Goal: Transaction & Acquisition: Purchase product/service

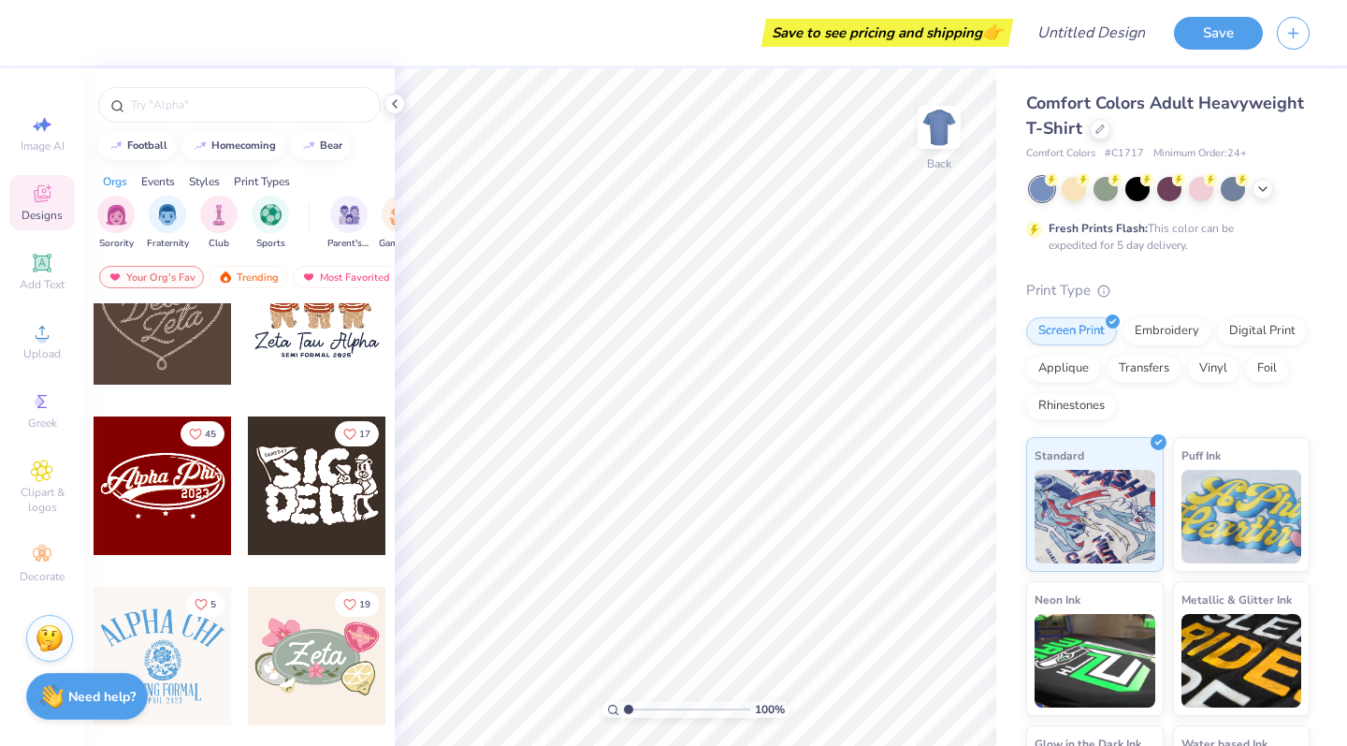
scroll to position [768, 0]
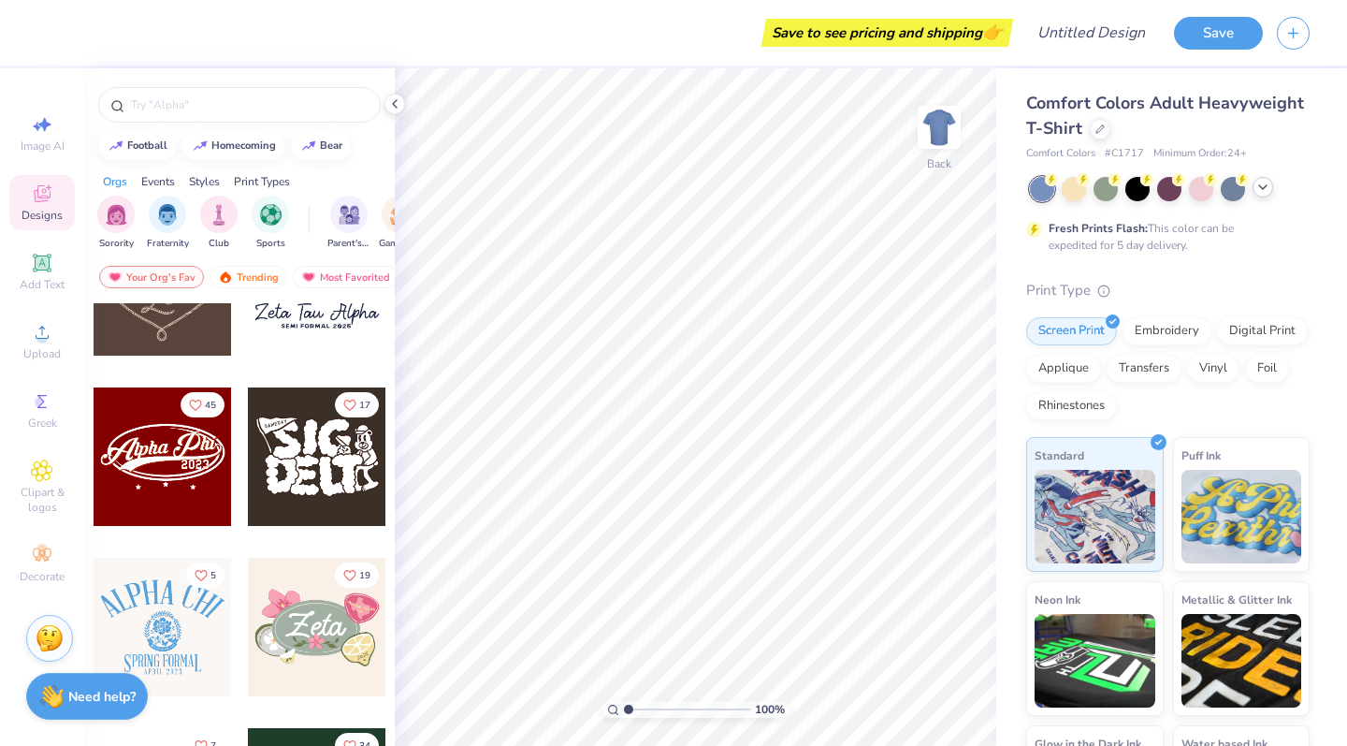
click at [1261, 183] on icon at bounding box center [1263, 187] width 15 height 15
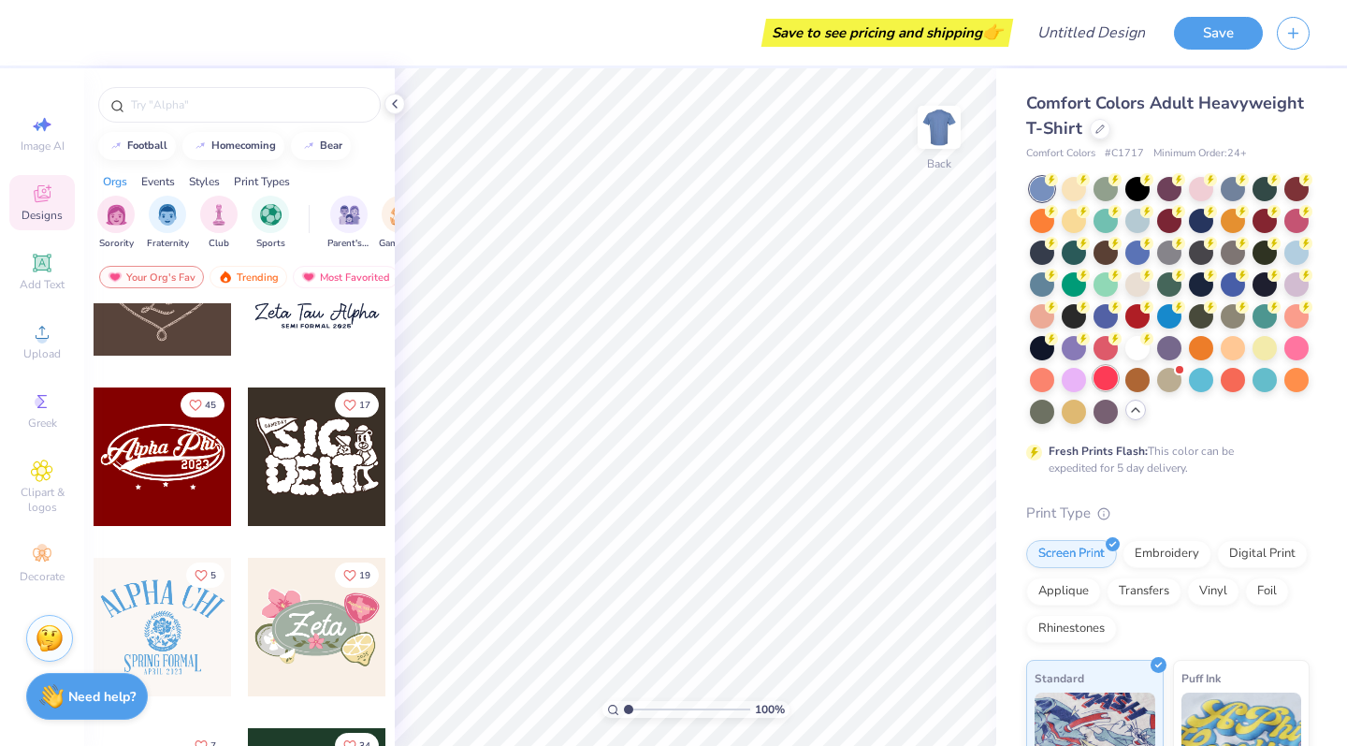
click at [1110, 382] on div at bounding box center [1106, 378] width 24 height 24
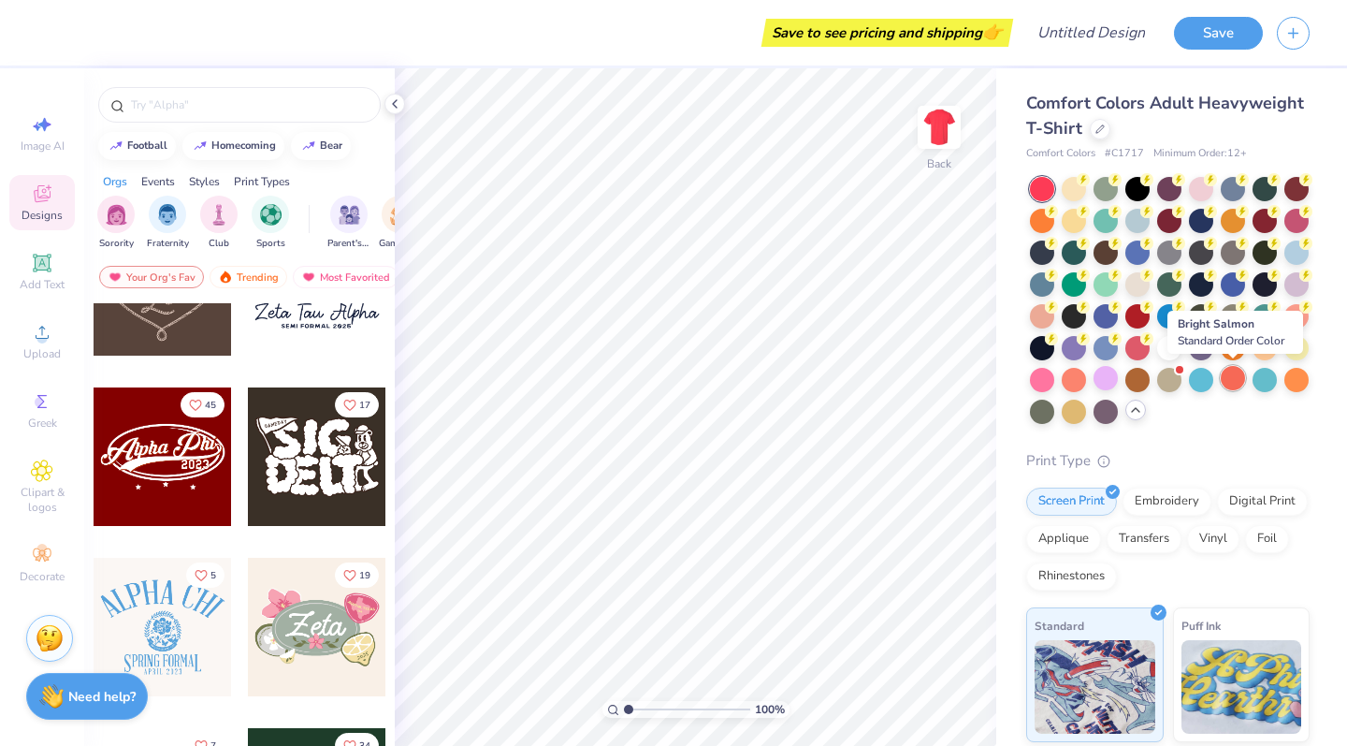
click at [1239, 377] on div at bounding box center [1233, 378] width 24 height 24
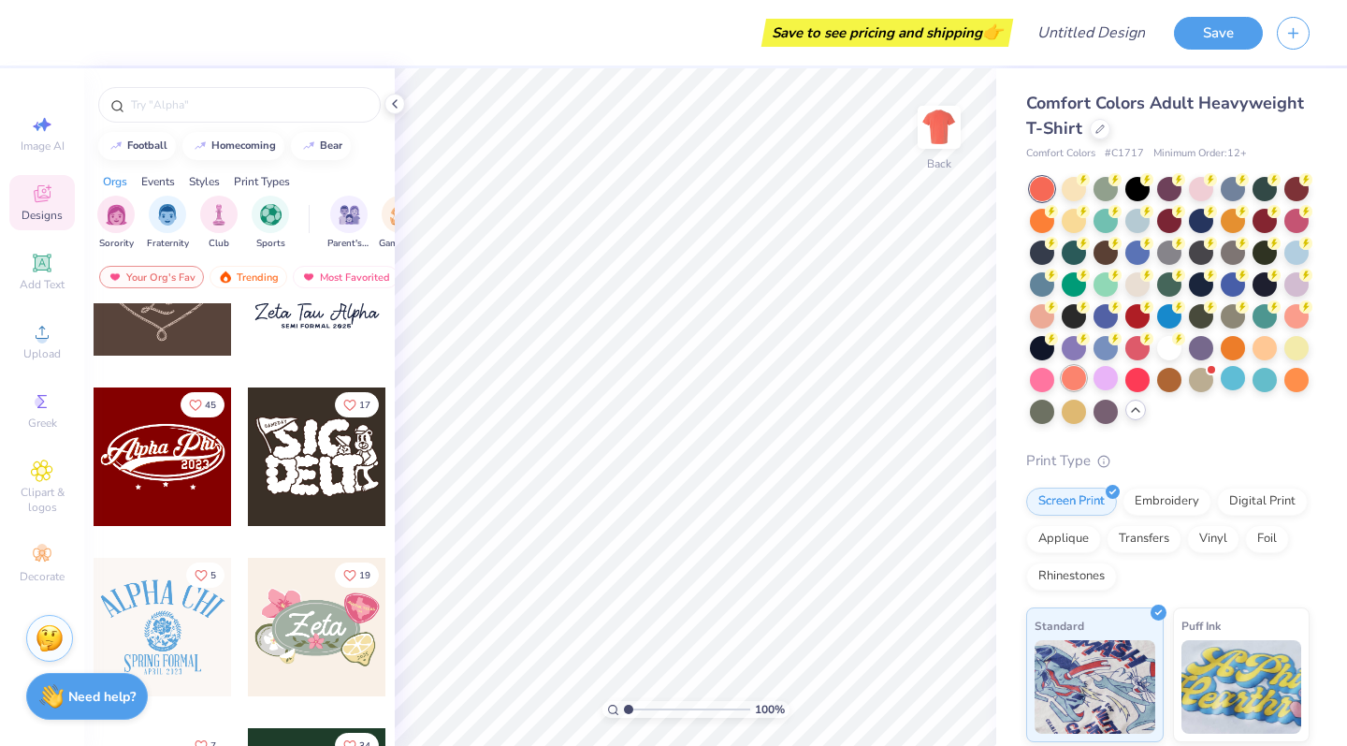
click at [1079, 383] on div at bounding box center [1074, 378] width 24 height 24
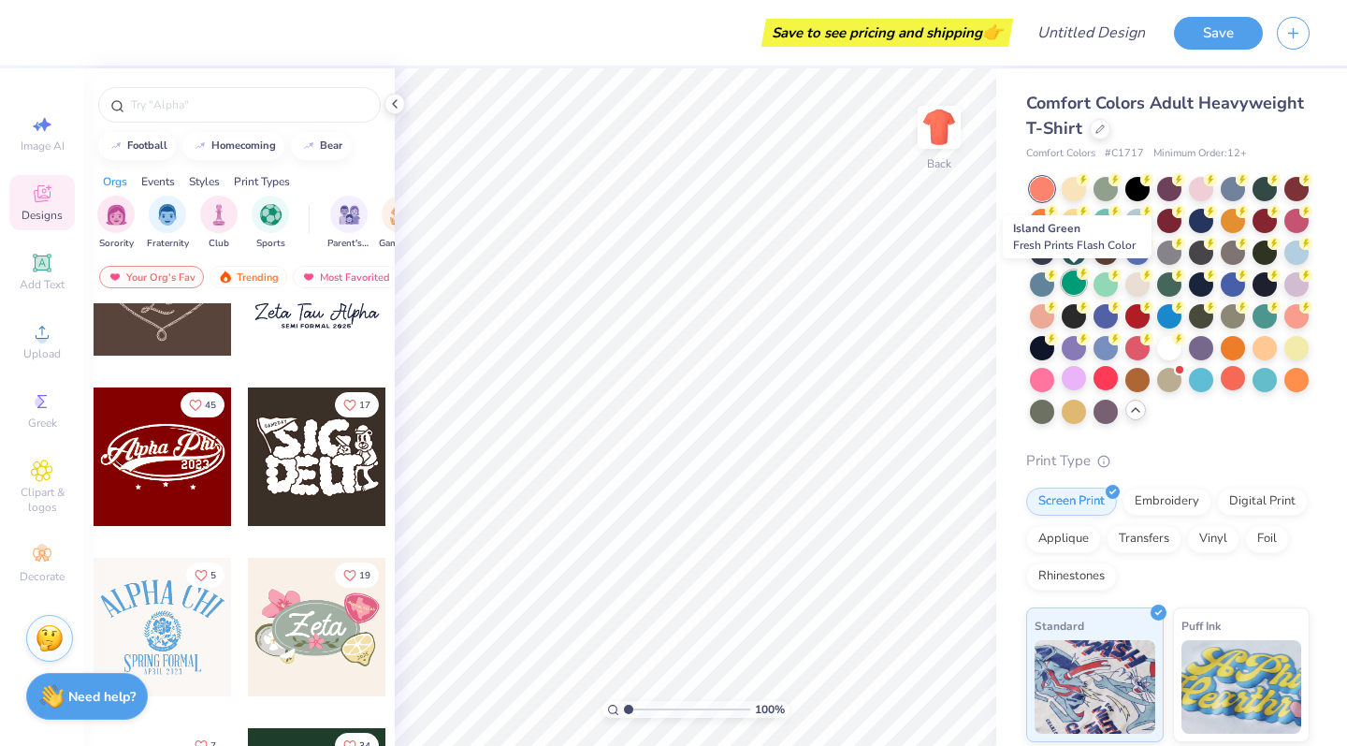
click at [1074, 291] on div at bounding box center [1074, 282] width 24 height 24
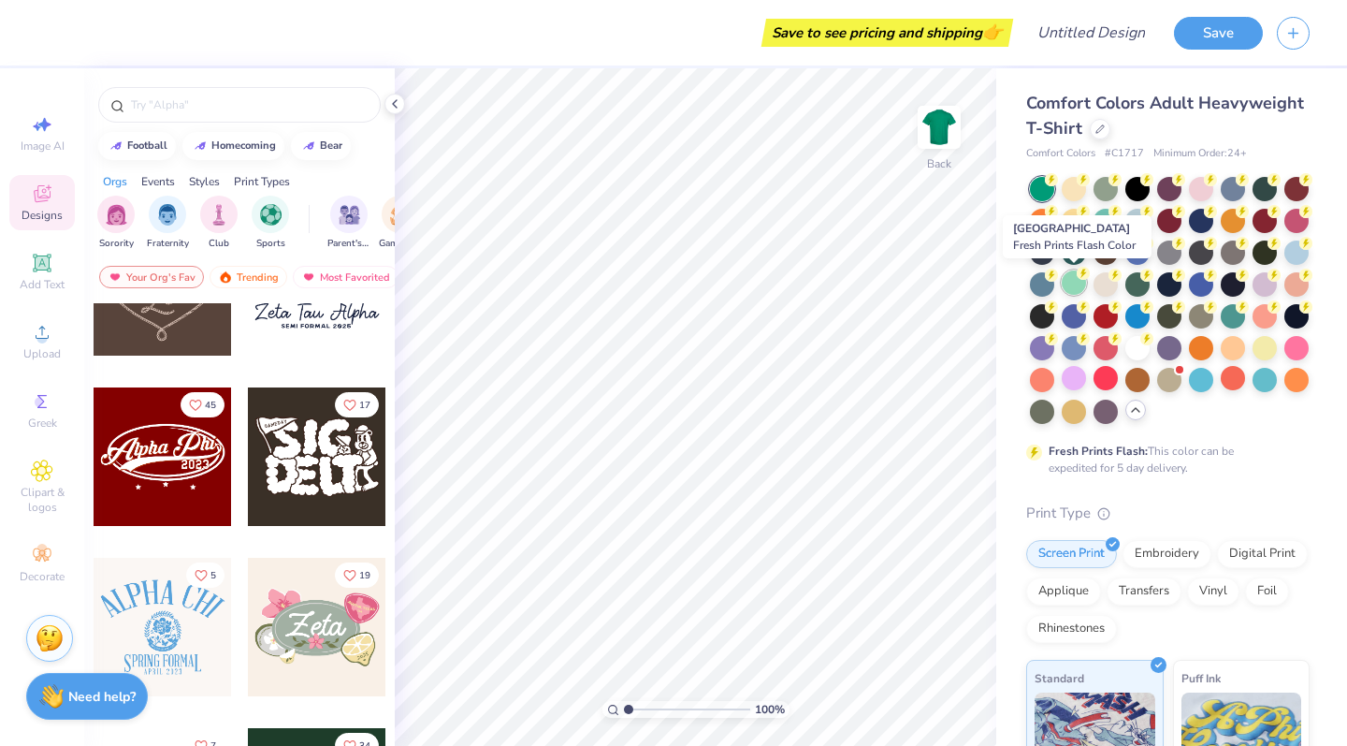
click at [1067, 282] on div at bounding box center [1074, 282] width 24 height 24
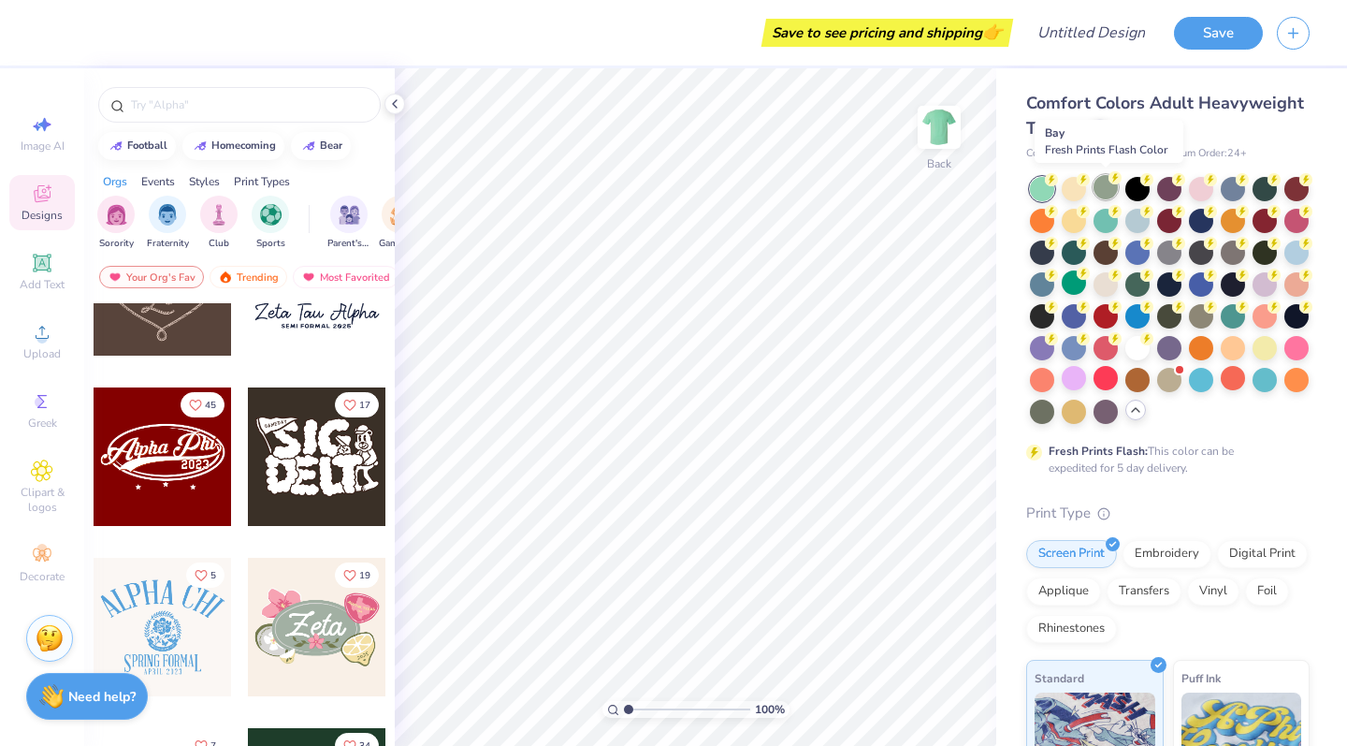
click at [1109, 196] on div at bounding box center [1106, 187] width 24 height 24
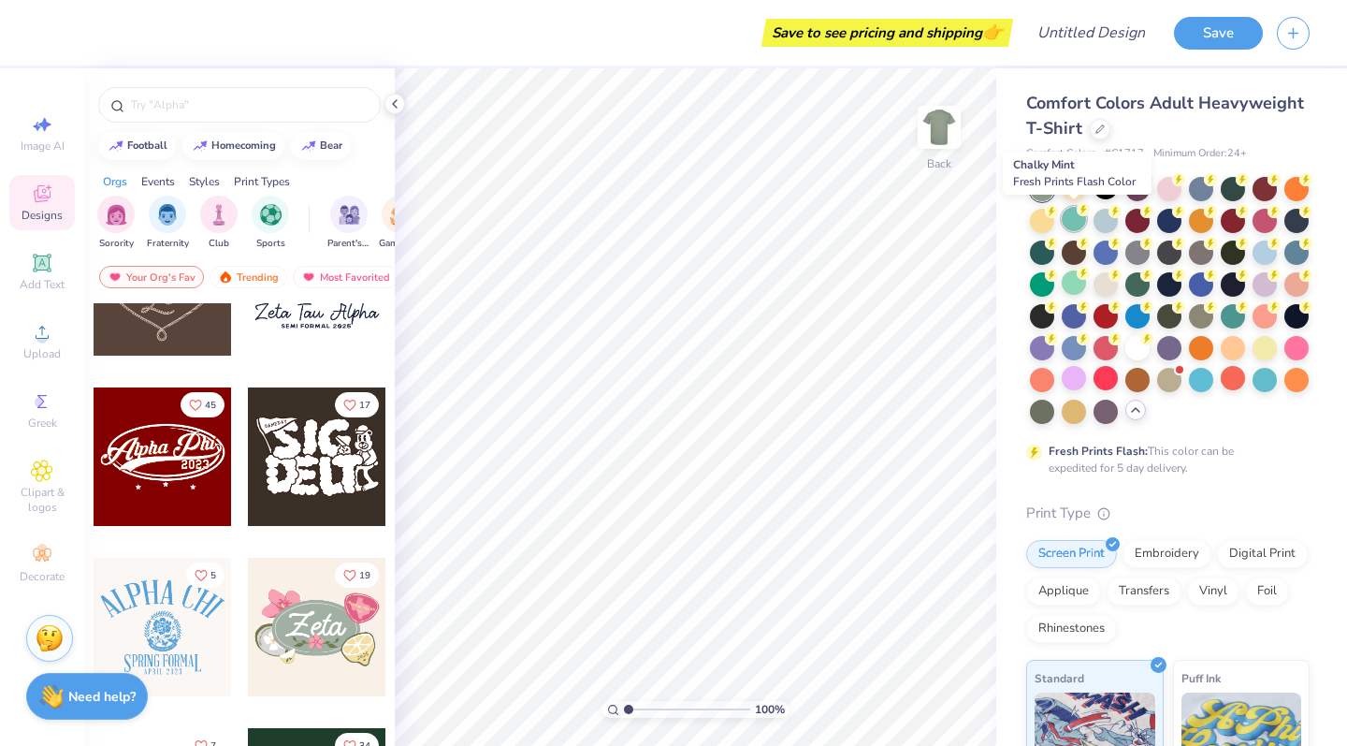
click at [1081, 224] on div at bounding box center [1074, 219] width 24 height 24
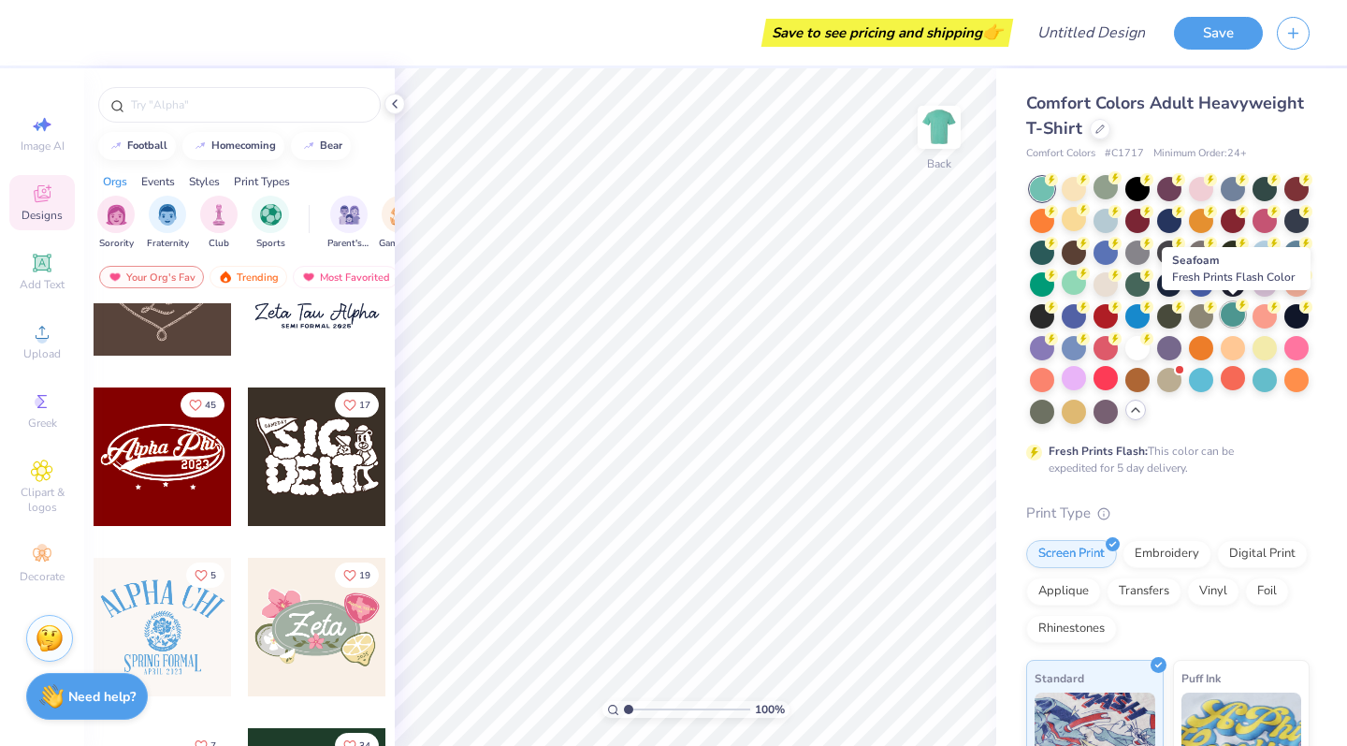
click at [1224, 311] on div at bounding box center [1233, 314] width 24 height 24
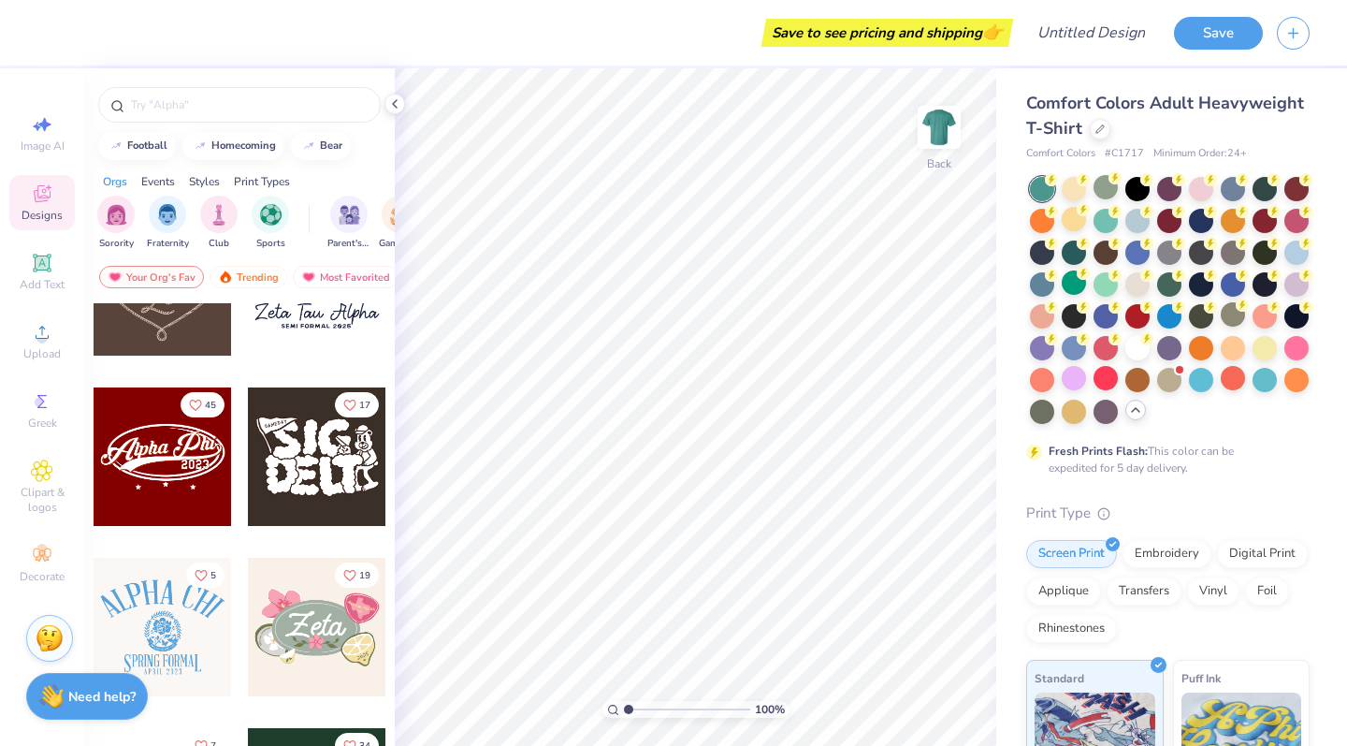
click at [1039, 192] on div at bounding box center [1042, 189] width 24 height 24
click at [1073, 194] on div at bounding box center [1074, 187] width 24 height 24
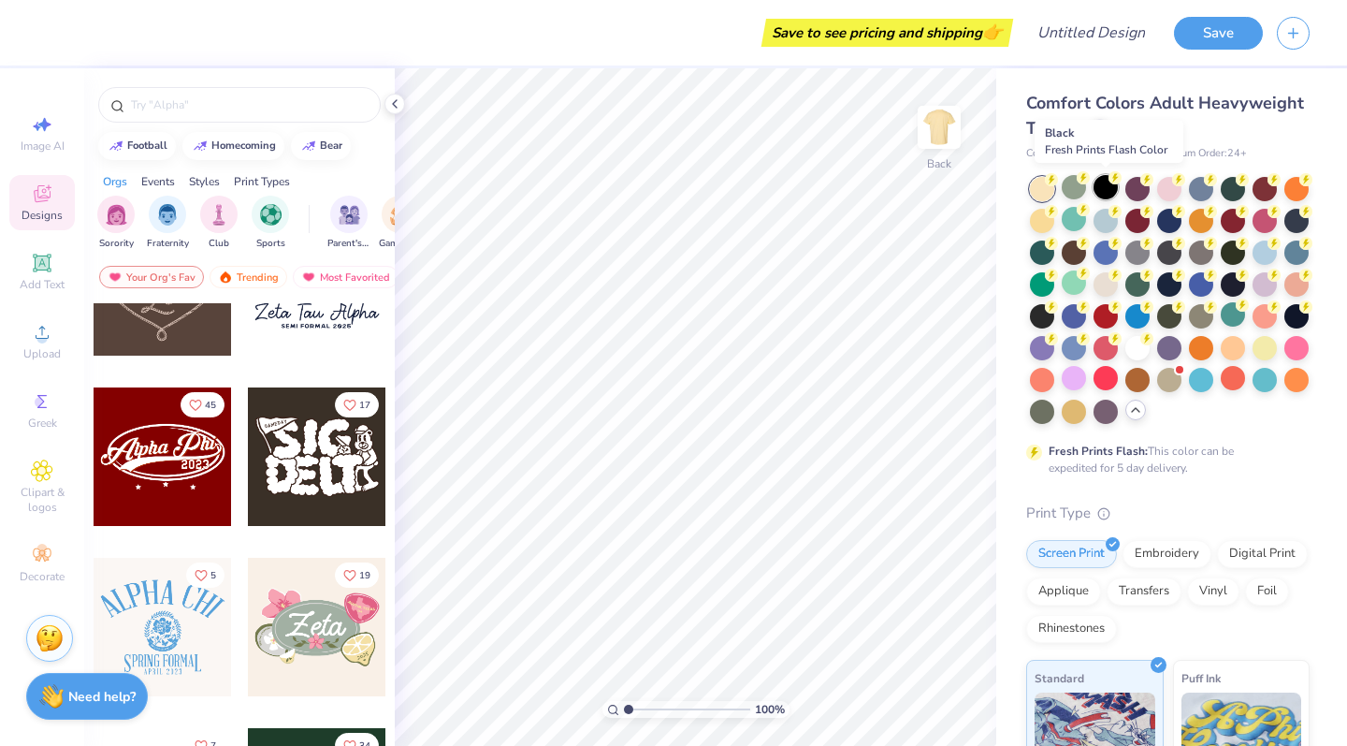
click at [1105, 194] on div at bounding box center [1106, 187] width 24 height 24
click at [1132, 191] on div at bounding box center [1138, 187] width 24 height 24
click at [1174, 193] on div at bounding box center [1169, 187] width 24 height 24
click at [1207, 193] on div at bounding box center [1201, 187] width 24 height 24
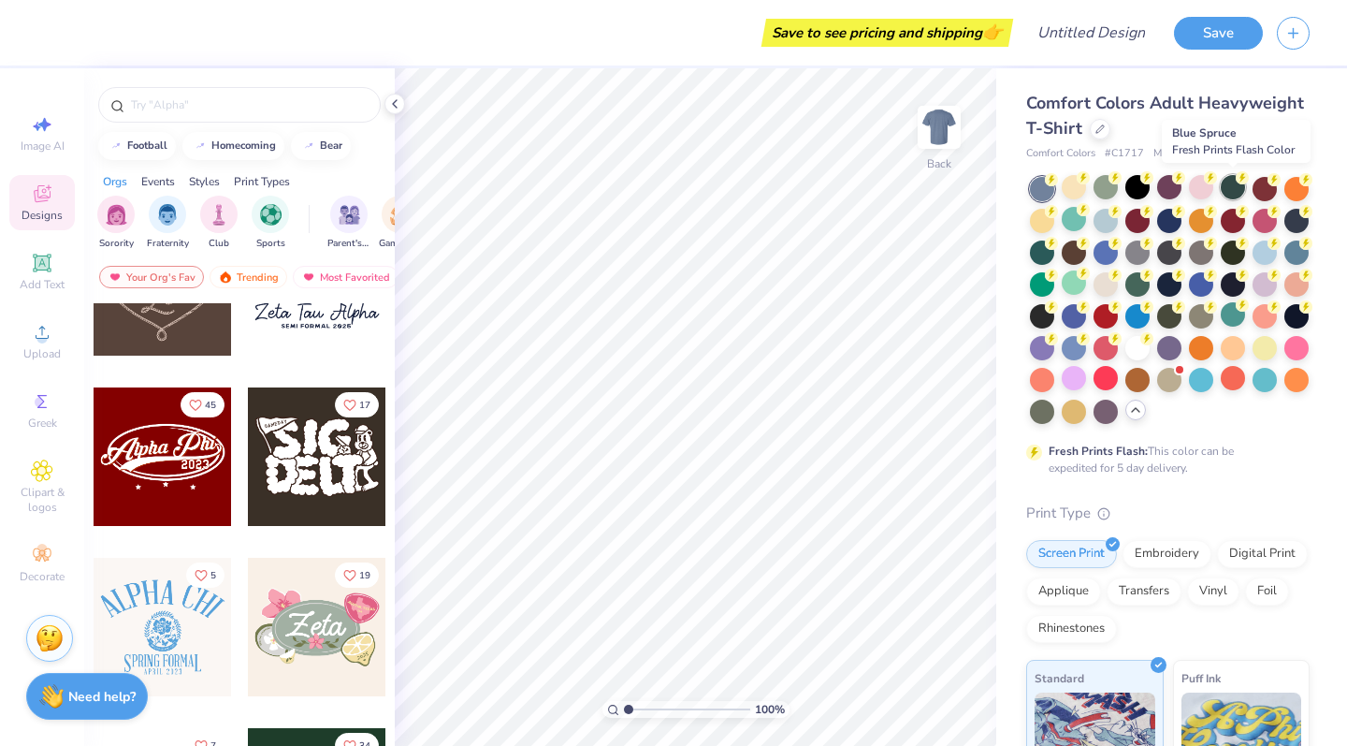
click at [1238, 193] on div at bounding box center [1233, 187] width 24 height 24
click at [1268, 191] on div at bounding box center [1265, 187] width 24 height 24
click at [1300, 190] on div at bounding box center [1297, 187] width 24 height 24
click at [1050, 227] on div at bounding box center [1042, 219] width 24 height 24
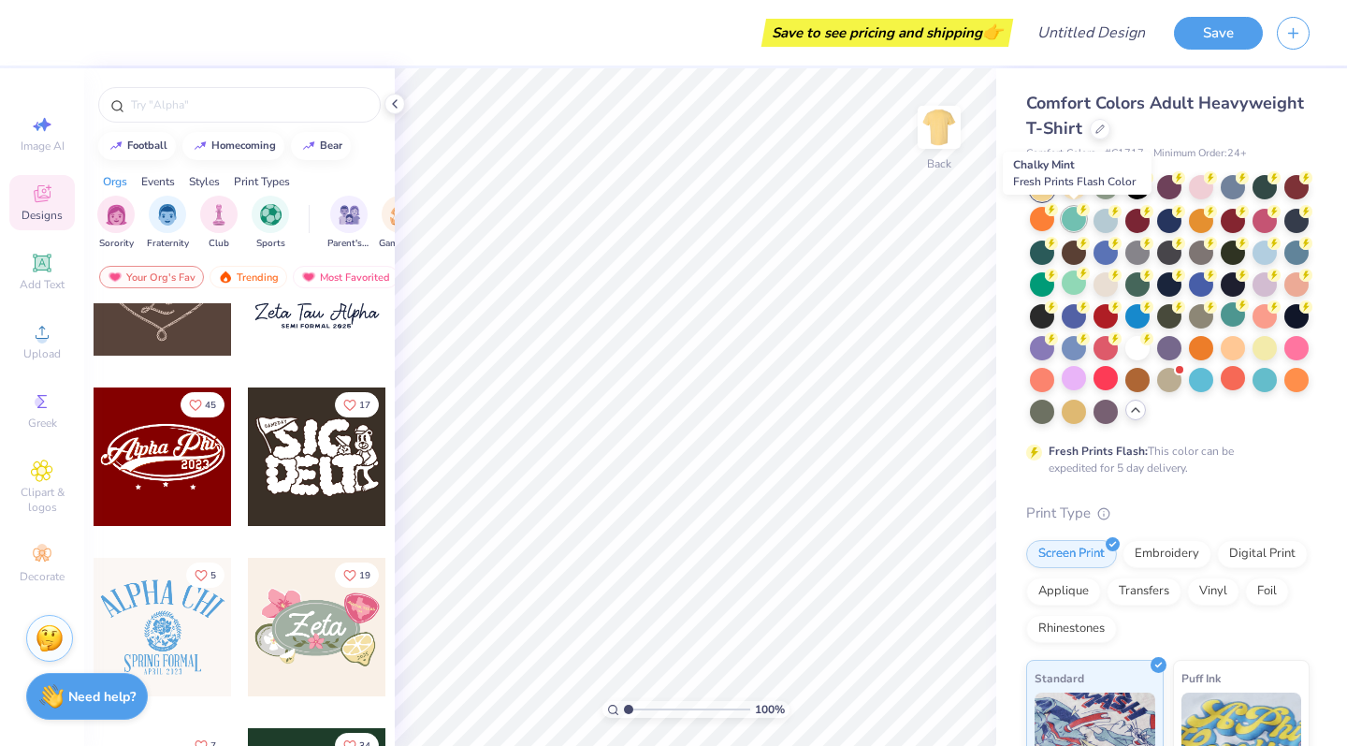
click at [1081, 218] on div at bounding box center [1074, 219] width 24 height 24
click at [1103, 218] on div at bounding box center [1106, 219] width 24 height 24
click at [1078, 218] on div at bounding box center [1074, 219] width 24 height 24
click at [1074, 228] on div at bounding box center [1074, 219] width 24 height 24
click at [1139, 222] on div at bounding box center [1138, 219] width 24 height 24
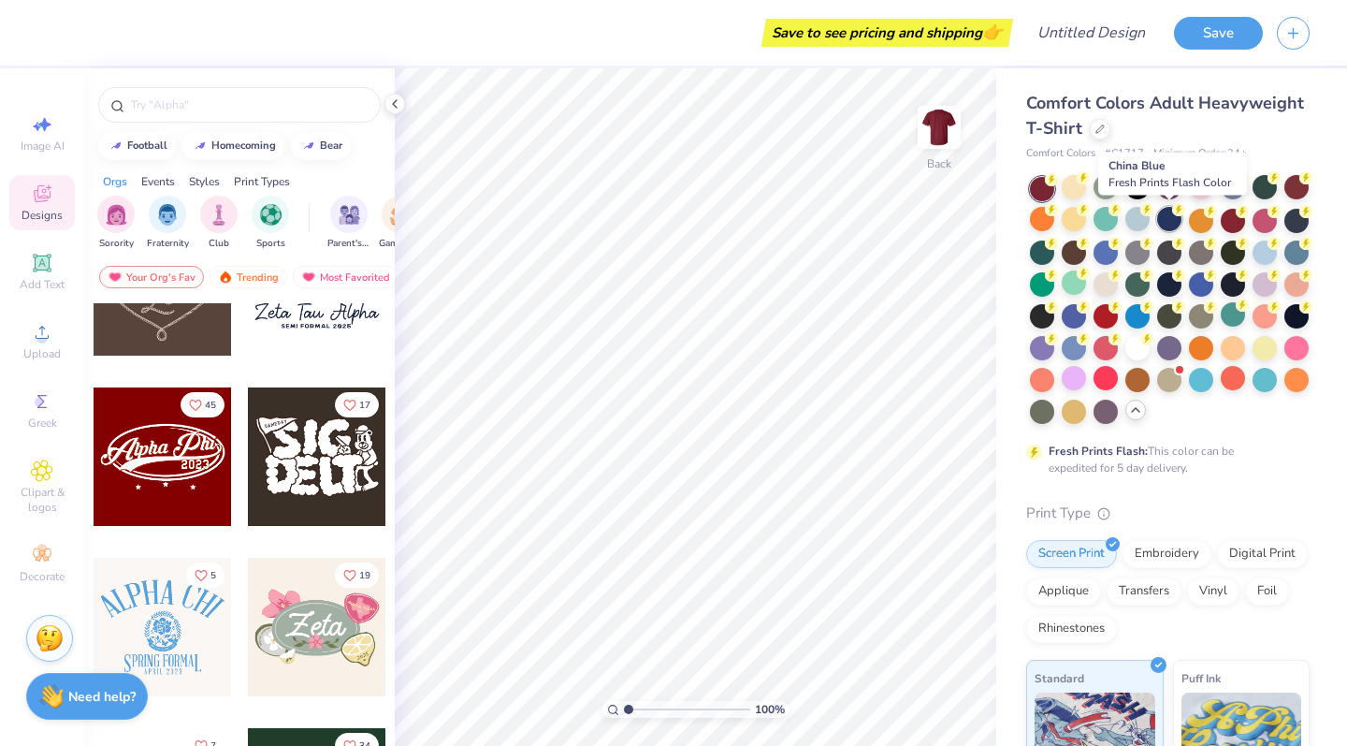
click at [1166, 216] on div at bounding box center [1169, 219] width 24 height 24
click at [1207, 227] on div at bounding box center [1201, 219] width 24 height 24
click at [1236, 223] on div at bounding box center [1233, 219] width 24 height 24
click at [1265, 221] on div at bounding box center [1265, 219] width 24 height 24
click at [1293, 223] on div at bounding box center [1297, 219] width 24 height 24
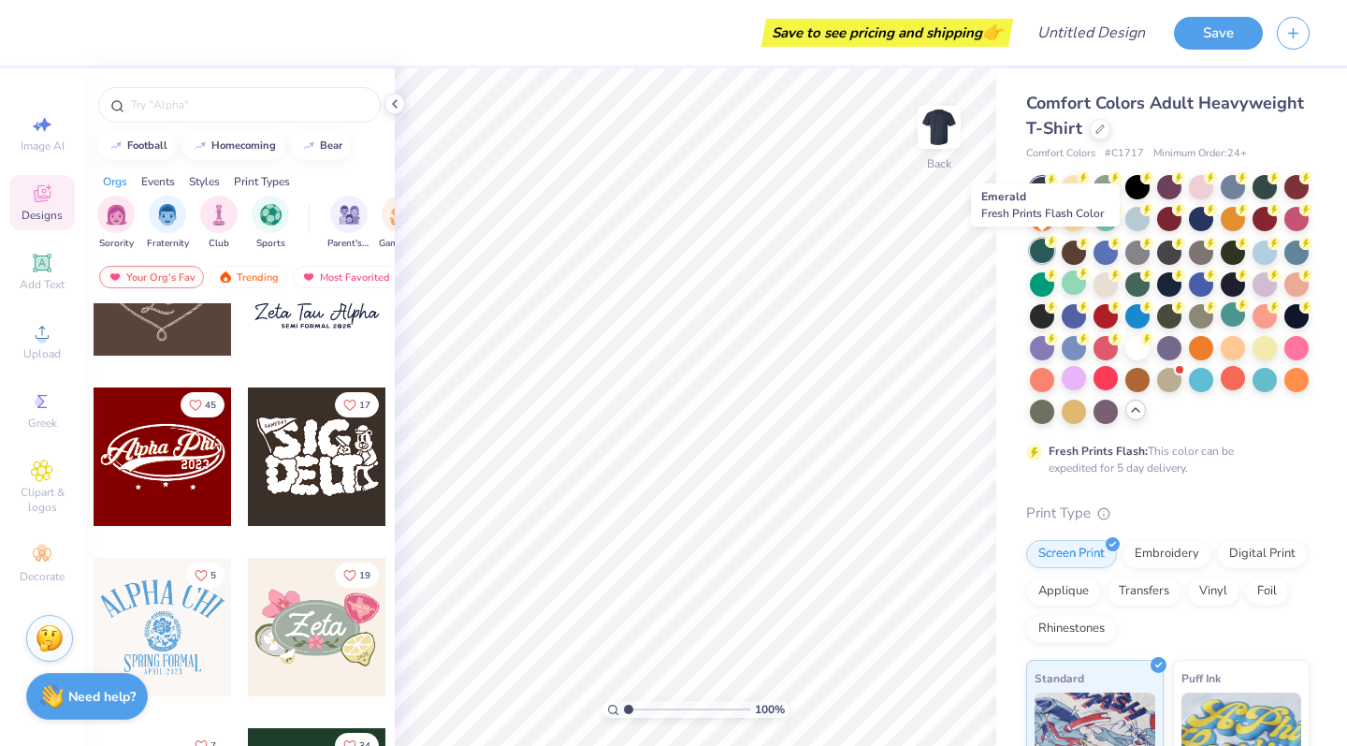
click at [1049, 254] on div at bounding box center [1042, 251] width 24 height 24
click at [1039, 226] on div at bounding box center [1042, 219] width 24 height 24
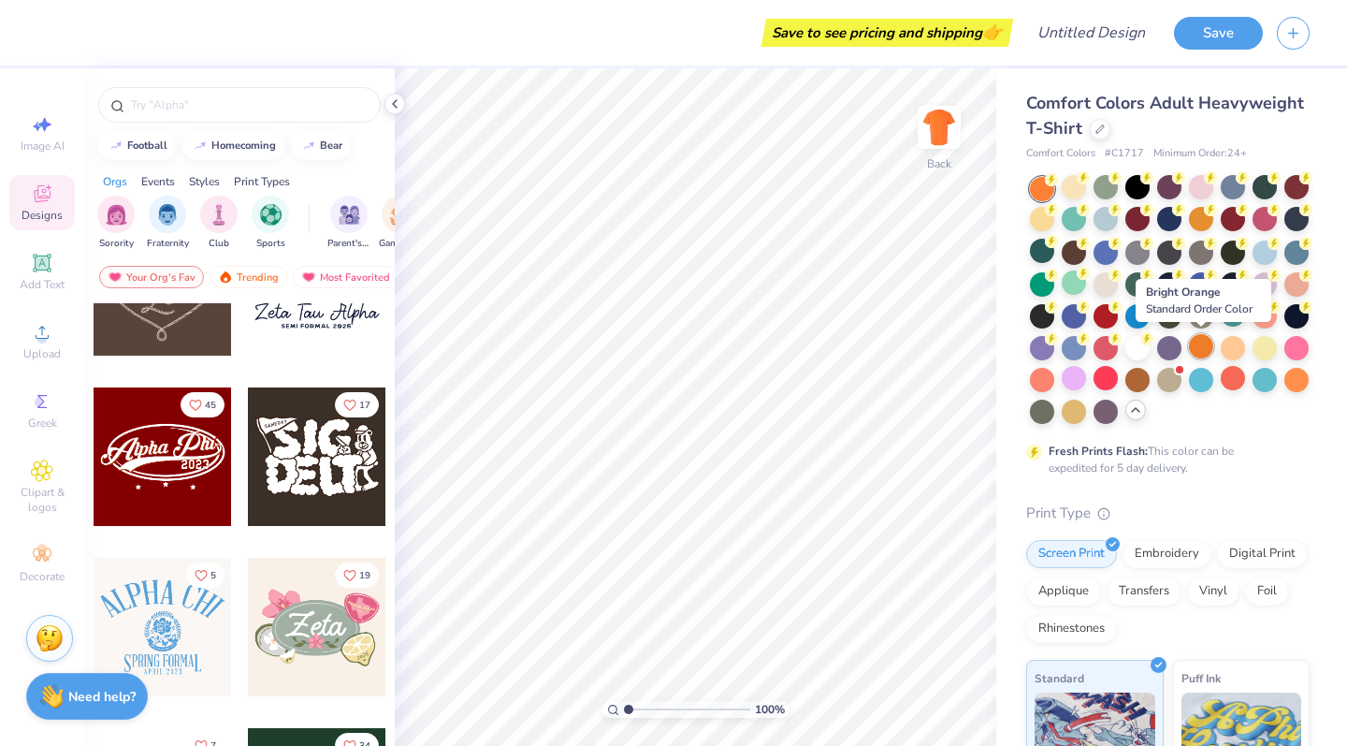
click at [1202, 351] on div at bounding box center [1201, 346] width 24 height 24
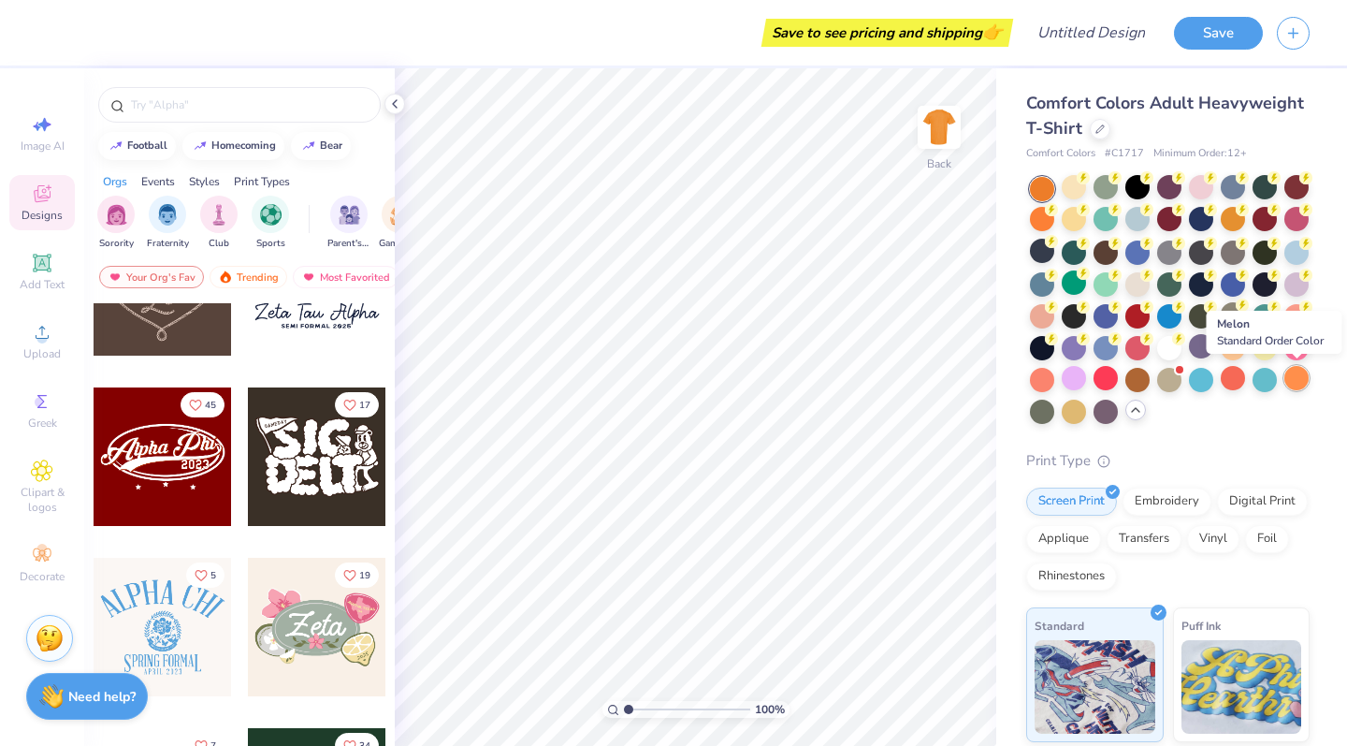
click at [1297, 379] on div at bounding box center [1297, 378] width 24 height 24
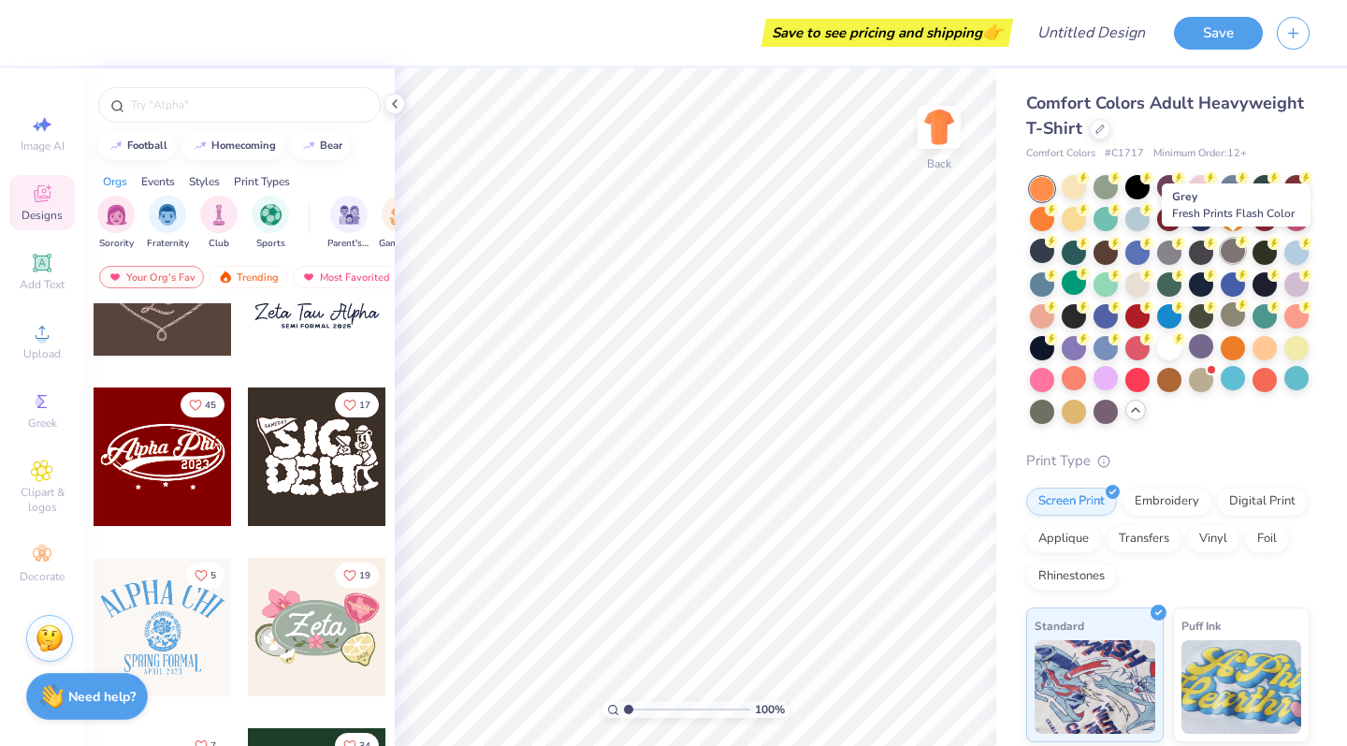
click at [1234, 253] on div at bounding box center [1233, 251] width 24 height 24
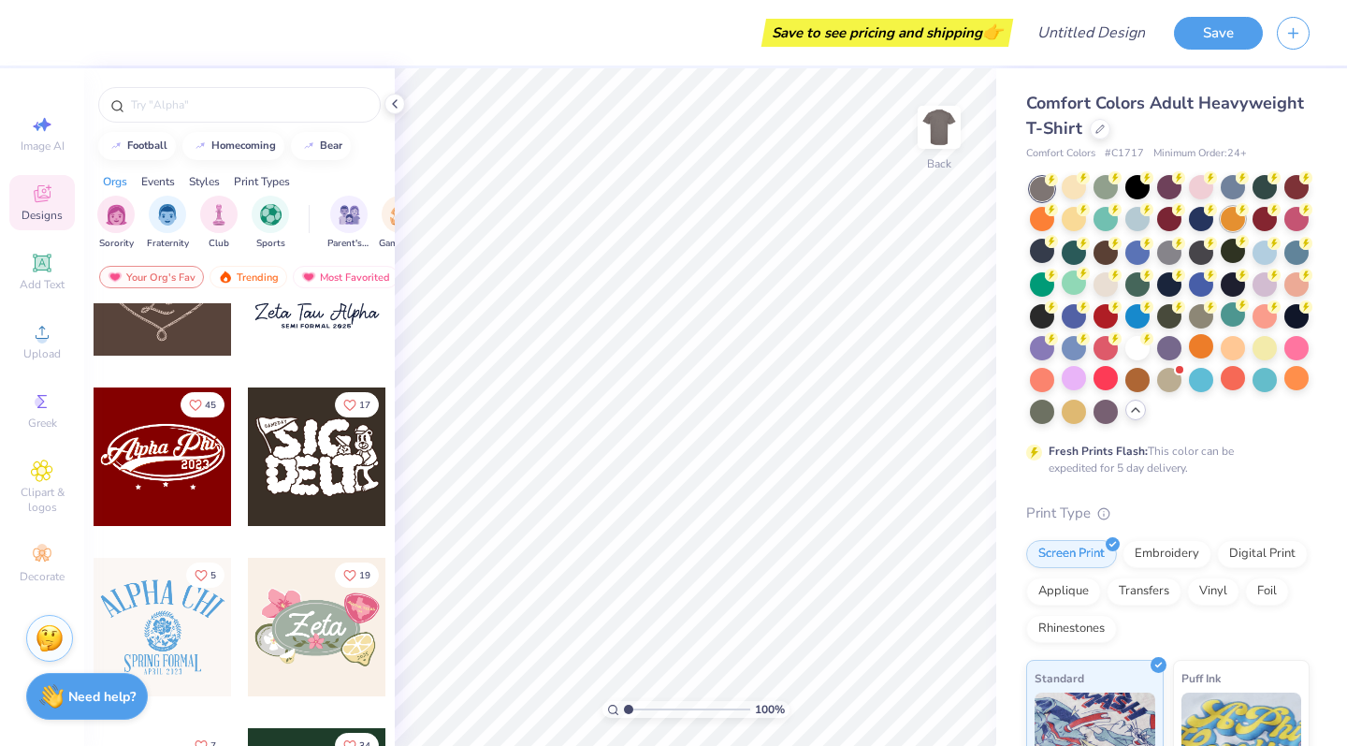
click at [1234, 226] on div at bounding box center [1233, 219] width 24 height 24
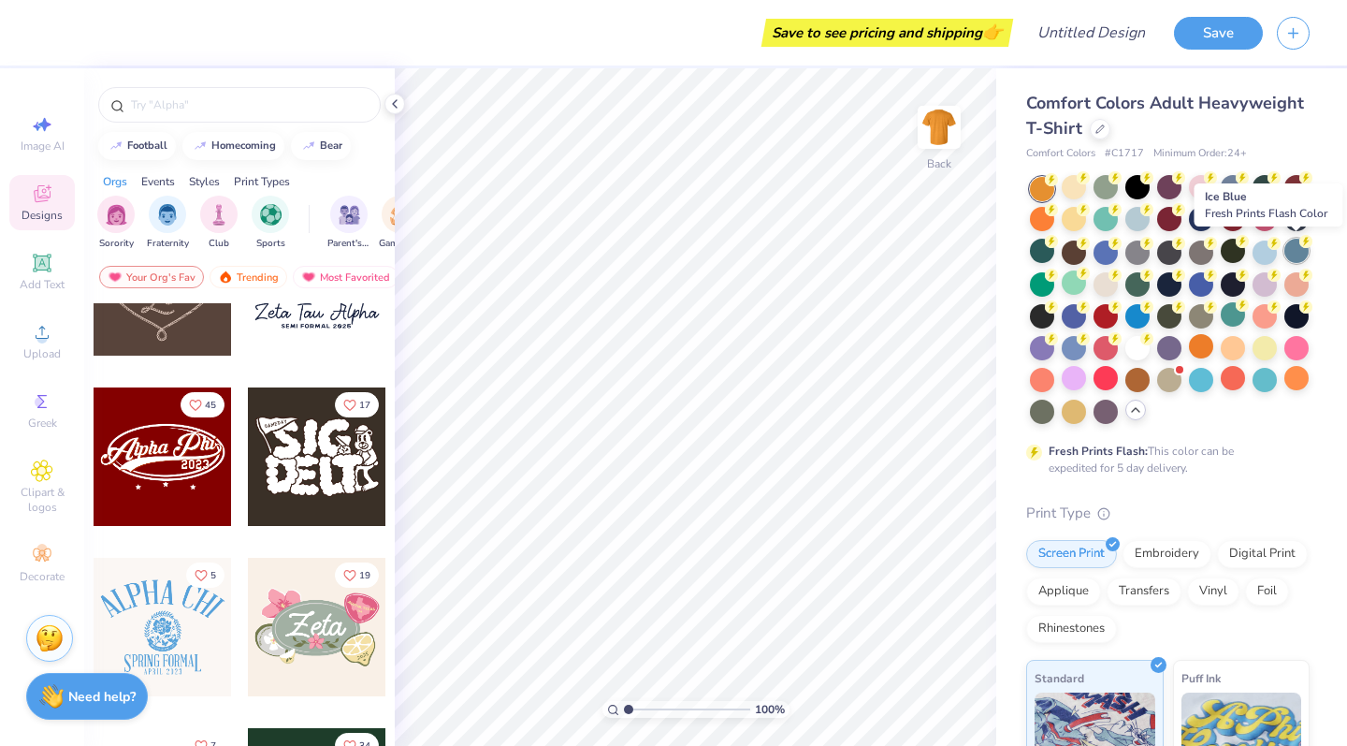
click at [1298, 248] on div at bounding box center [1297, 251] width 24 height 24
click at [1265, 254] on div at bounding box center [1265, 251] width 24 height 24
click at [1238, 256] on div at bounding box center [1233, 251] width 24 height 24
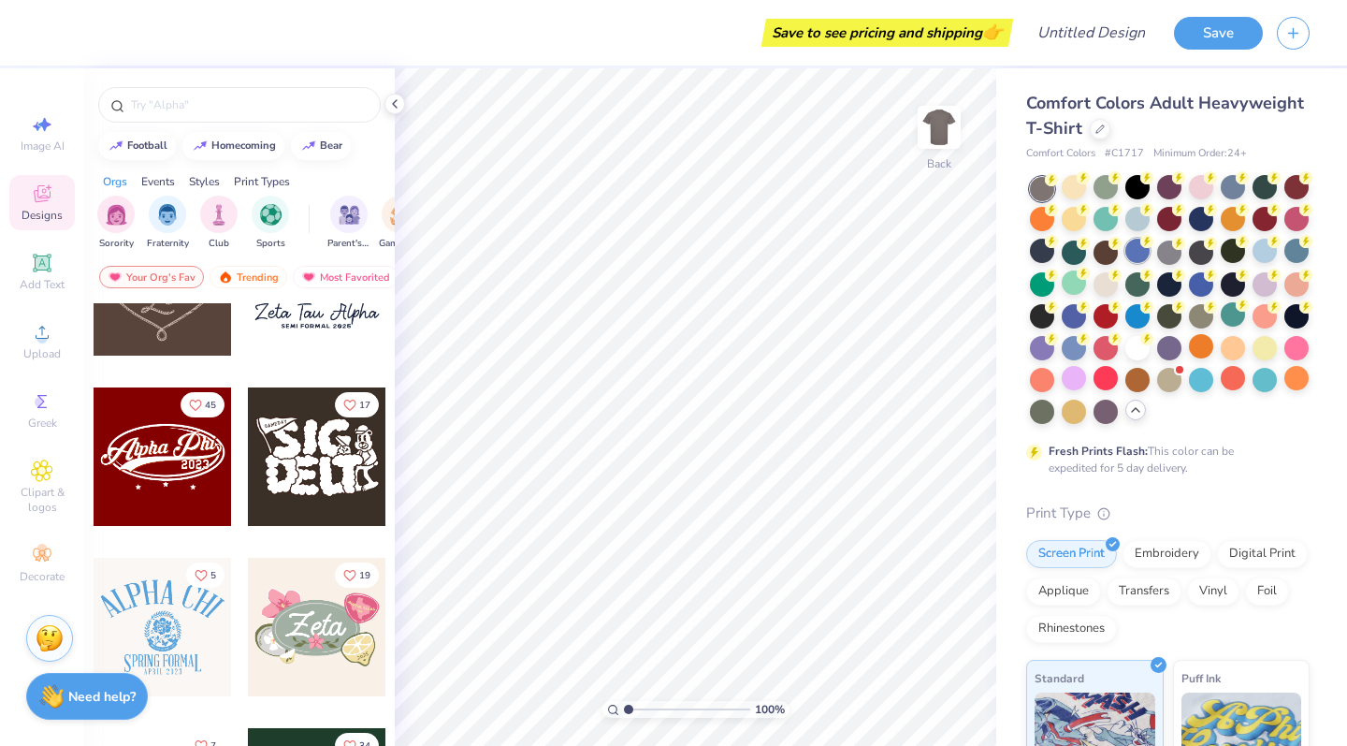
click at [1145, 255] on div at bounding box center [1138, 251] width 24 height 24
click at [1045, 314] on div at bounding box center [1042, 314] width 24 height 24
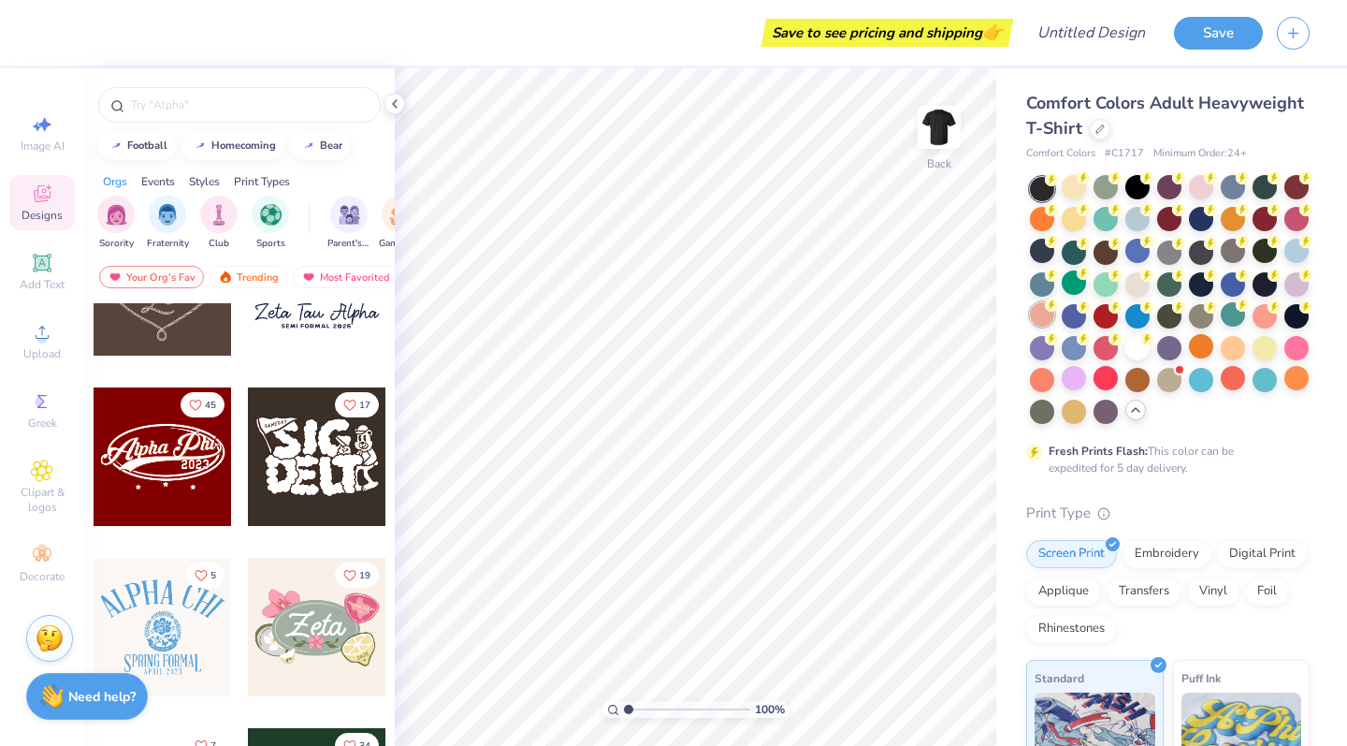
click at [1048, 315] on div at bounding box center [1042, 314] width 24 height 24
click at [1073, 315] on div at bounding box center [1074, 314] width 24 height 24
click at [1102, 315] on div at bounding box center [1106, 314] width 24 height 24
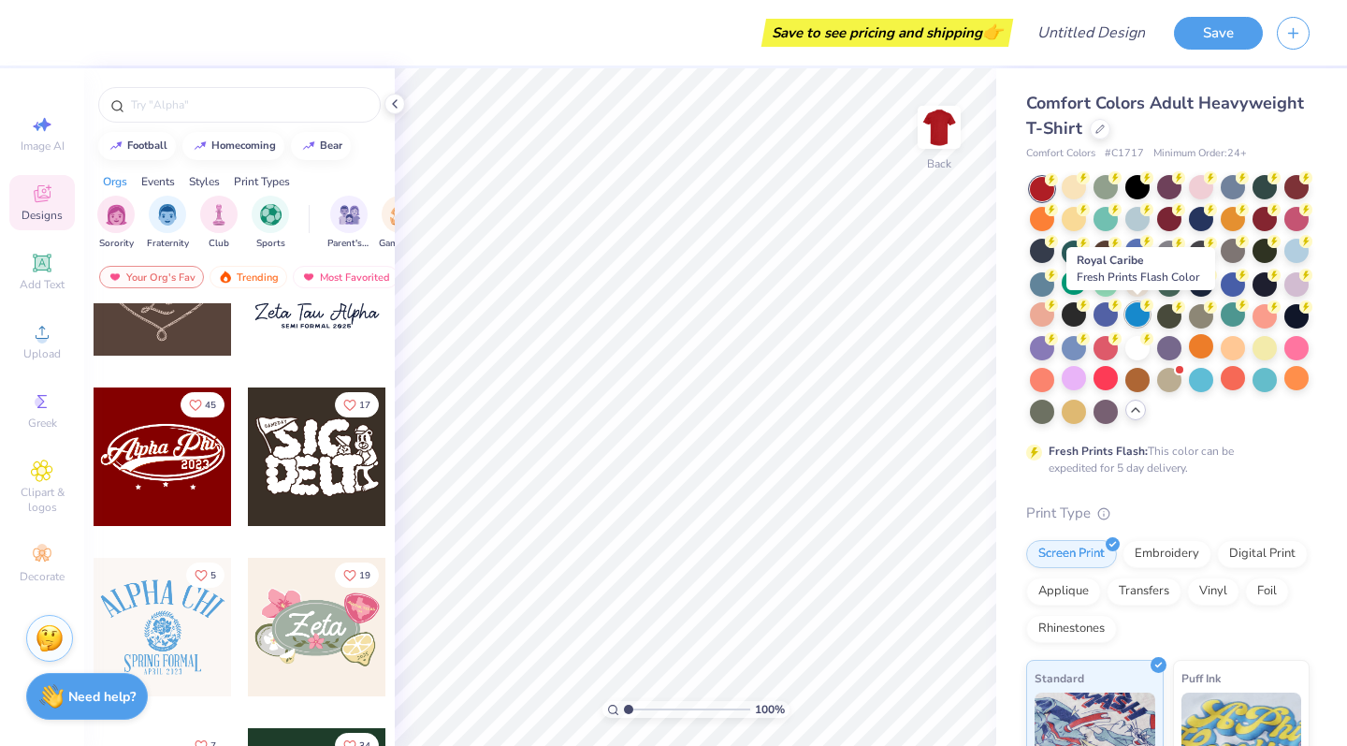
click at [1132, 312] on div at bounding box center [1138, 314] width 24 height 24
click at [1169, 314] on div at bounding box center [1169, 314] width 24 height 24
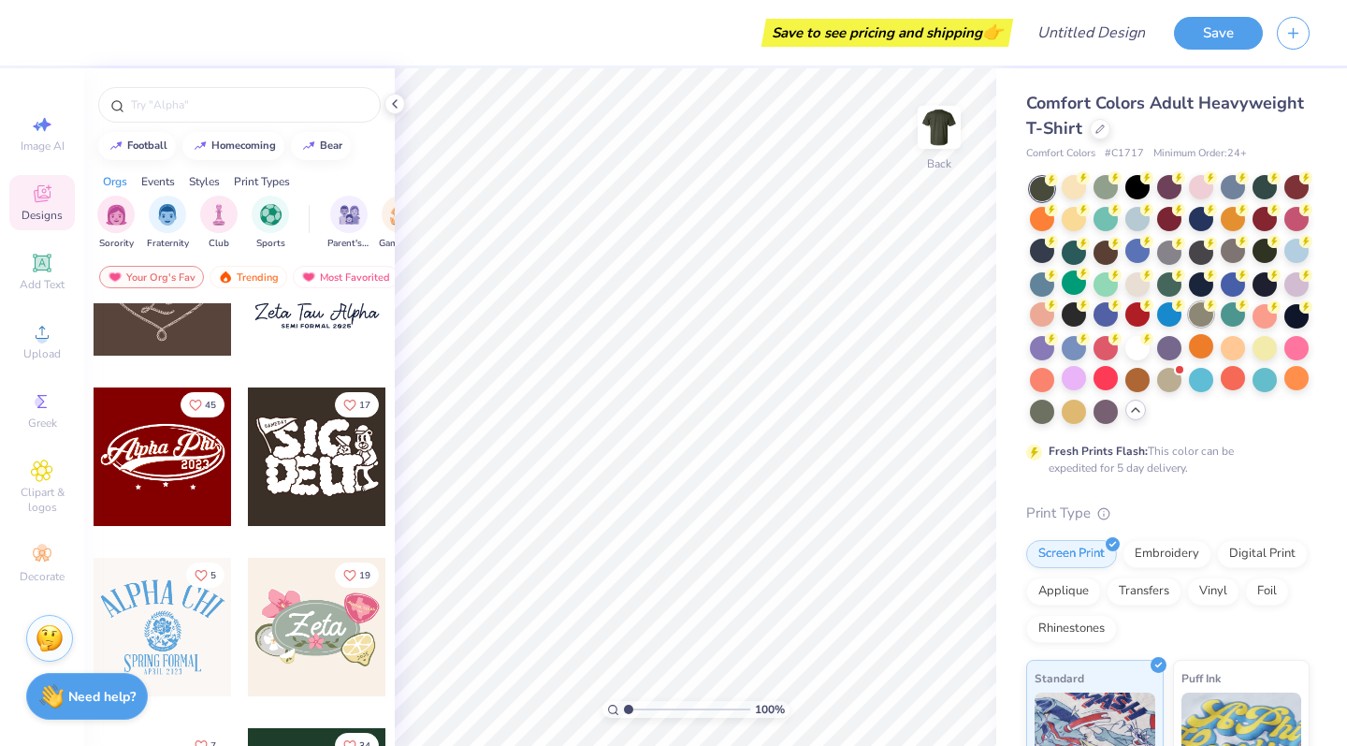
click at [1200, 318] on div at bounding box center [1201, 314] width 24 height 24
click at [1236, 316] on div at bounding box center [1233, 314] width 24 height 24
click at [1261, 322] on div at bounding box center [1265, 314] width 24 height 24
click at [1261, 320] on div at bounding box center [1265, 314] width 24 height 24
click at [1230, 375] on div at bounding box center [1233, 378] width 24 height 24
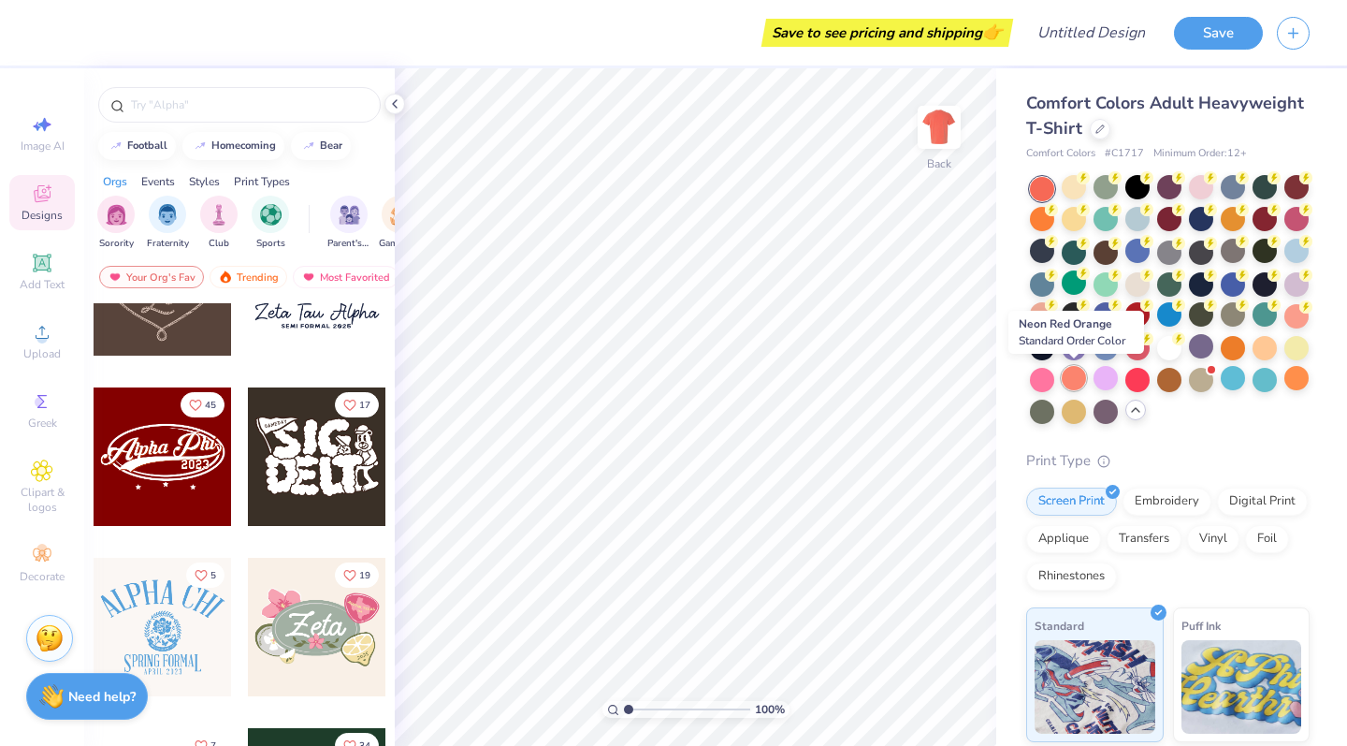
click at [1082, 378] on div at bounding box center [1074, 378] width 24 height 24
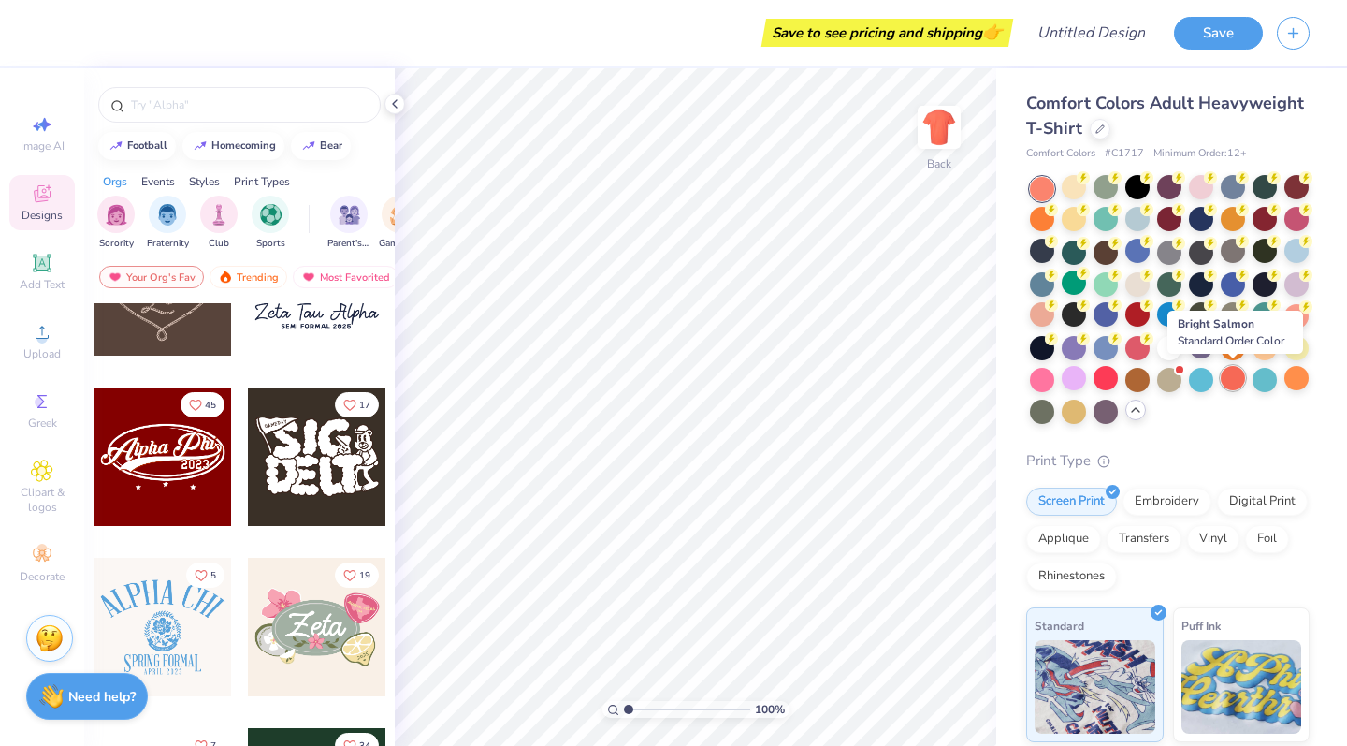
click at [1235, 378] on div at bounding box center [1233, 378] width 24 height 24
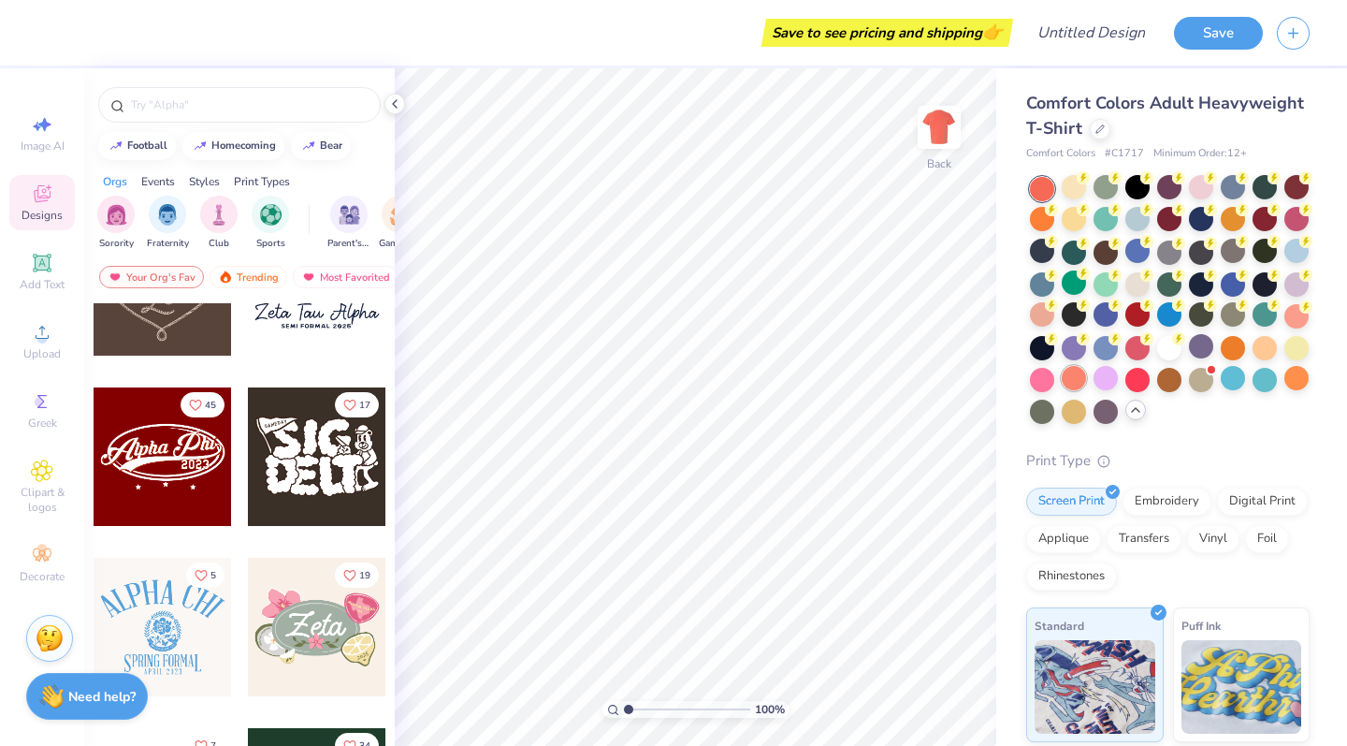
click at [1074, 373] on div at bounding box center [1074, 378] width 24 height 24
click at [1229, 382] on div at bounding box center [1233, 378] width 24 height 24
click at [1047, 186] on div at bounding box center [1042, 189] width 24 height 24
click at [36, 341] on icon at bounding box center [42, 332] width 22 height 22
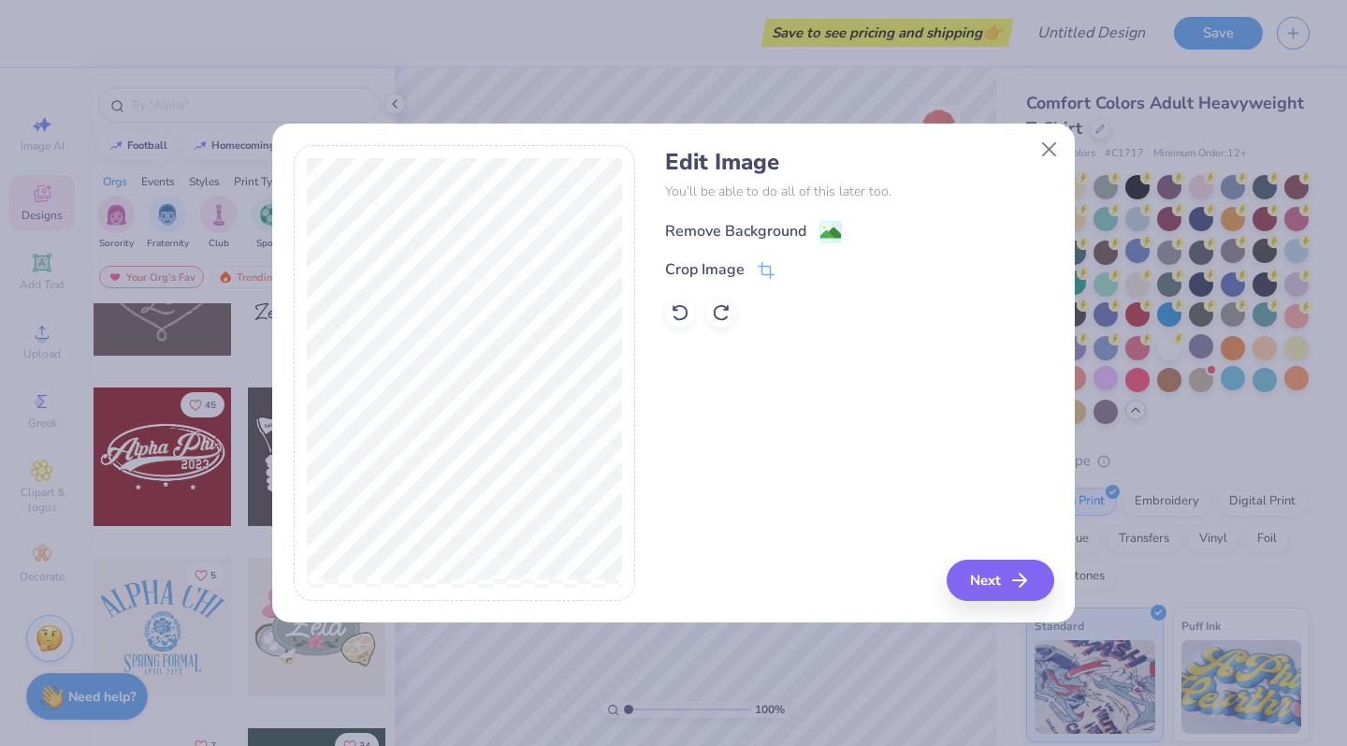
click at [766, 225] on div "Remove Background" at bounding box center [735, 231] width 141 height 22
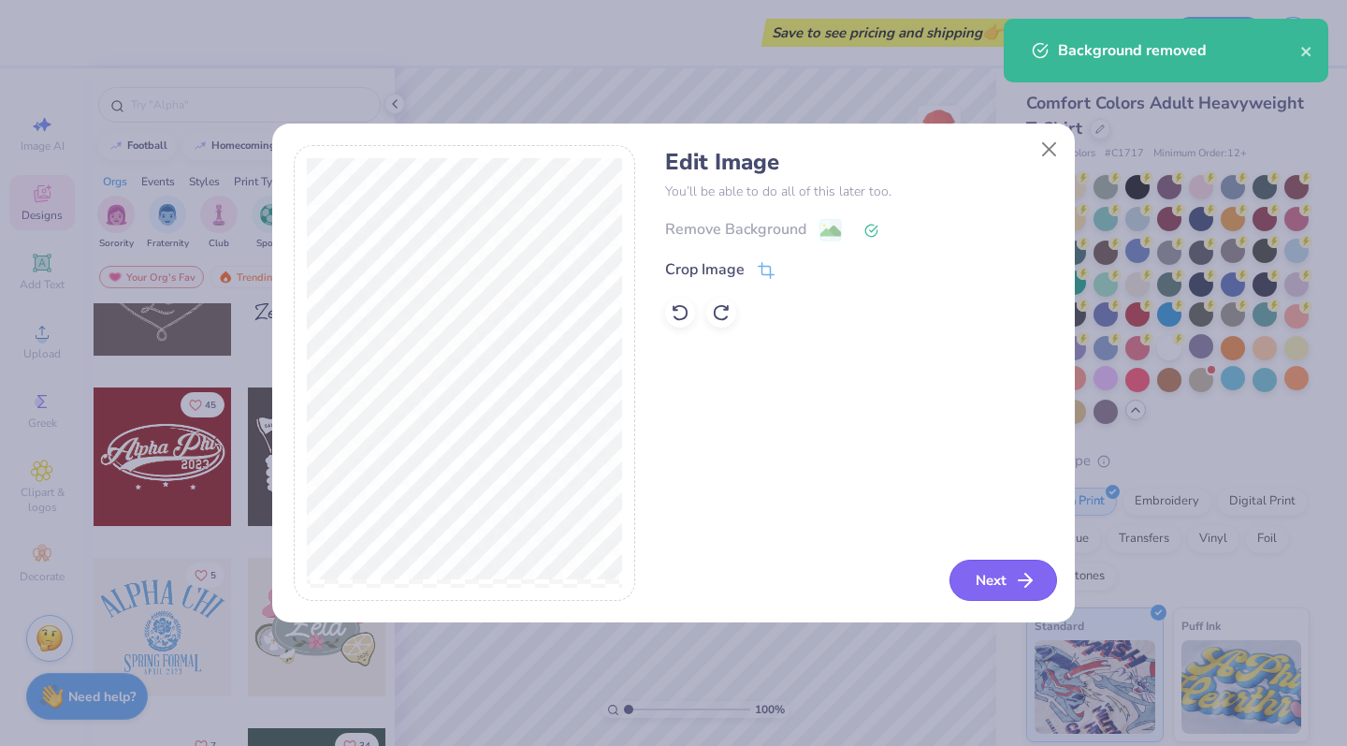
click at [1017, 585] on icon "button" at bounding box center [1025, 580] width 22 height 22
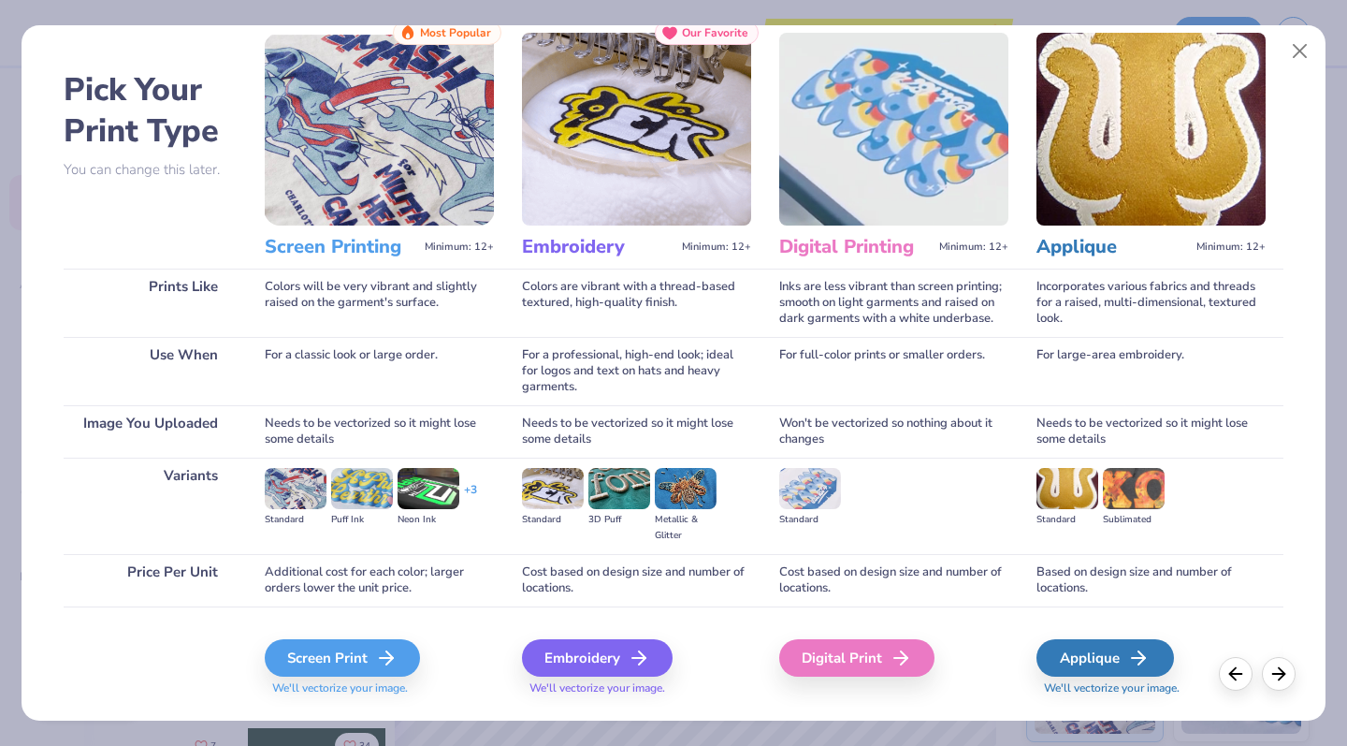
scroll to position [52, 0]
click at [876, 657] on div "Digital Print" at bounding box center [859, 656] width 155 height 37
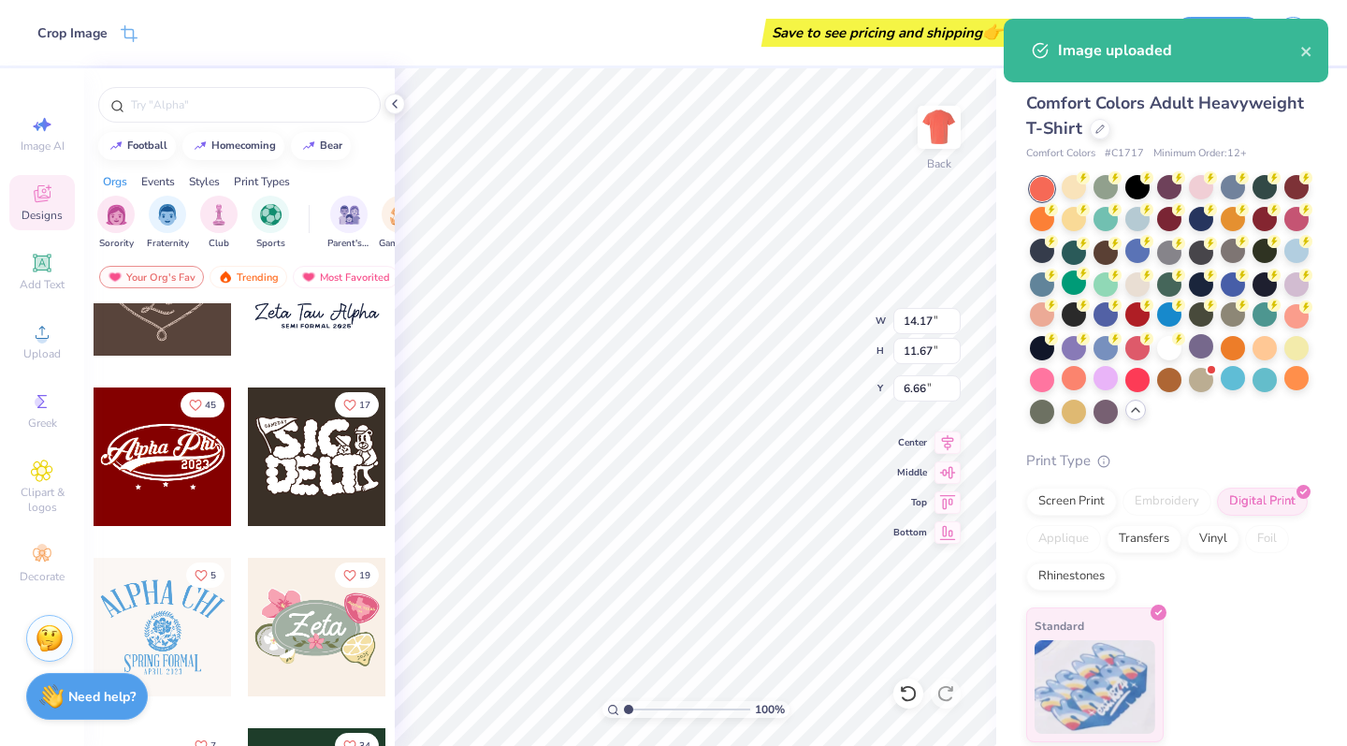
type input "7.62"
type input "6.28"
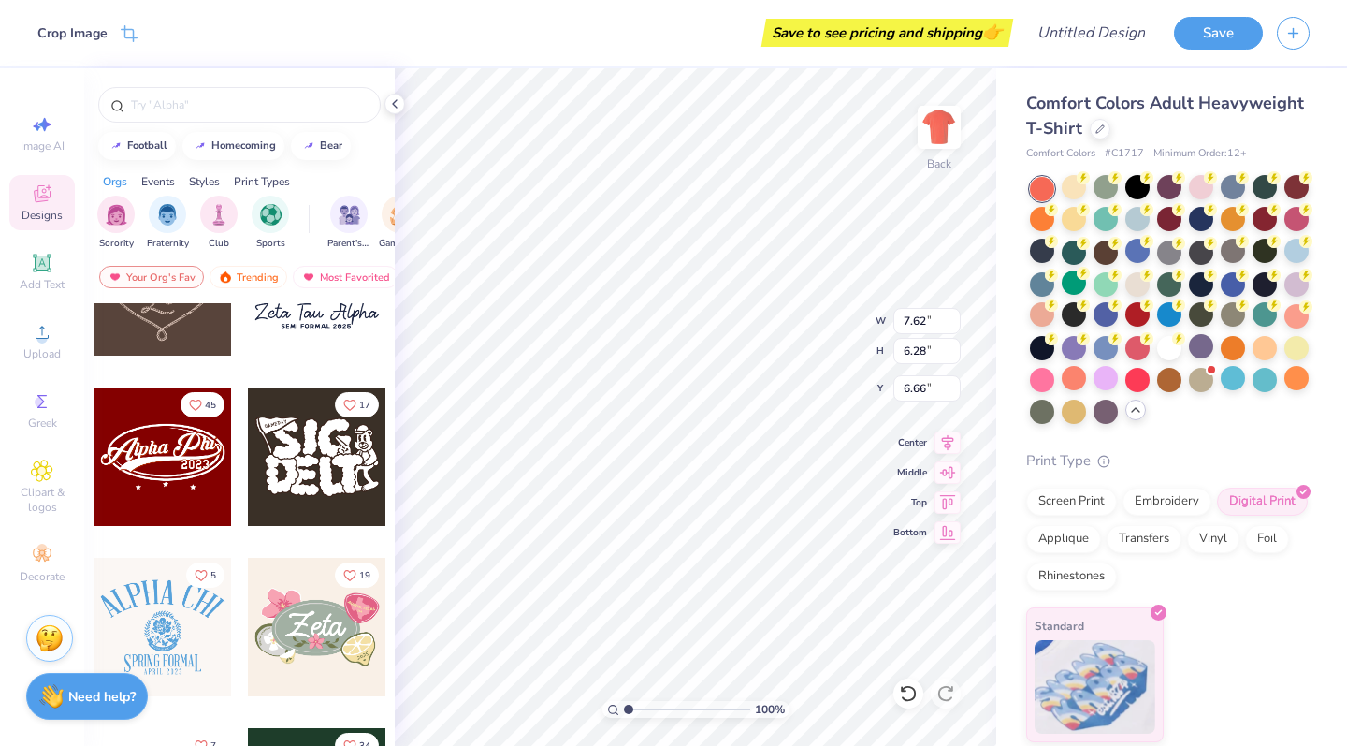
type input "4.65"
type input "8.83"
type input "7.28"
type input "3.51"
type input "3.00"
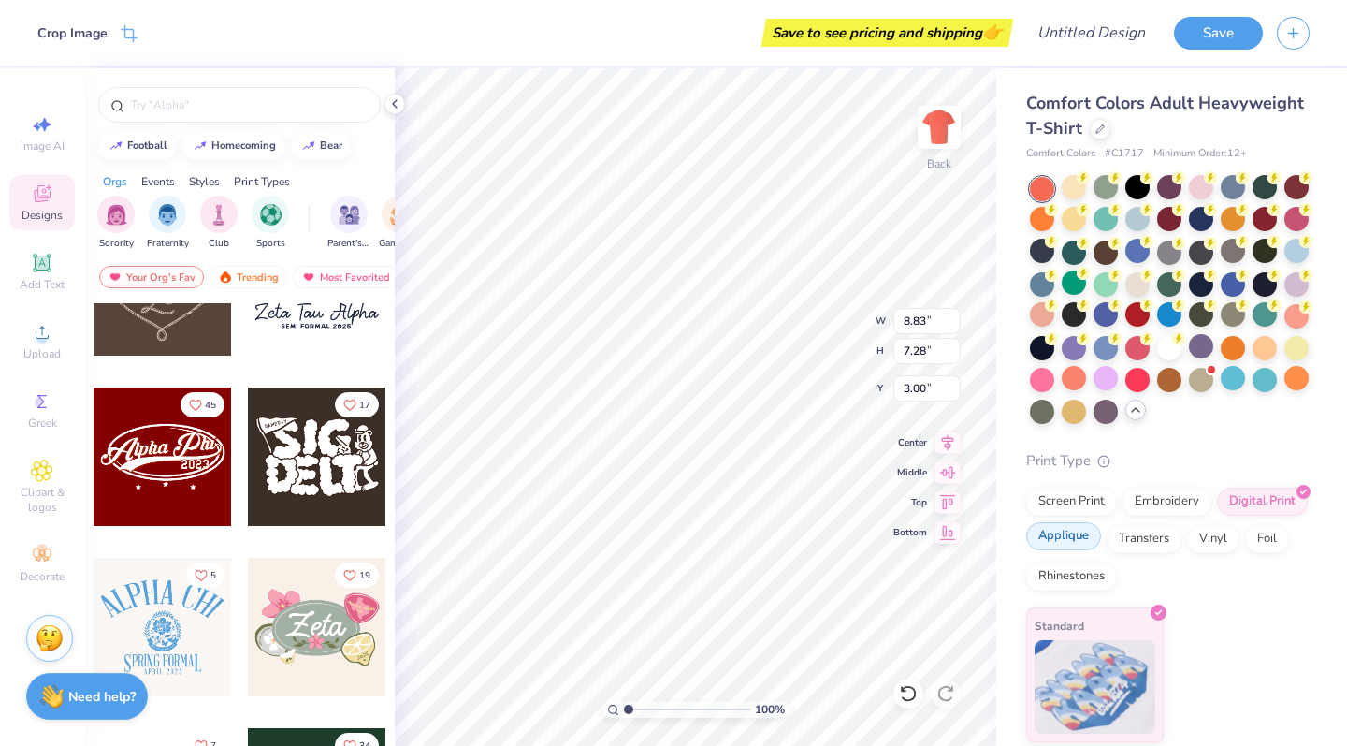
type input "7.27"
type input "5.99"
type input "4.47"
click at [1235, 612] on div "Standard" at bounding box center [1167, 674] width 283 height 135
drag, startPoint x: 1235, startPoint y: 612, endPoint x: 1235, endPoint y: 563, distance: 48.7
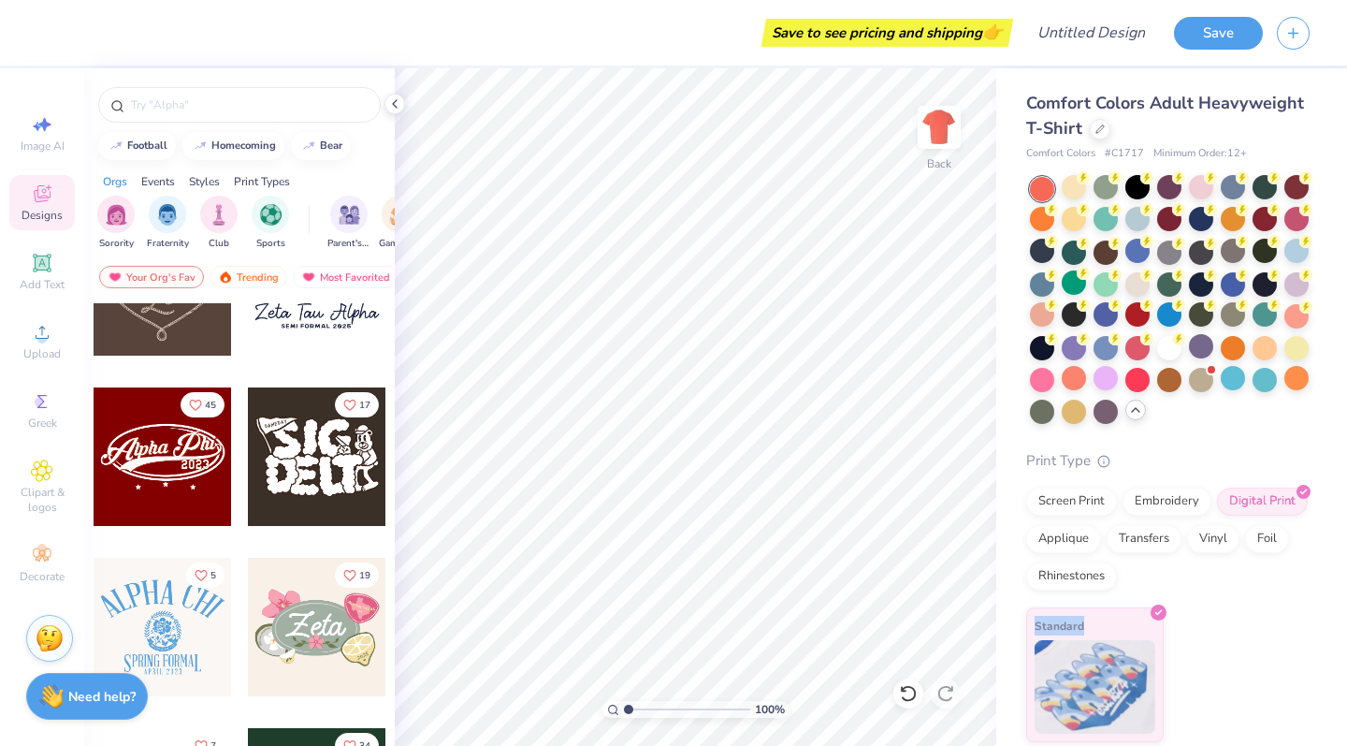
click at [1235, 588] on div "Print Type Screen Print Embroidery Digital Print Applique Transfers Vinyl Foil …" at bounding box center [1167, 596] width 283 height 293
click at [1264, 627] on div "Standard" at bounding box center [1167, 674] width 283 height 135
click at [1097, 34] on input "Design Title" at bounding box center [1114, 32] width 92 height 37
type input "Scuba1"
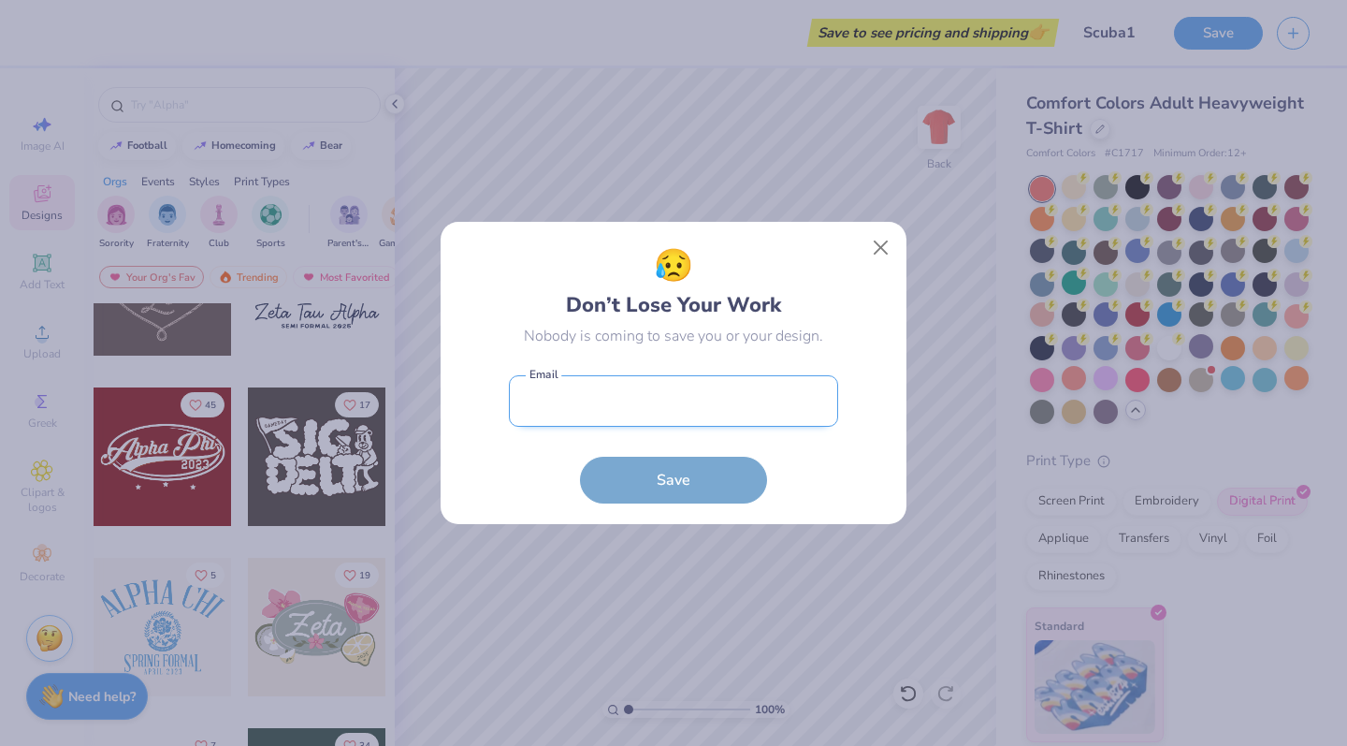
click at [712, 400] on input "email" at bounding box center [673, 400] width 329 height 51
type input "[EMAIL_ADDRESS][DOMAIN_NAME]"
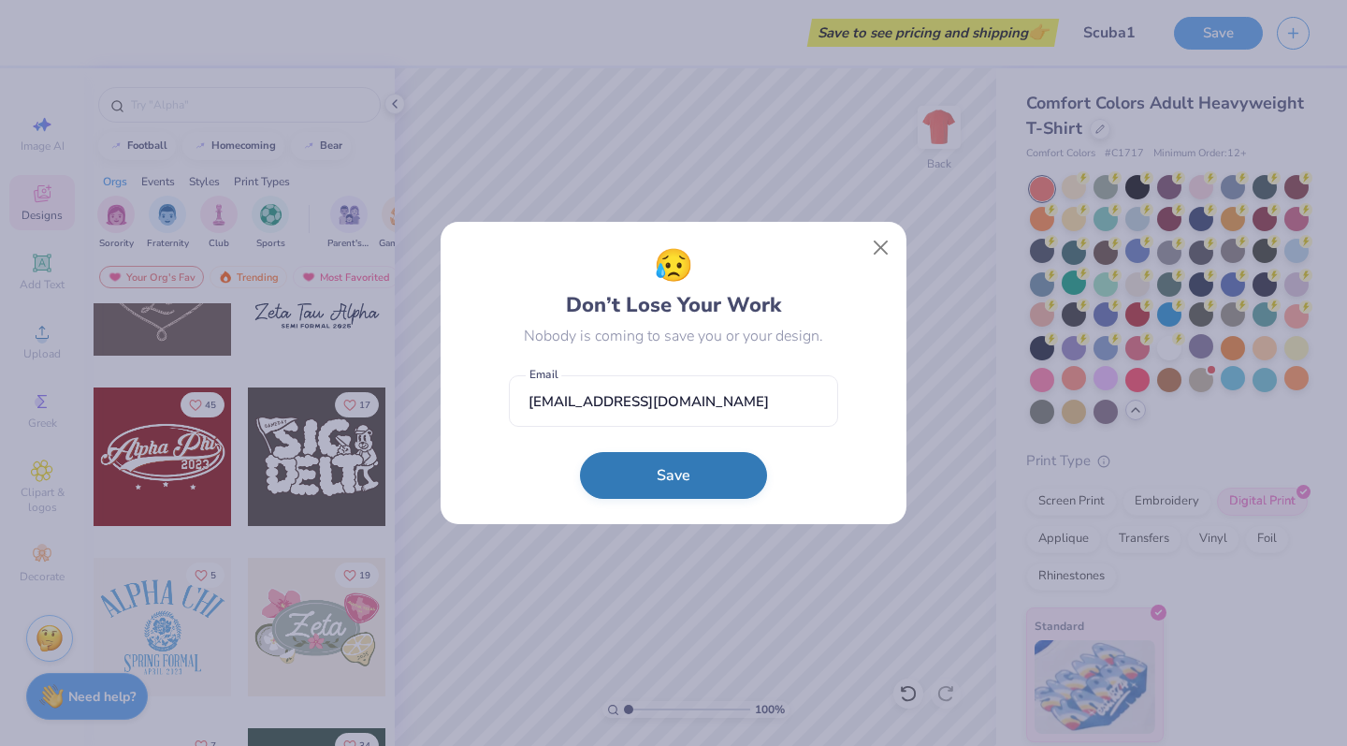
click at [655, 495] on button "Save" at bounding box center [673, 475] width 187 height 47
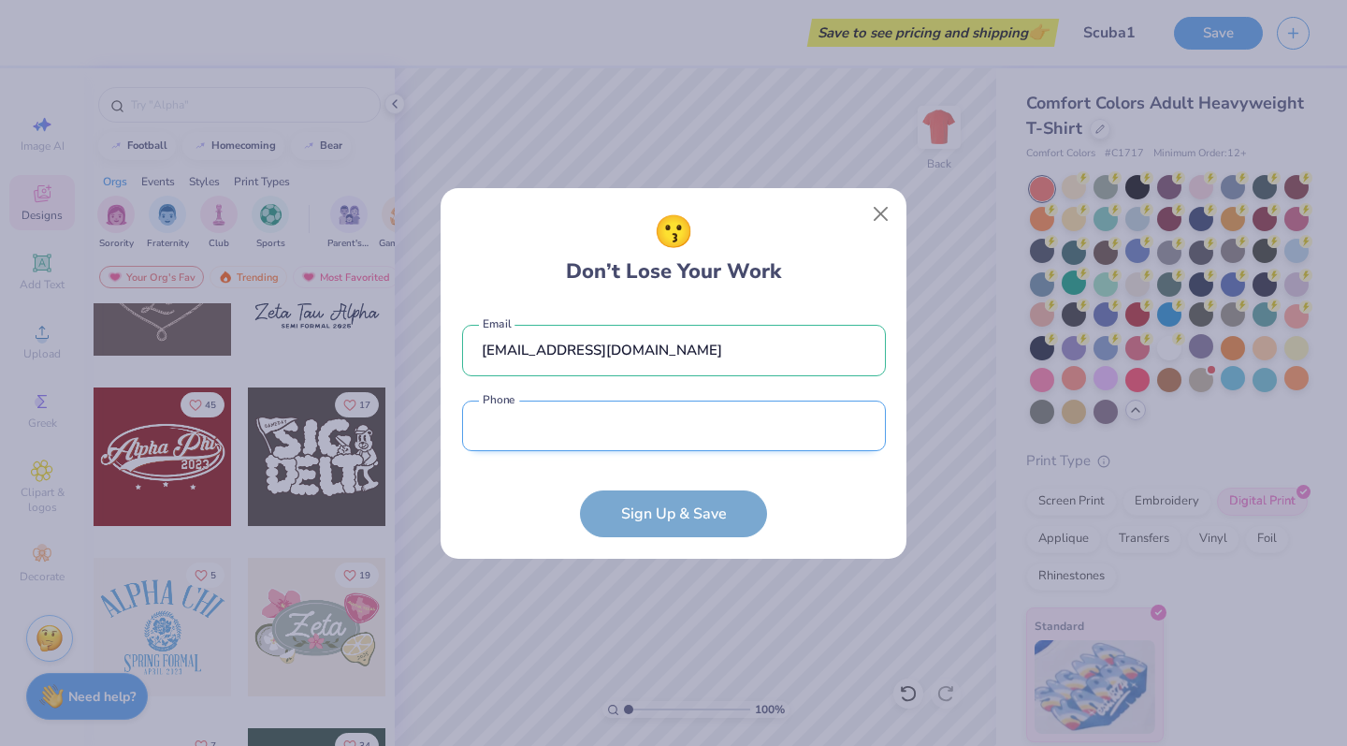
type input "[PHONE_NUMBER]"
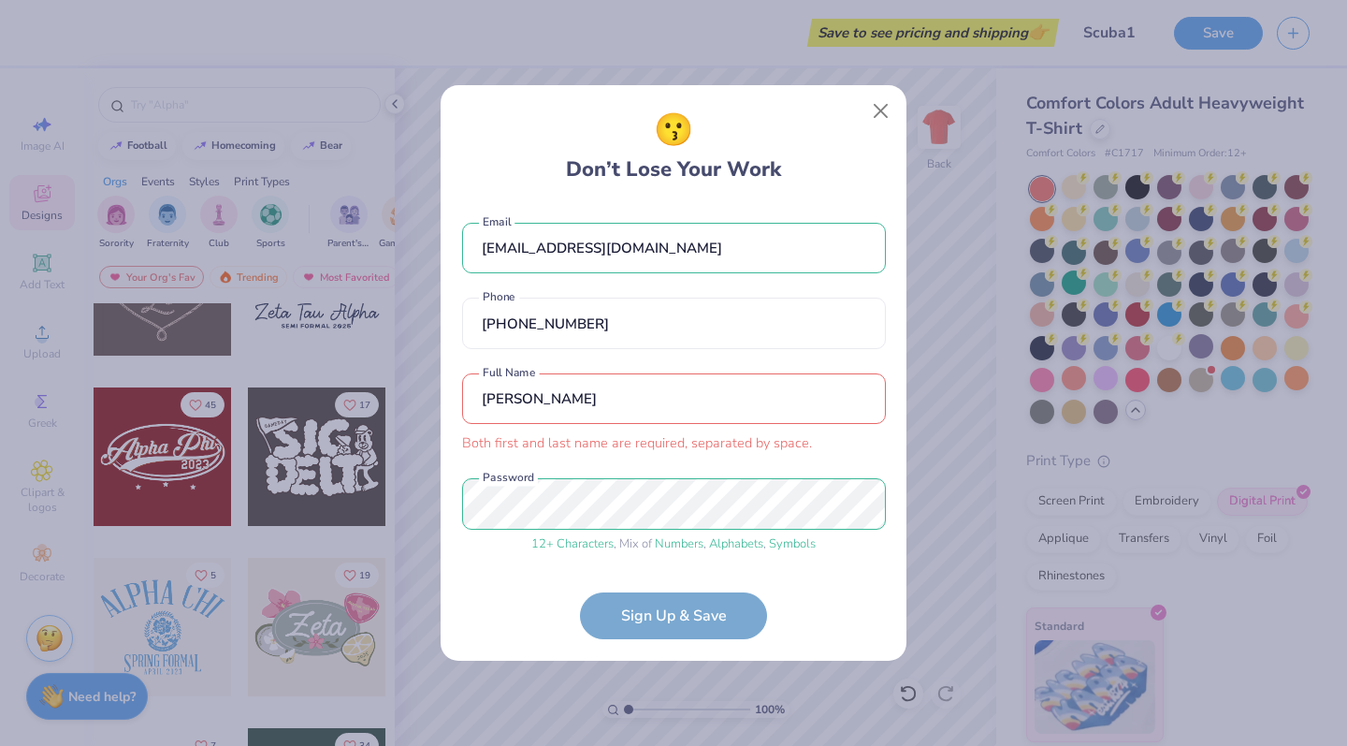
click at [639, 391] on input "[PERSON_NAME]" at bounding box center [674, 398] width 424 height 51
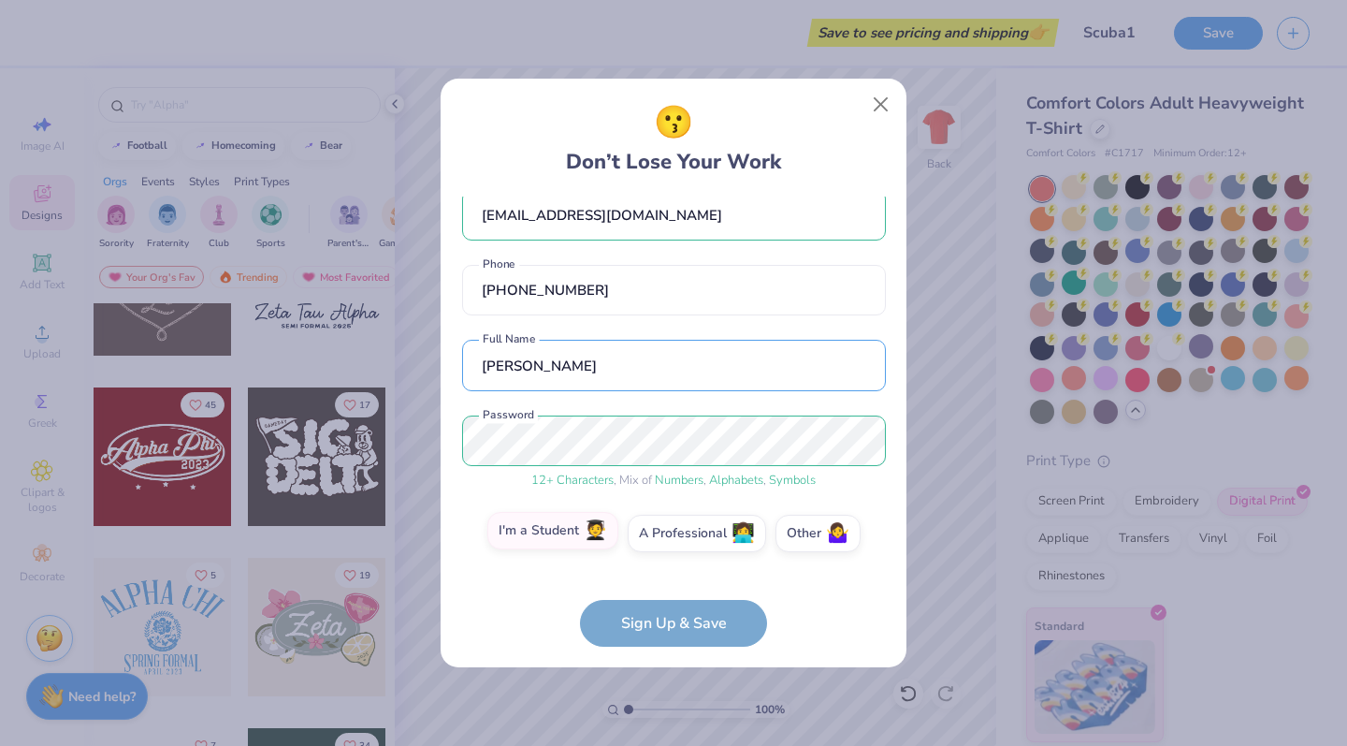
type input "[PERSON_NAME]"
click at [593, 534] on span "🧑‍🎓" at bounding box center [595, 531] width 23 height 22
click at [668, 558] on input "I'm a Student 🧑‍🎓" at bounding box center [674, 564] width 12 height 12
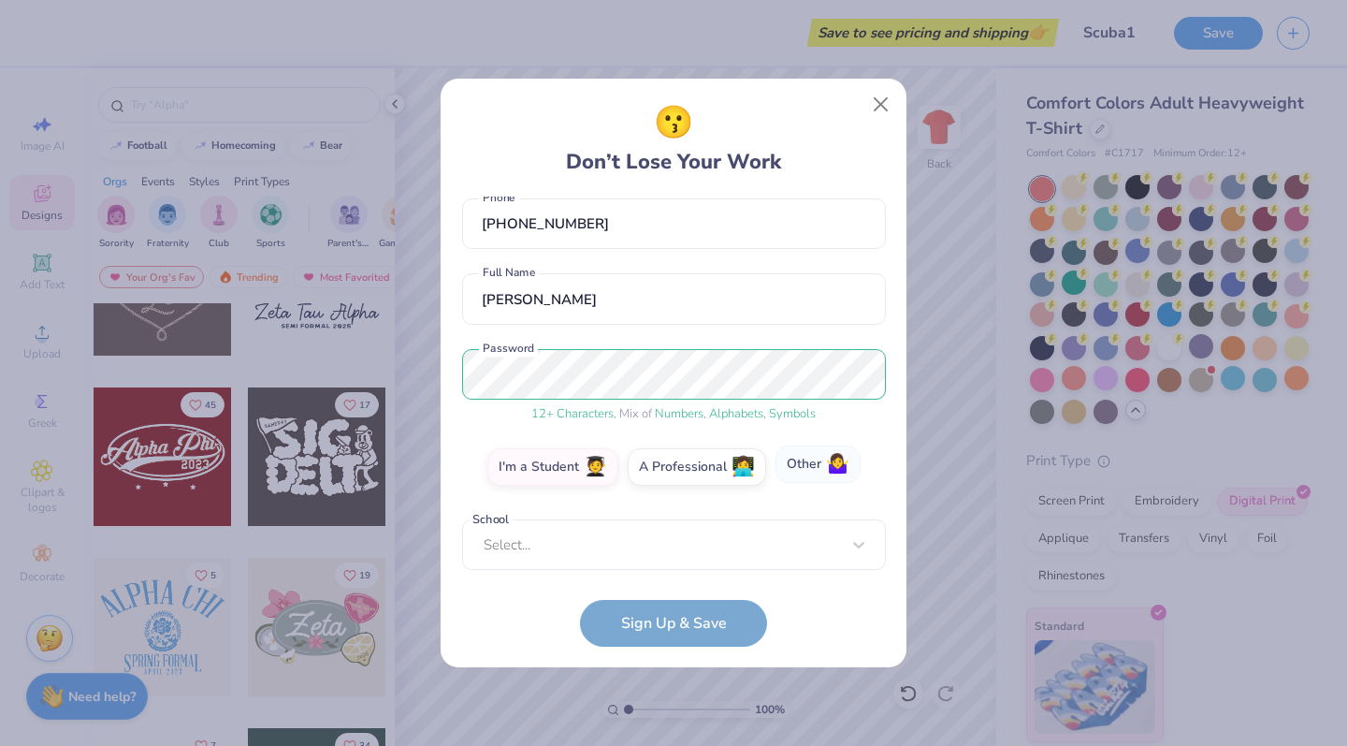
click at [826, 475] on span "🤷‍♀️" at bounding box center [837, 465] width 23 height 22
click at [680, 558] on input "Other 🤷‍♀️" at bounding box center [674, 564] width 12 height 12
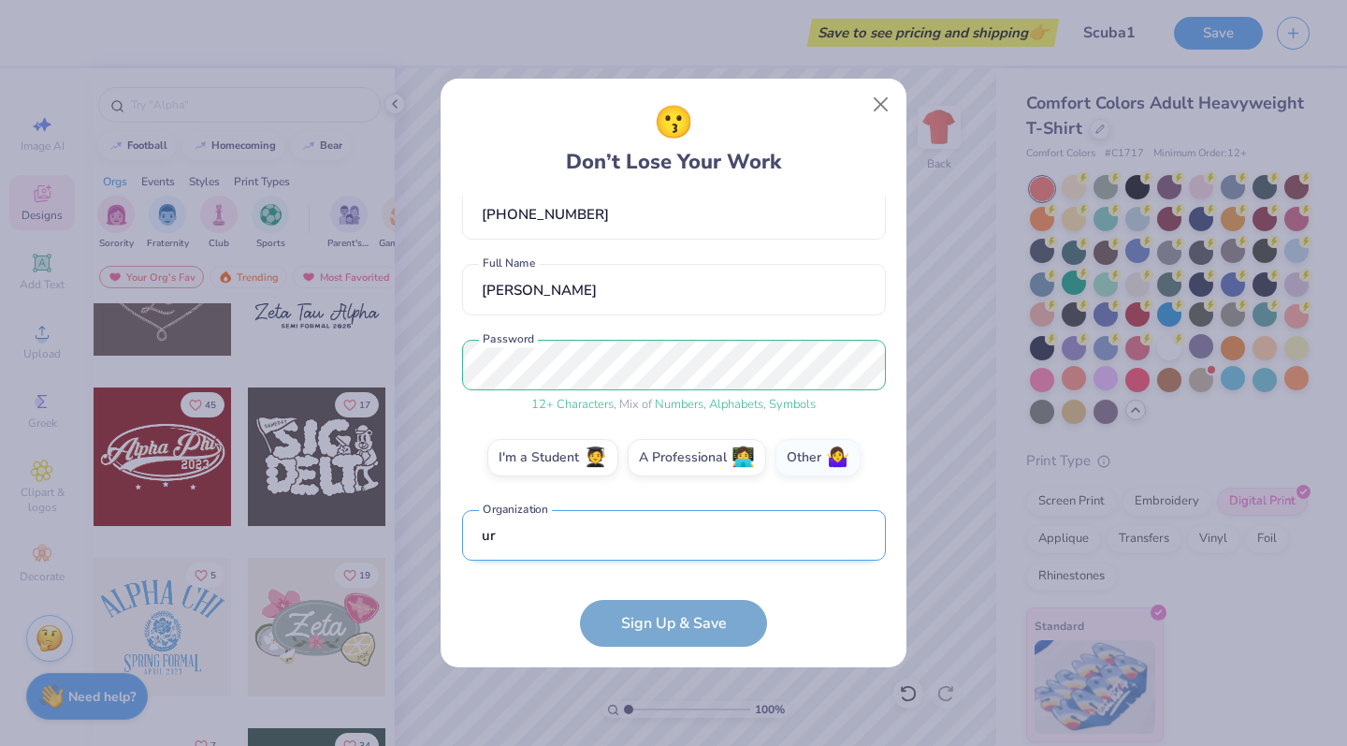
scroll to position [214, 0]
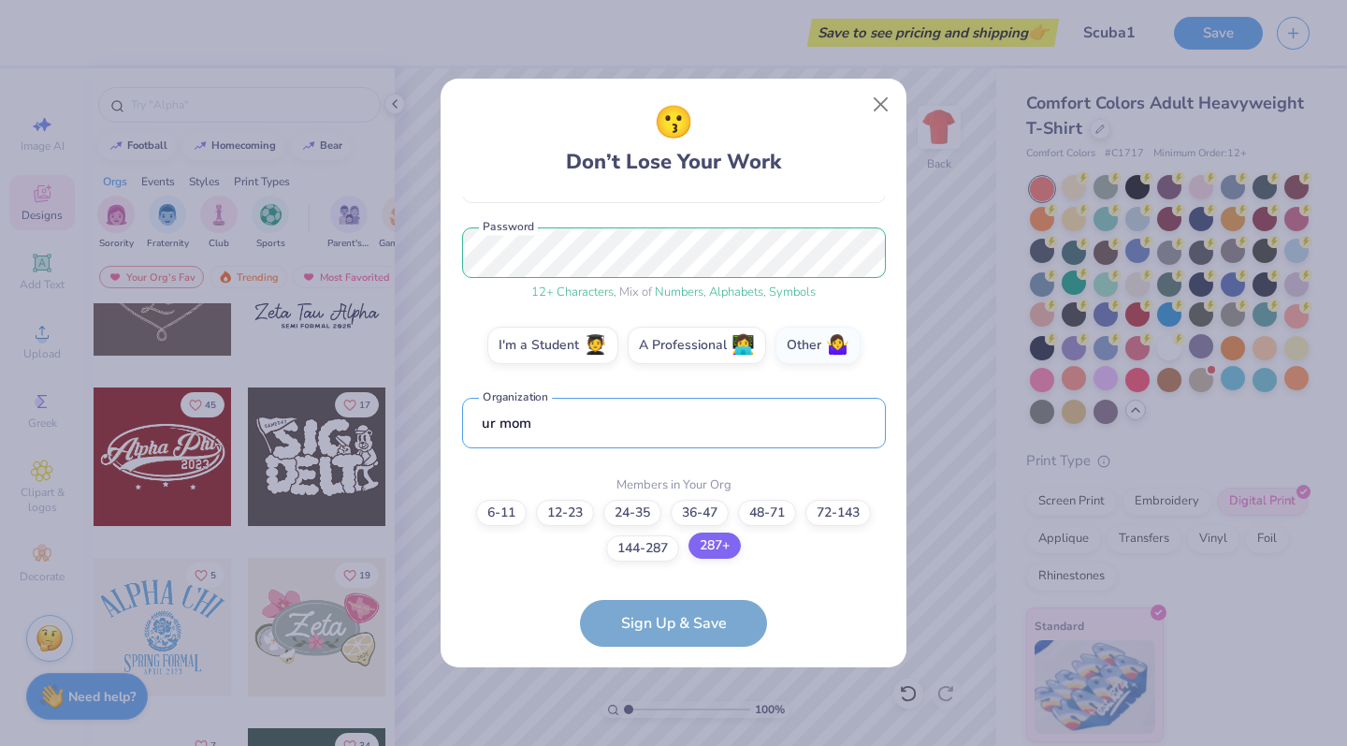
type input "ur mom"
click at [706, 545] on label "287+" at bounding box center [715, 545] width 52 height 26
click at [680, 738] on input "287+" at bounding box center [674, 744] width 12 height 12
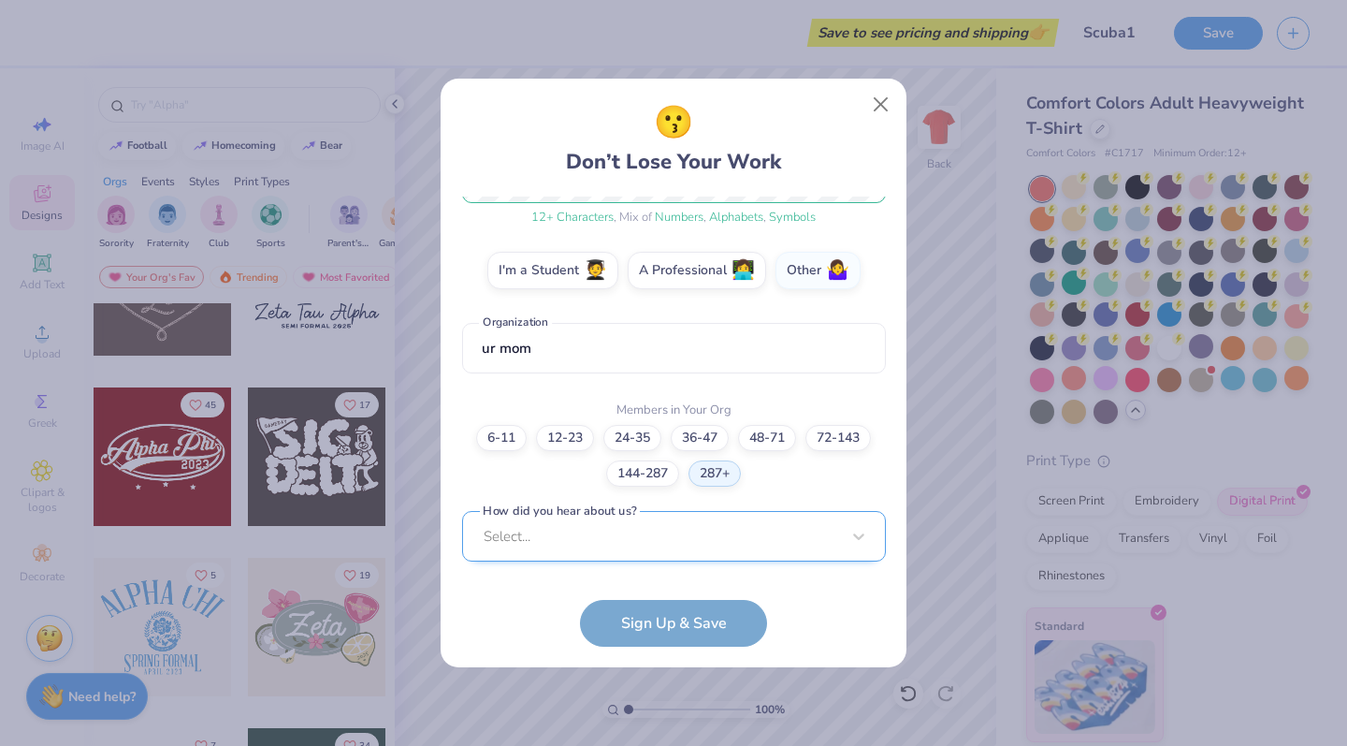
click at [664, 527] on div "Select..." at bounding box center [674, 536] width 424 height 51
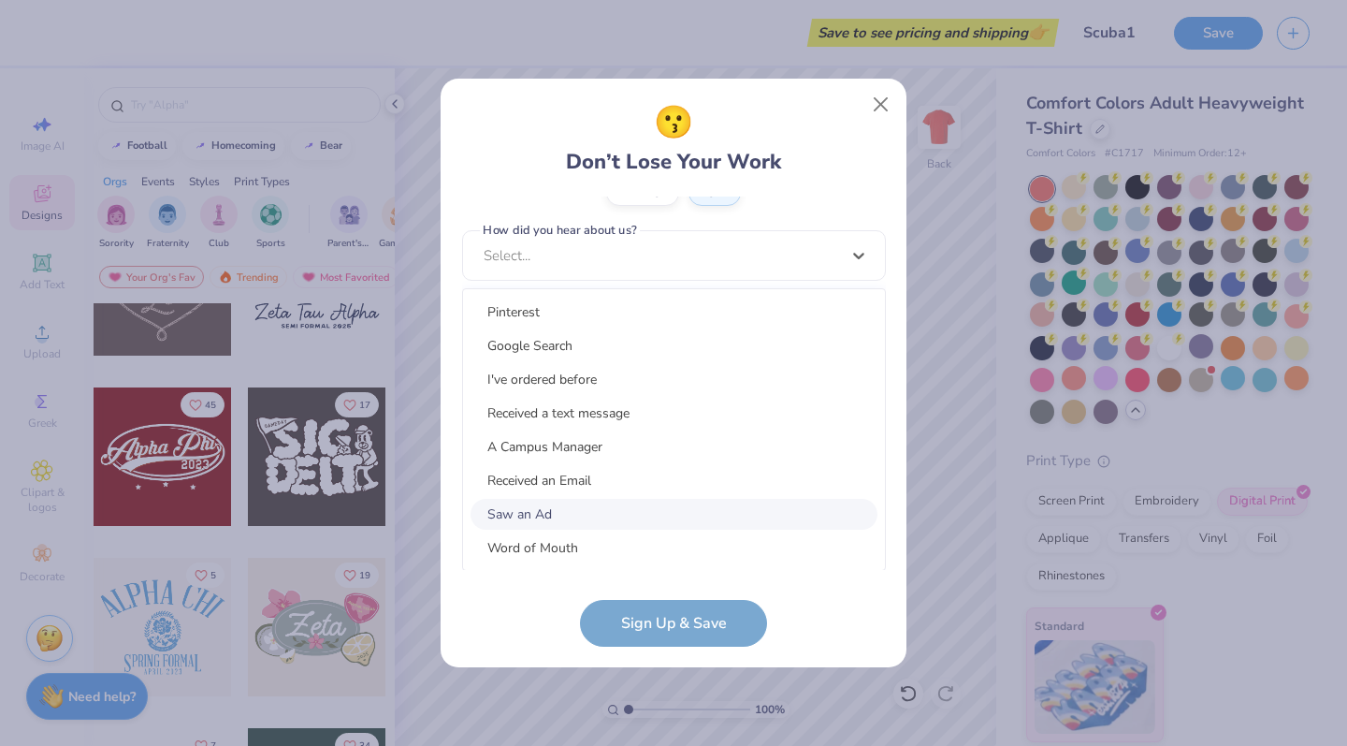
click at [628, 504] on div "Saw an Ad" at bounding box center [674, 514] width 407 height 31
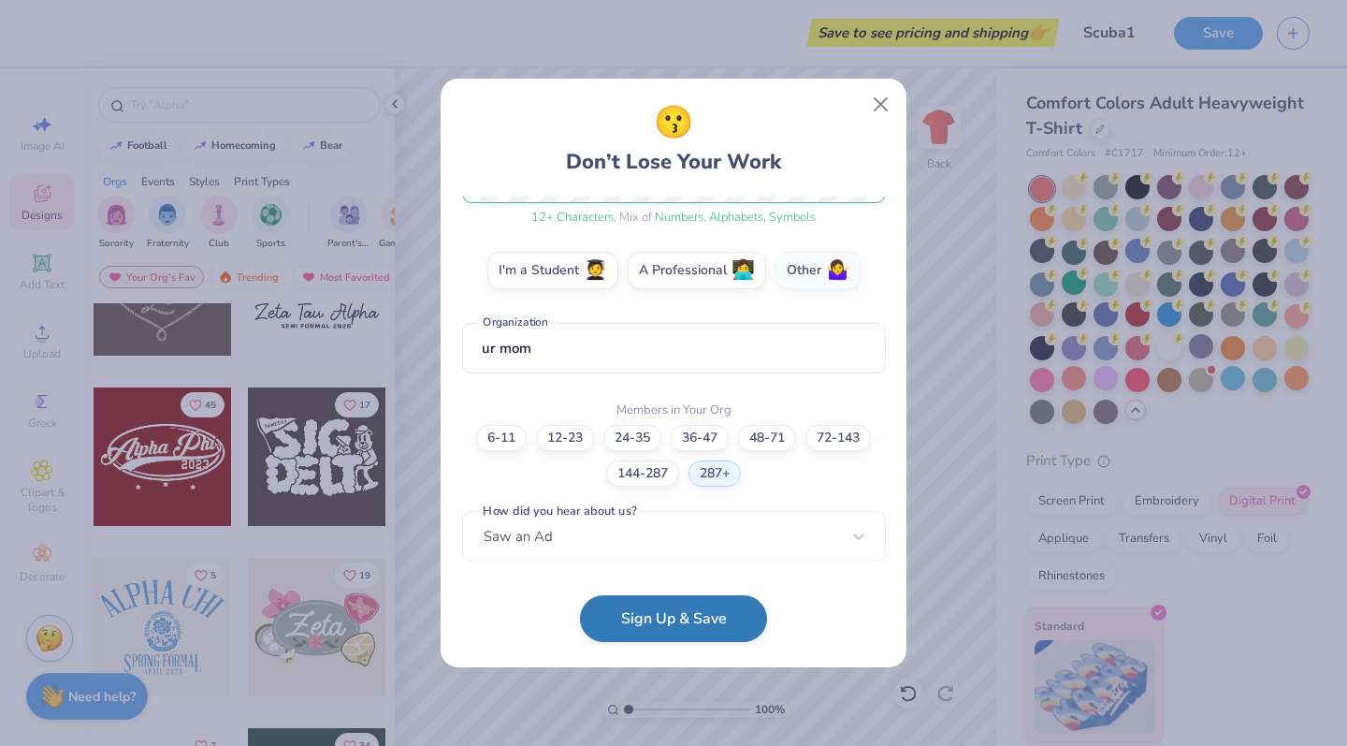
click at [665, 624] on button "Sign Up & Save" at bounding box center [673, 618] width 187 height 47
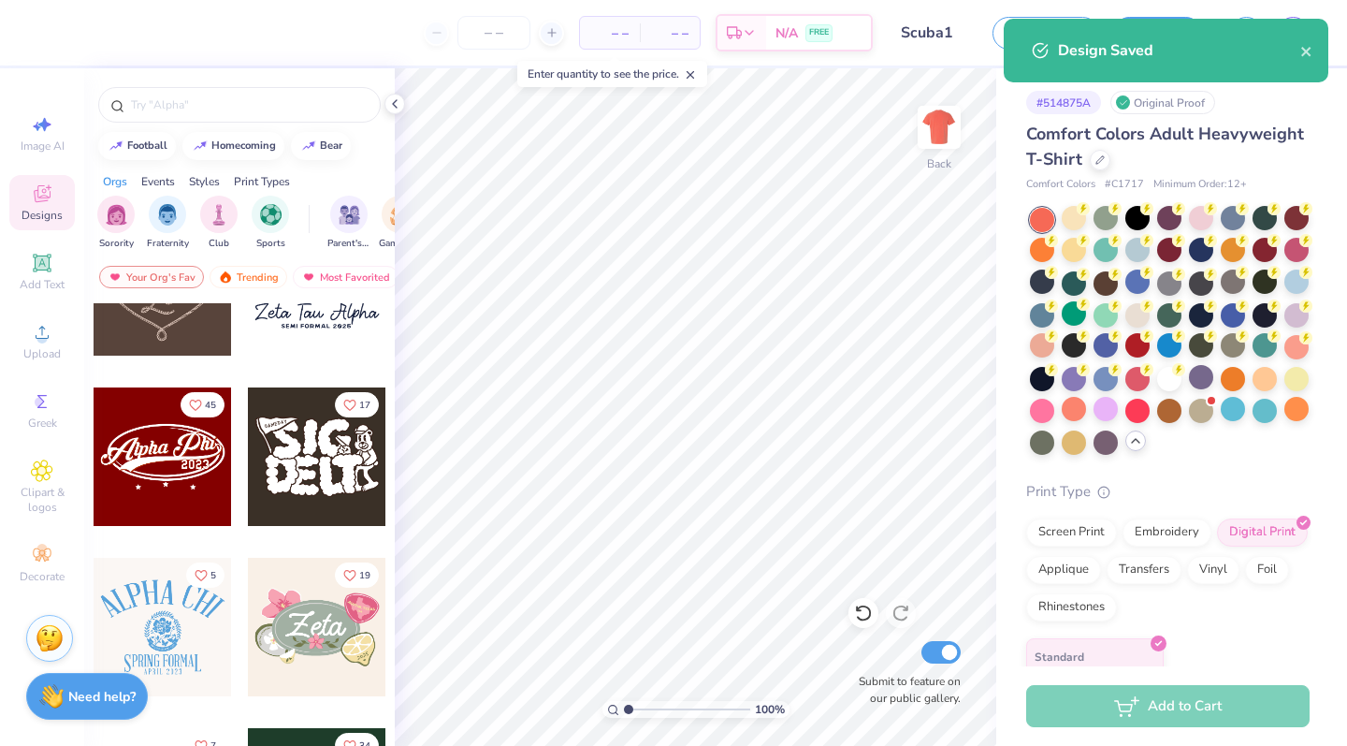
click at [630, 30] on div "– – Per Item" at bounding box center [610, 33] width 60 height 32
click at [620, 32] on span "– –" at bounding box center [609, 33] width 37 height 20
click at [619, 36] on span "– –" at bounding box center [609, 33] width 37 height 20
click at [613, 35] on span "– –" at bounding box center [609, 33] width 37 height 20
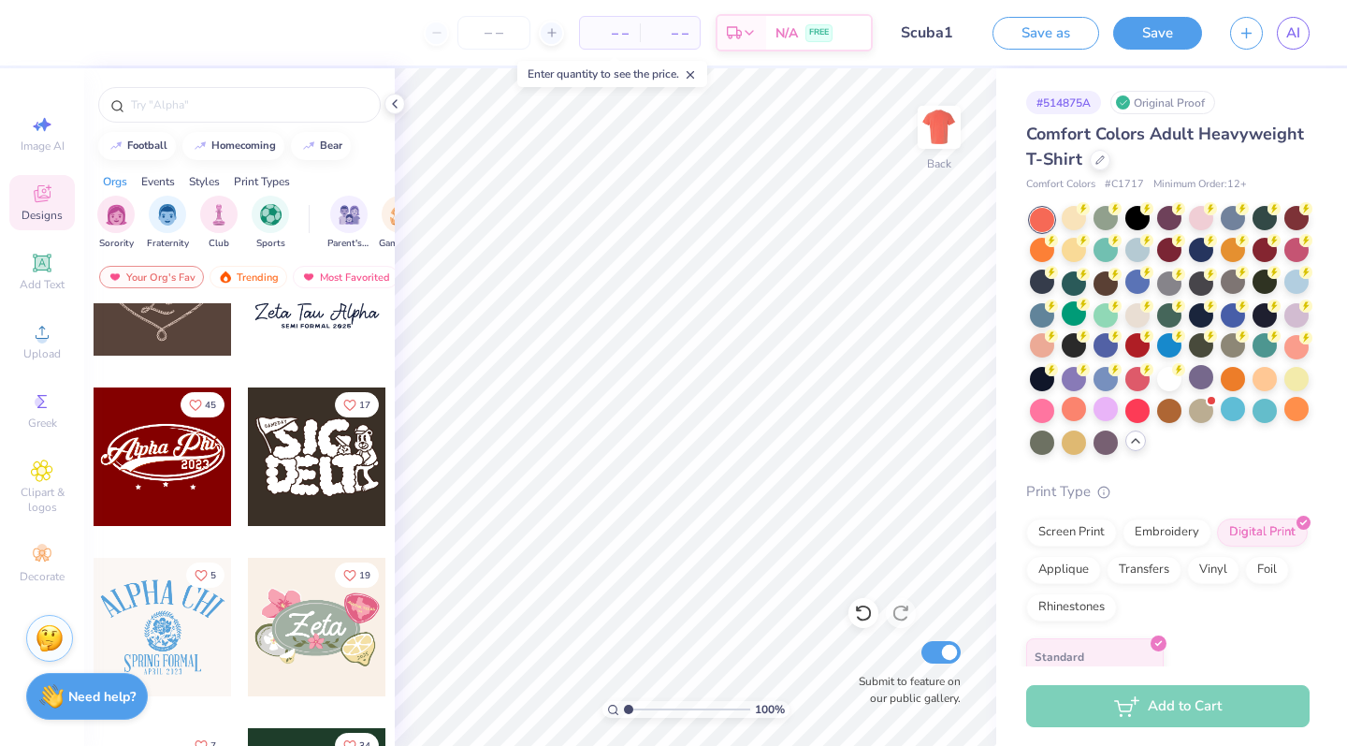
click at [613, 37] on span "– –" at bounding box center [609, 33] width 37 height 20
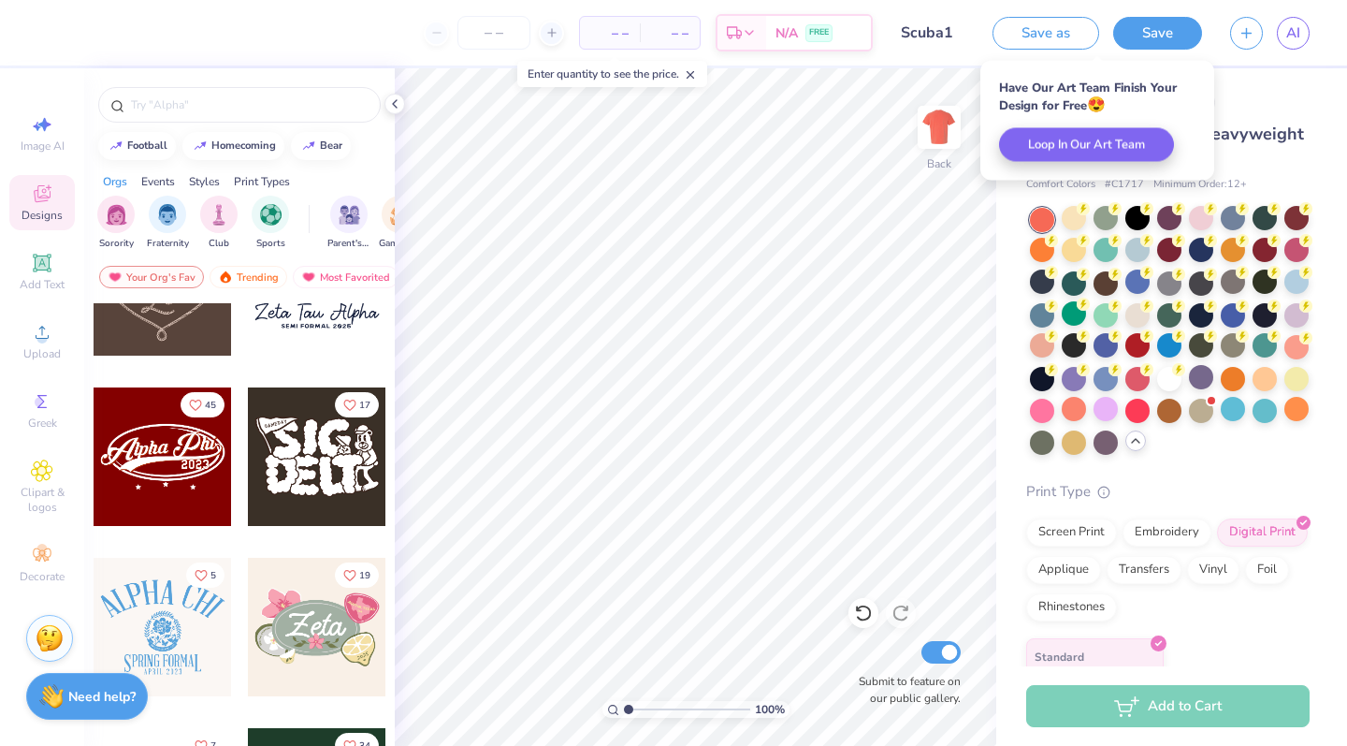
click at [626, 28] on span "– –" at bounding box center [609, 33] width 37 height 20
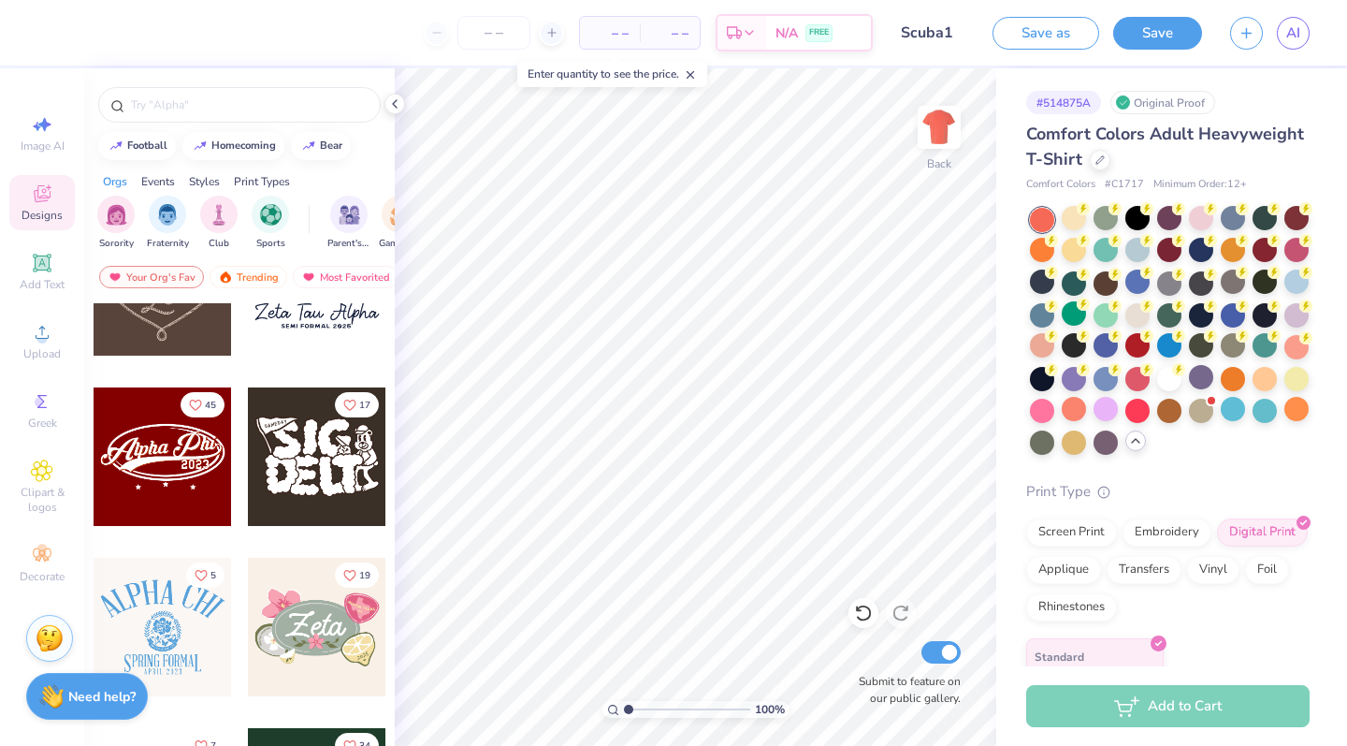
click at [647, 75] on div "Enter quantity to see the price." at bounding box center [612, 74] width 190 height 26
click at [672, 52] on div "– – Per Item – – Total Est. Delivery N/A FREE" at bounding box center [461, 32] width 821 height 65
click at [672, 35] on span "– –" at bounding box center [669, 33] width 37 height 20
click at [502, 34] on input "number" at bounding box center [494, 33] width 73 height 34
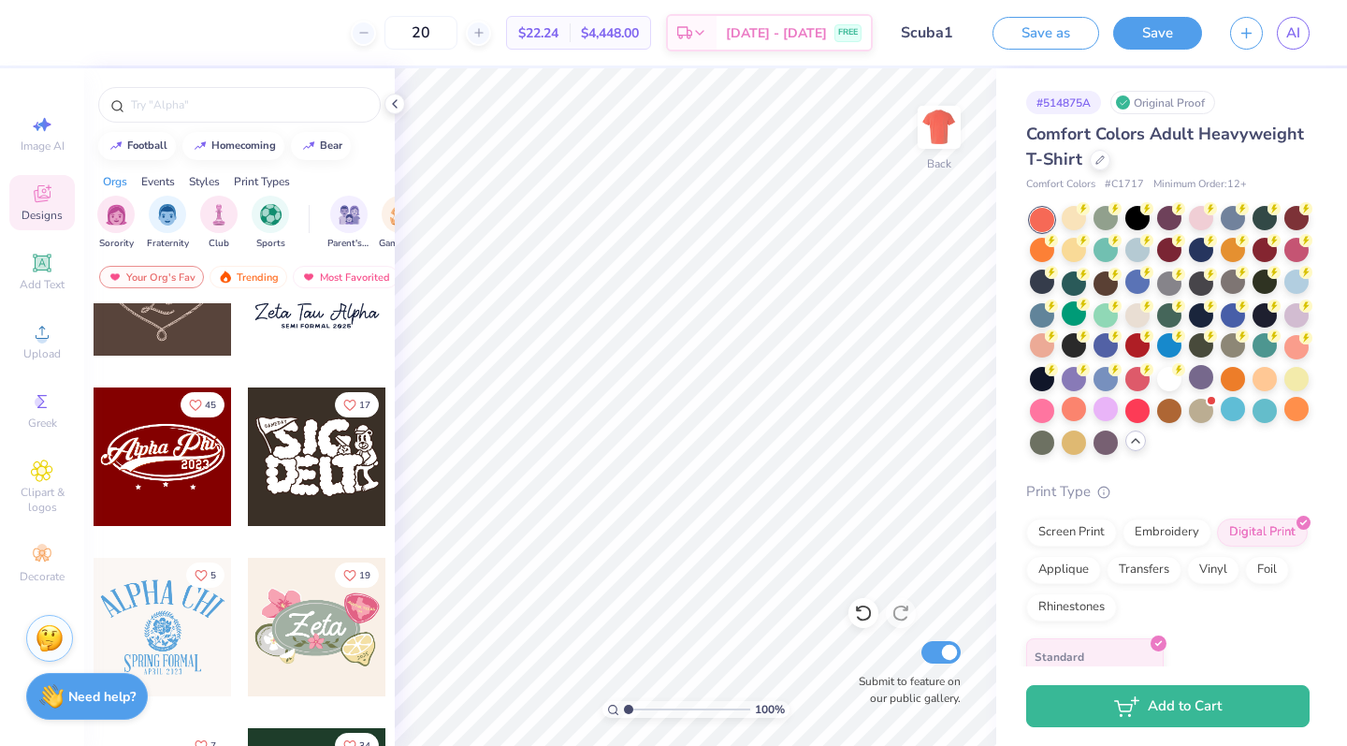
type input "2"
type input "300"
click at [1082, 530] on div "Screen Print" at bounding box center [1071, 530] width 91 height 28
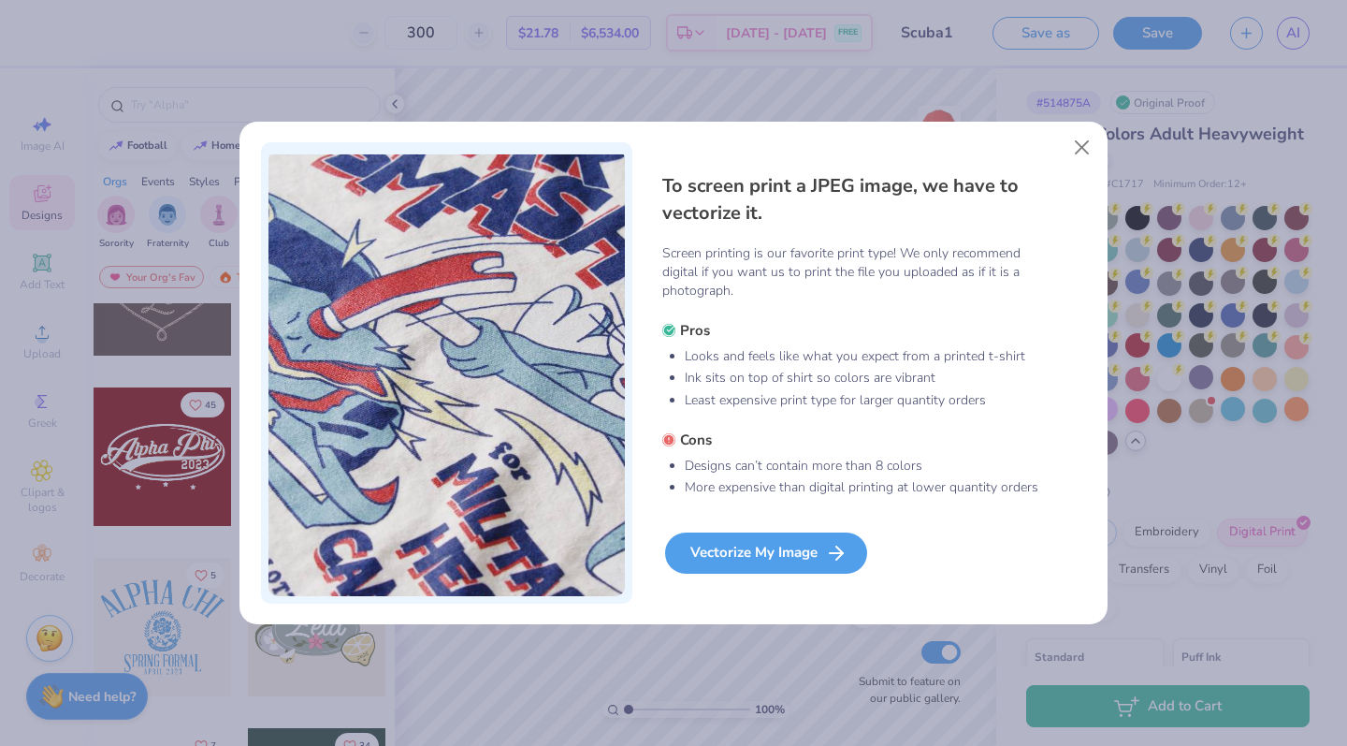
click at [819, 559] on div "Vectorize My Image" at bounding box center [766, 552] width 202 height 41
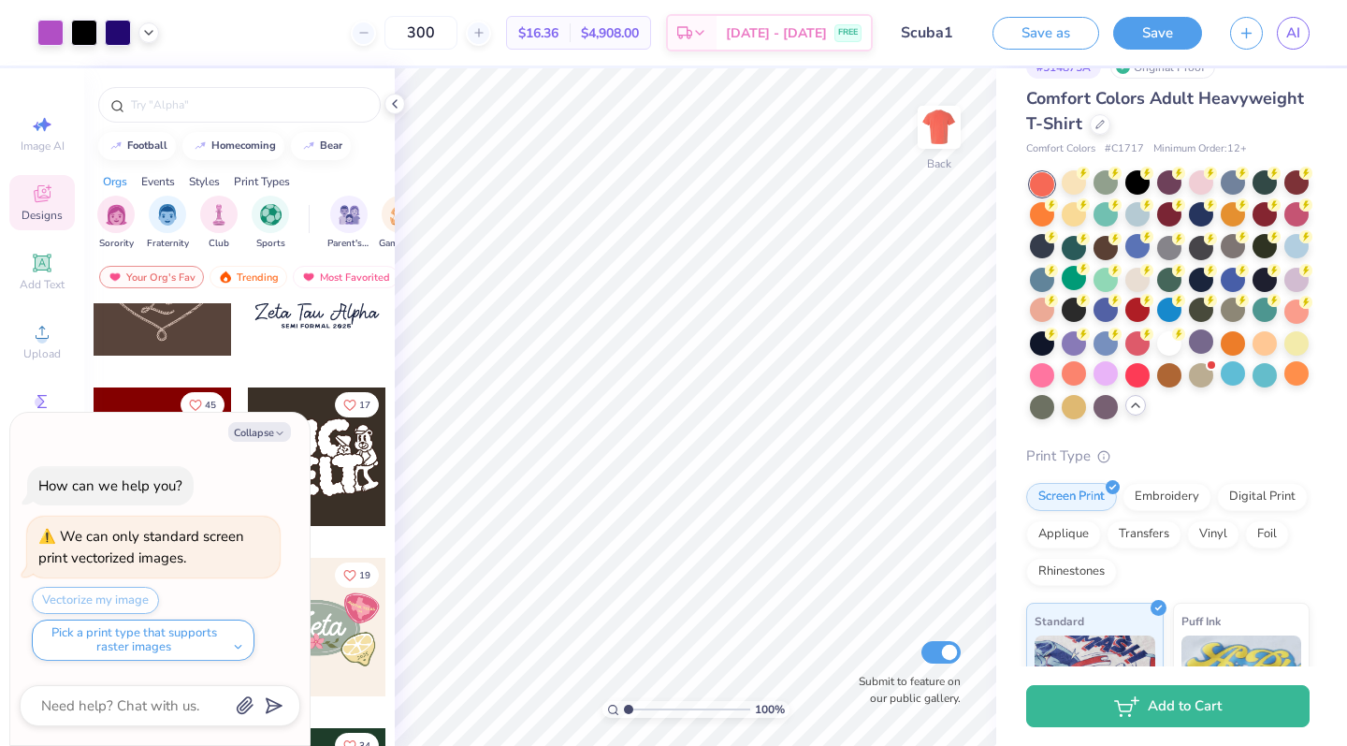
scroll to position [44, 0]
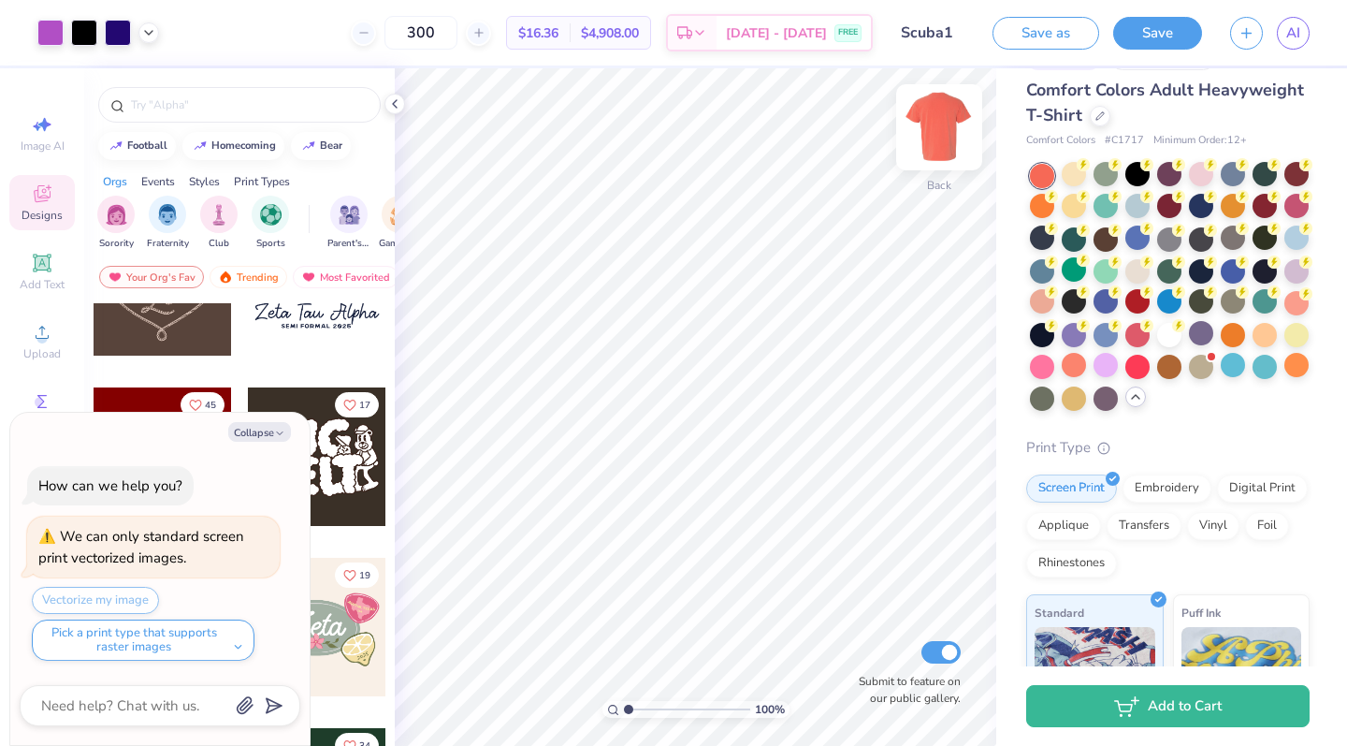
click at [938, 138] on img at bounding box center [939, 127] width 75 height 75
click at [934, 128] on img at bounding box center [939, 127] width 75 height 75
click at [940, 133] on img at bounding box center [939, 127] width 75 height 75
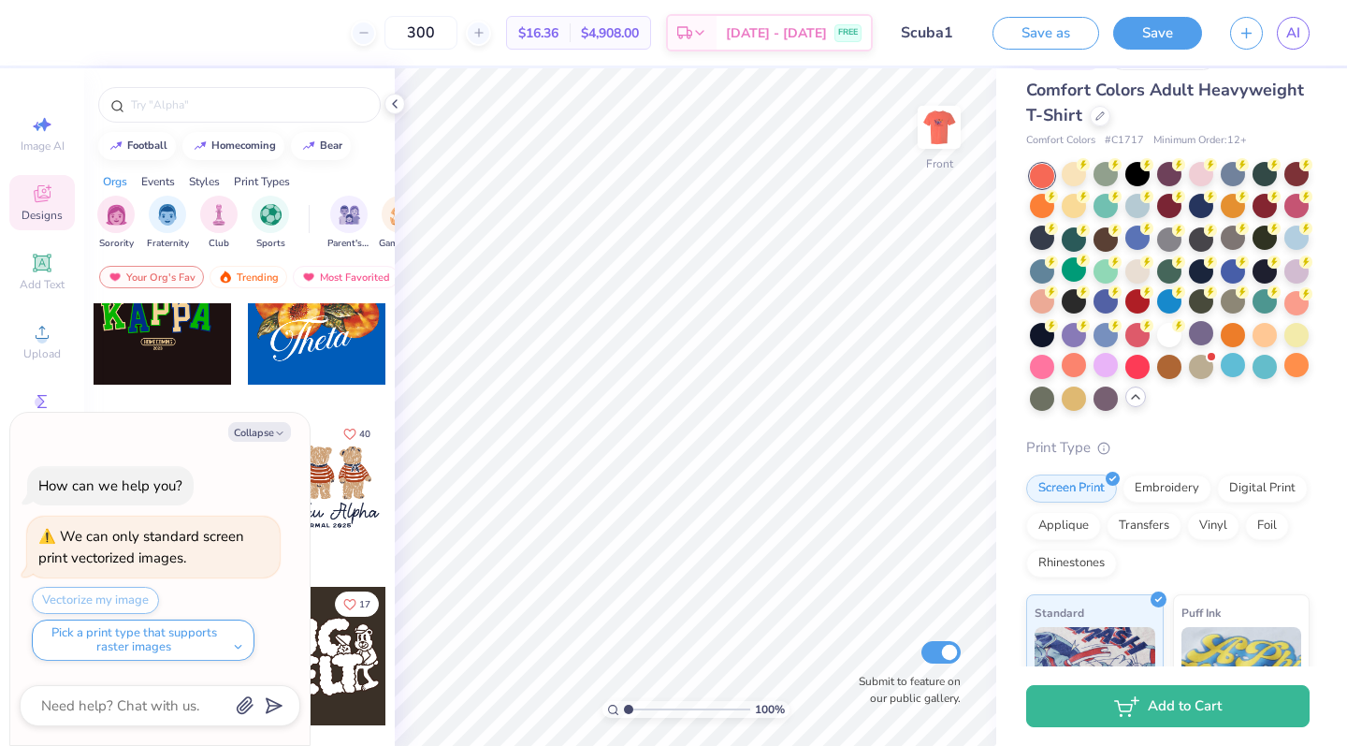
scroll to position [553, 0]
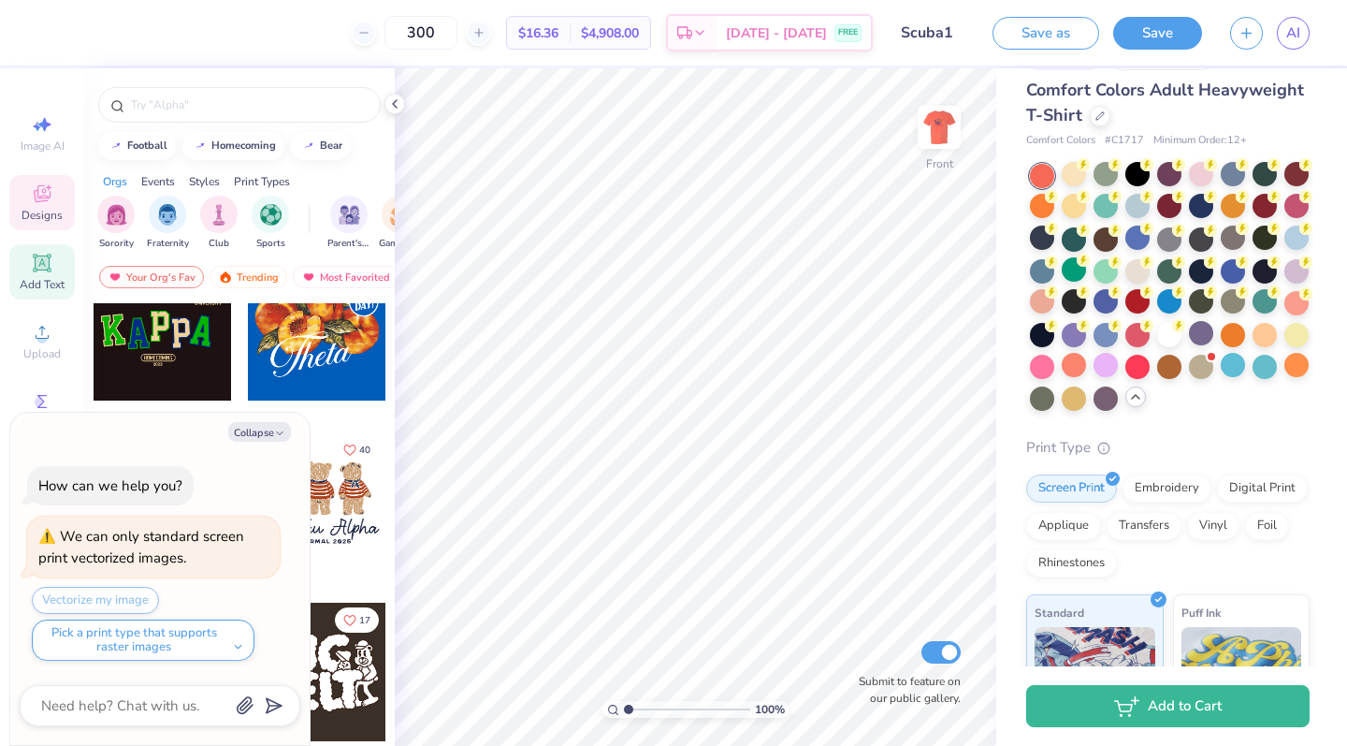
click at [34, 269] on icon at bounding box center [42, 263] width 18 height 18
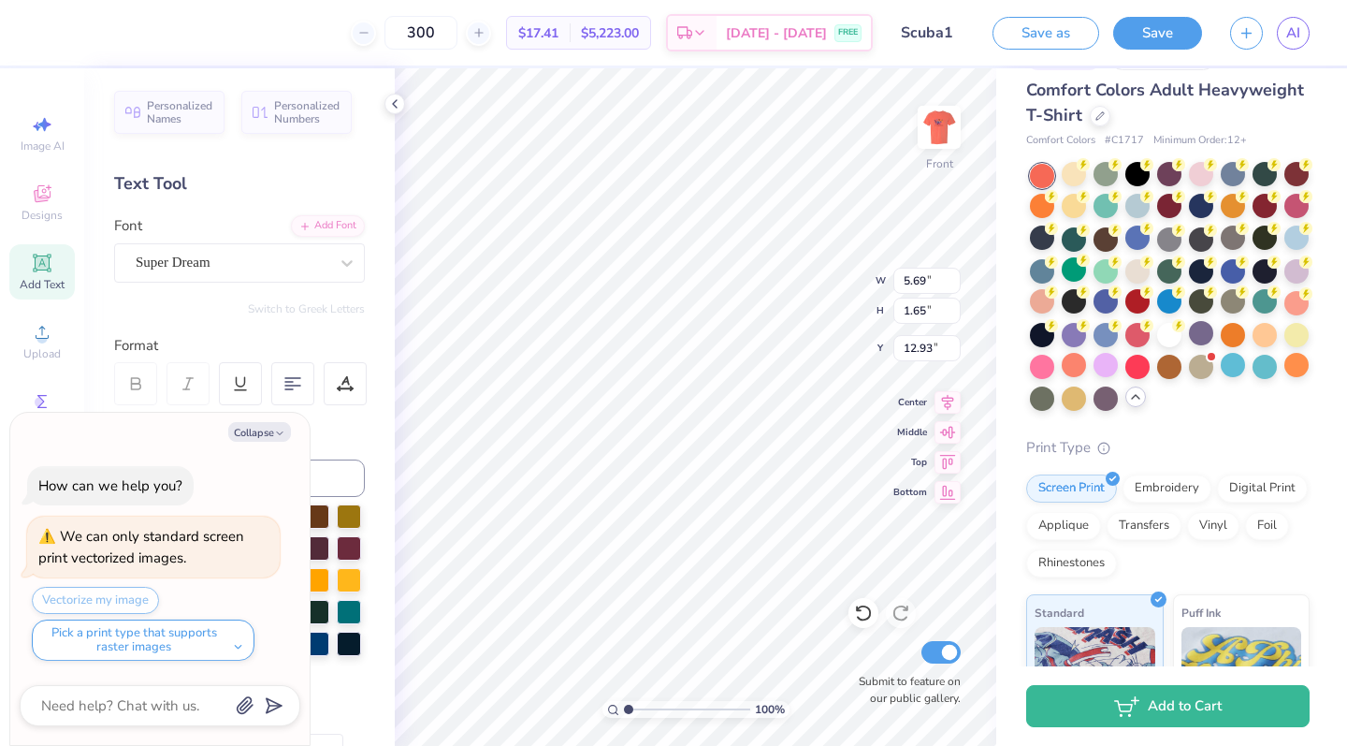
type textarea "x"
type textarea "T"
type textarea "x"
click at [285, 431] on icon "button" at bounding box center [279, 433] width 11 height 11
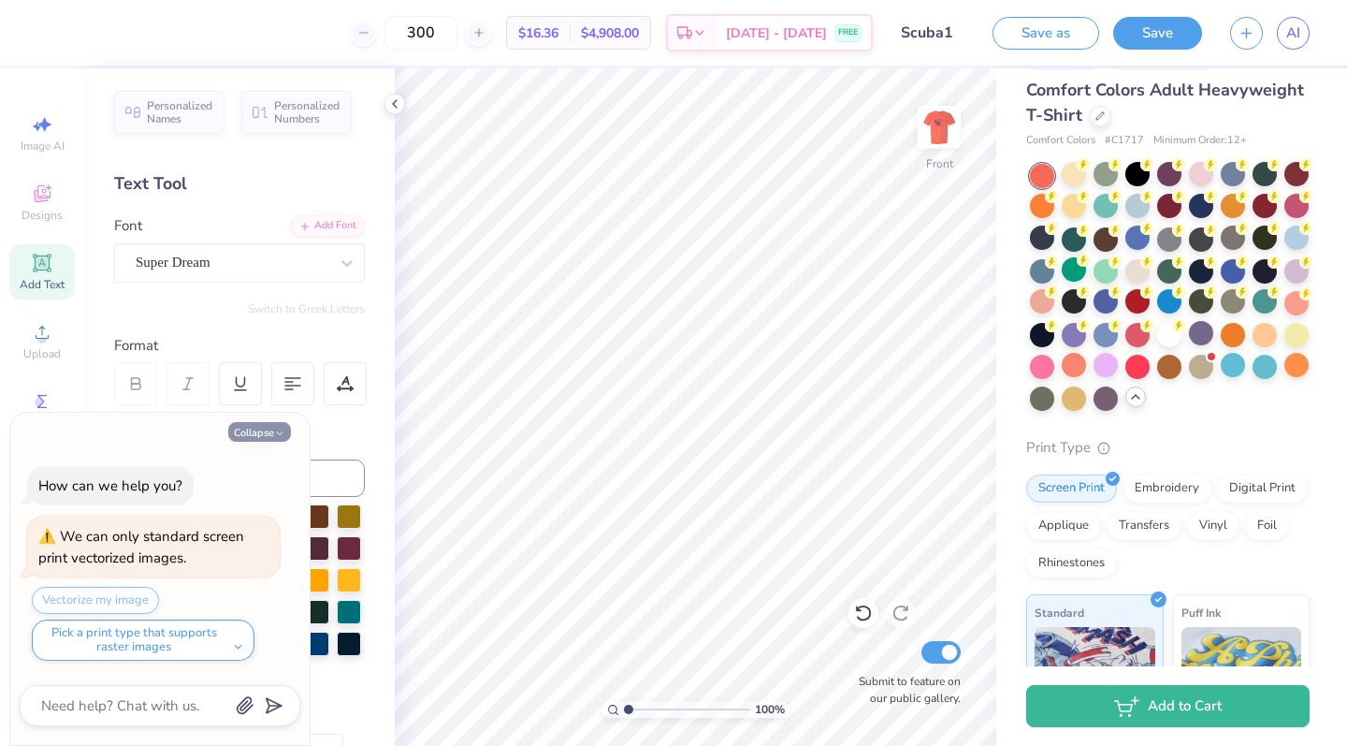
type textarea "x"
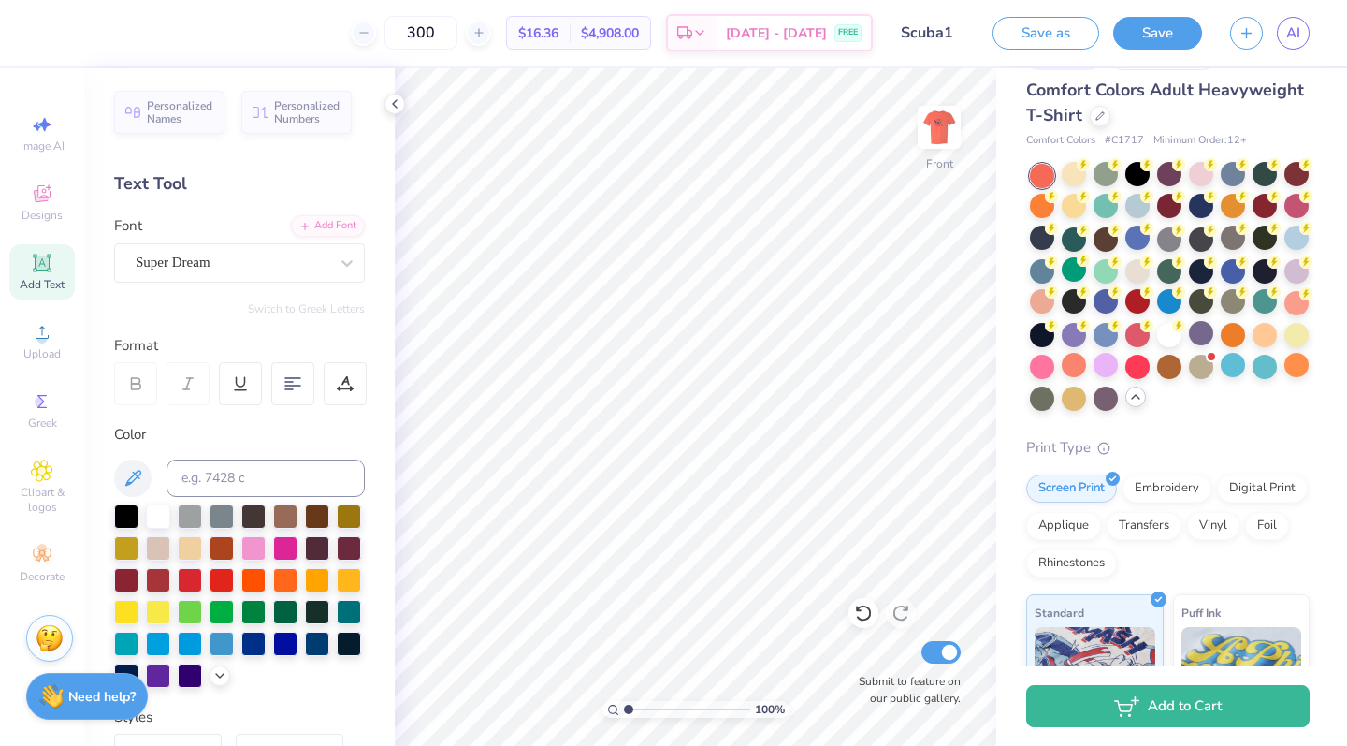
click at [45, 278] on span "Add Text" at bounding box center [42, 284] width 45 height 15
type textarea "T"
type textarea "Umiami Scuba gufgagfiu"
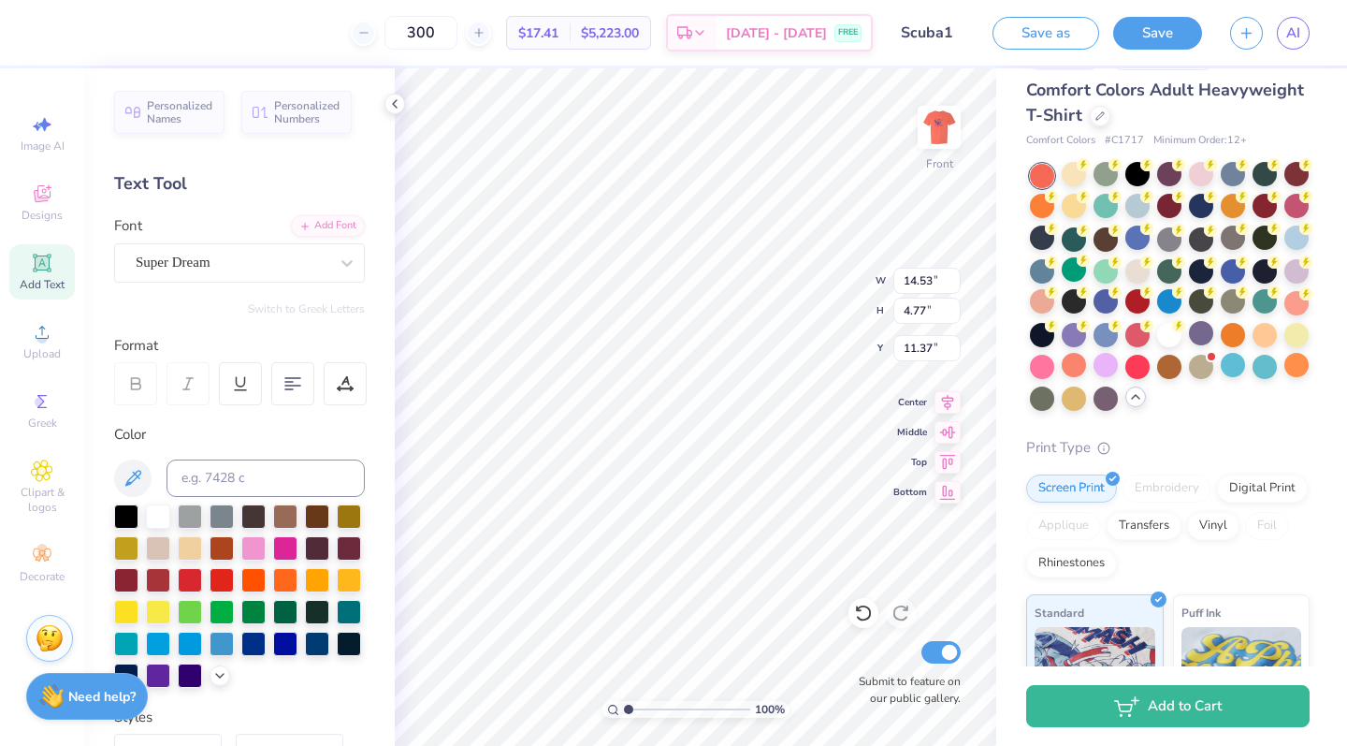
type input "3.00"
type input "9.96"
type input "3.27"
type input "4.62"
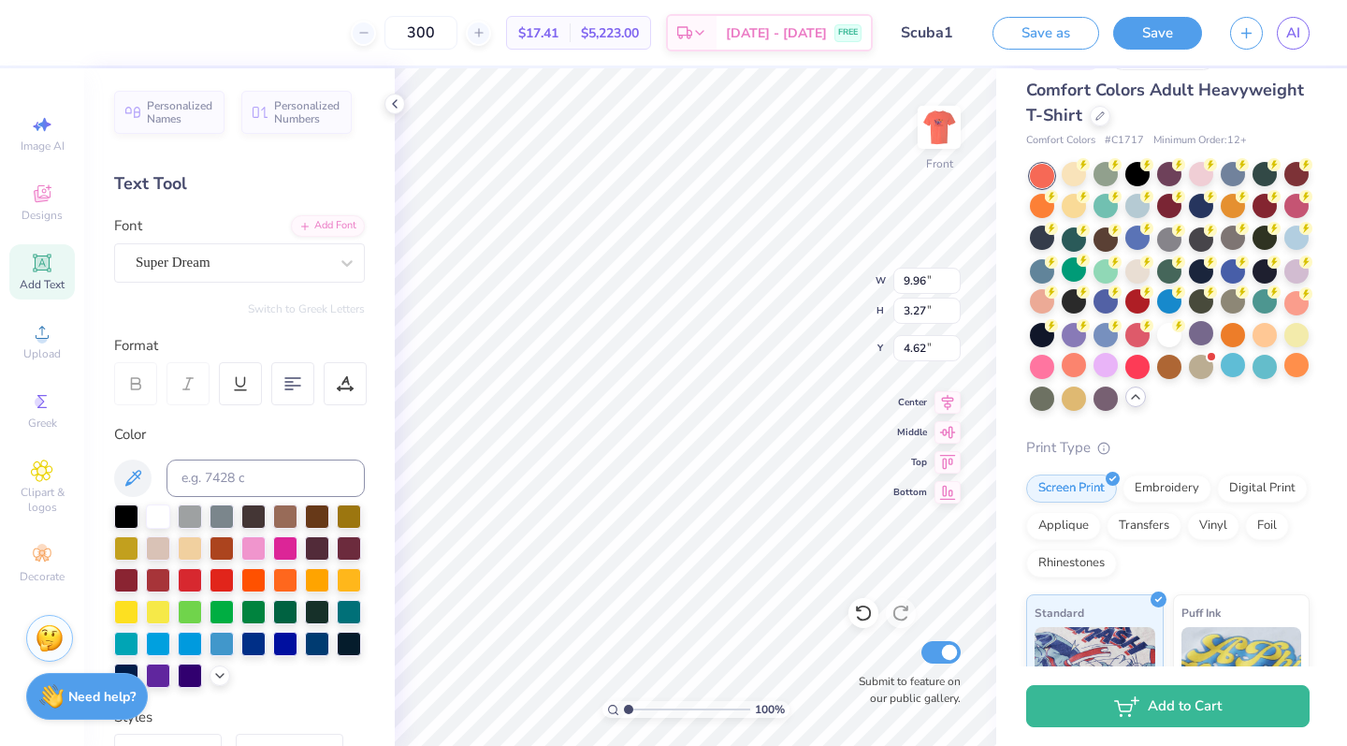
type textarea "Umiami Scuba gufgagfiusivlags dlhvudg"
type input "5.78"
click at [934, 125] on img at bounding box center [939, 127] width 75 height 75
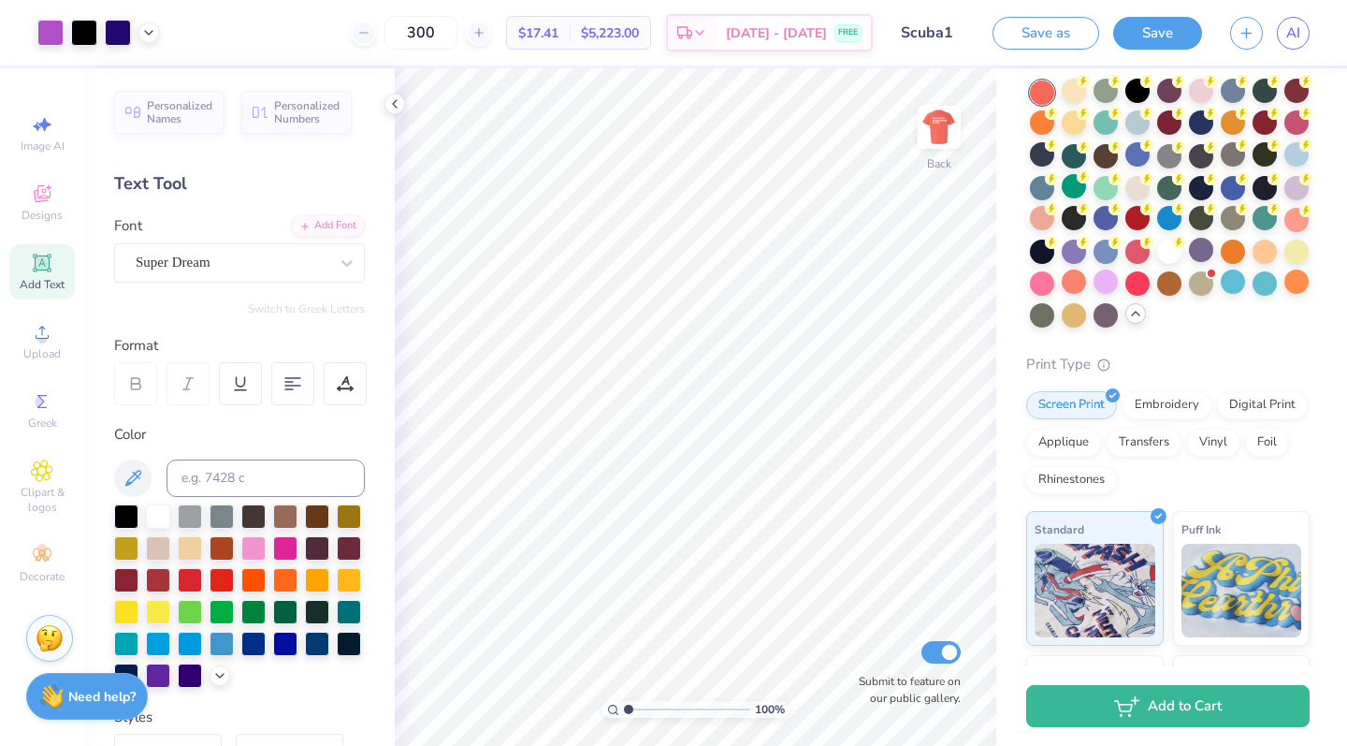
scroll to position [137, 0]
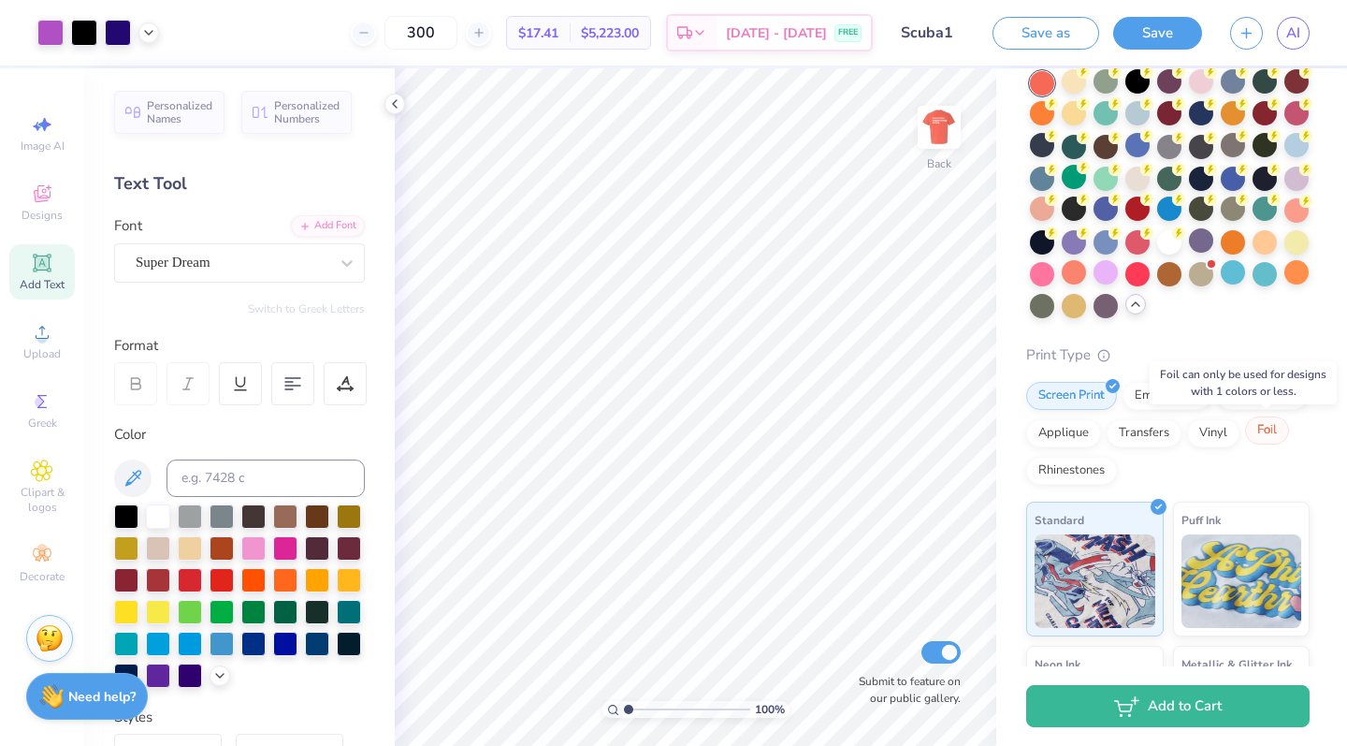
click at [1259, 436] on div "Foil" at bounding box center [1267, 430] width 44 height 28
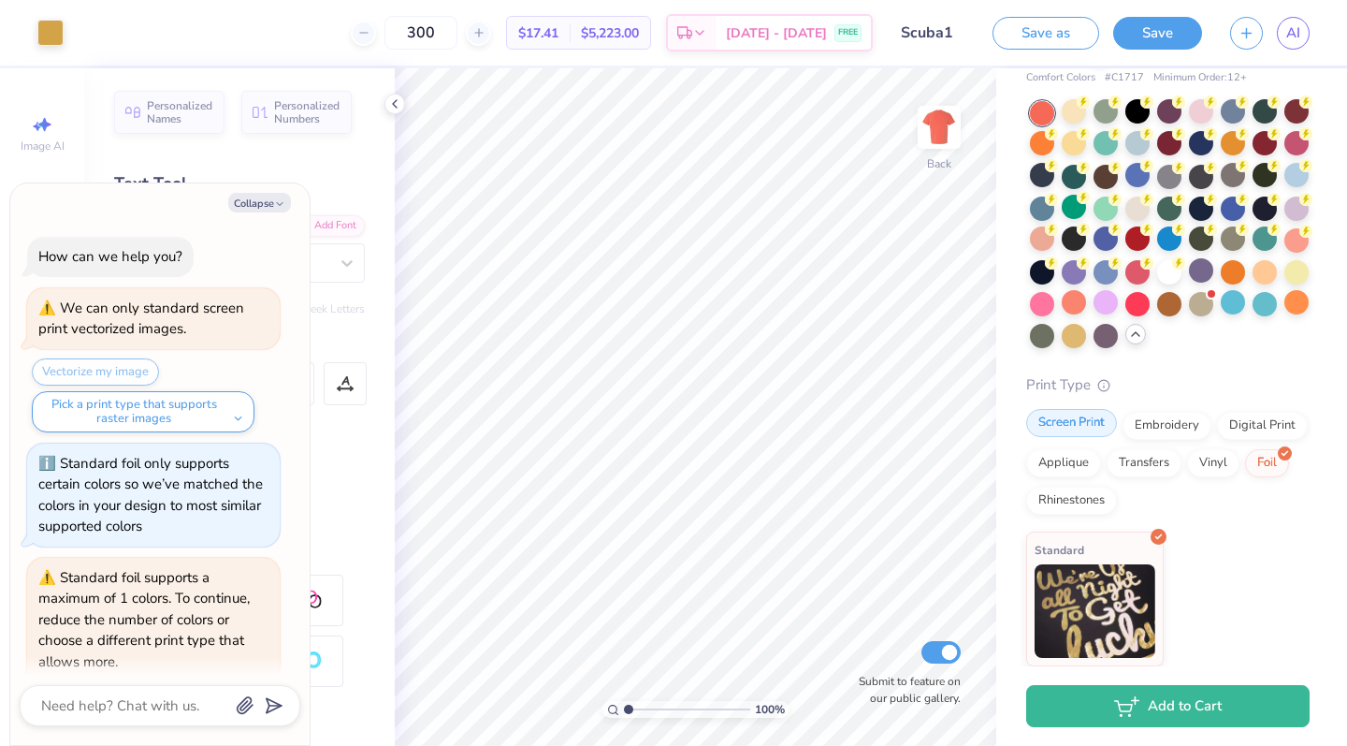
scroll to position [65, 0]
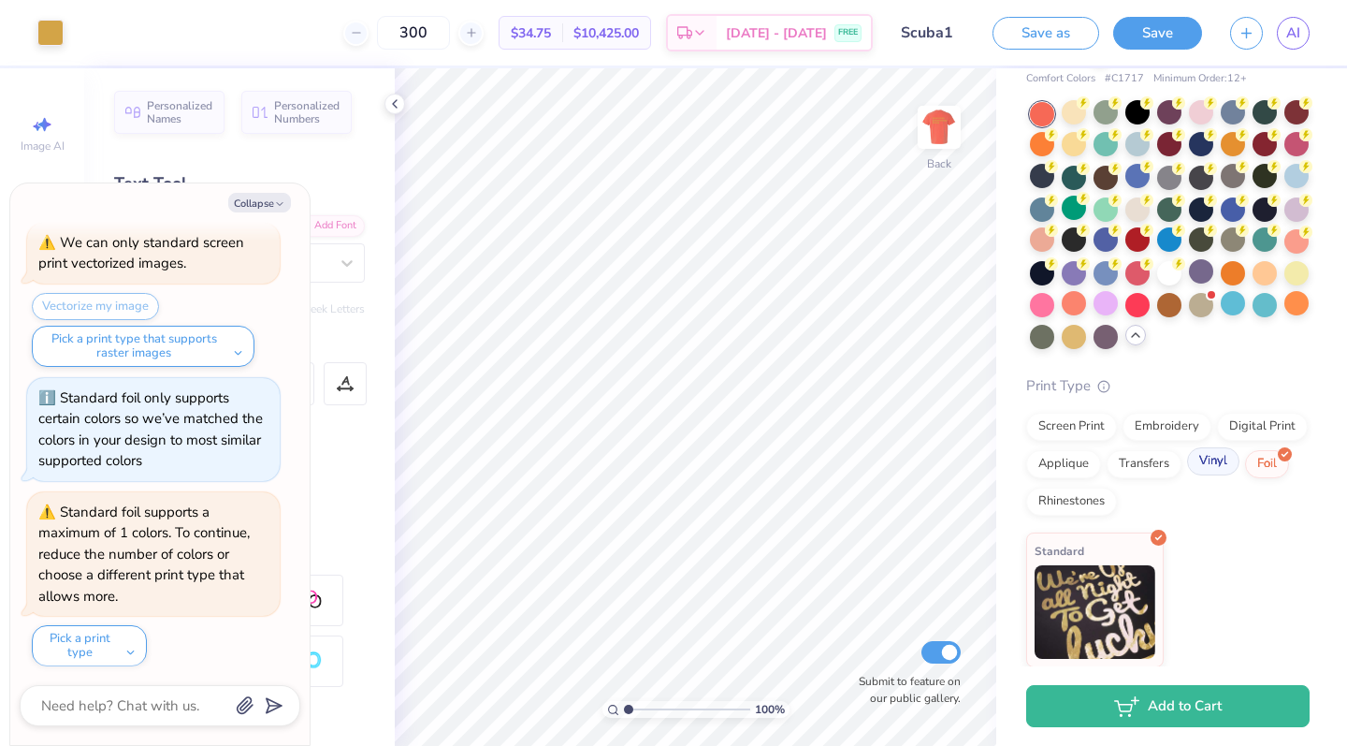
click at [1210, 460] on div "Vinyl" at bounding box center [1213, 461] width 52 height 28
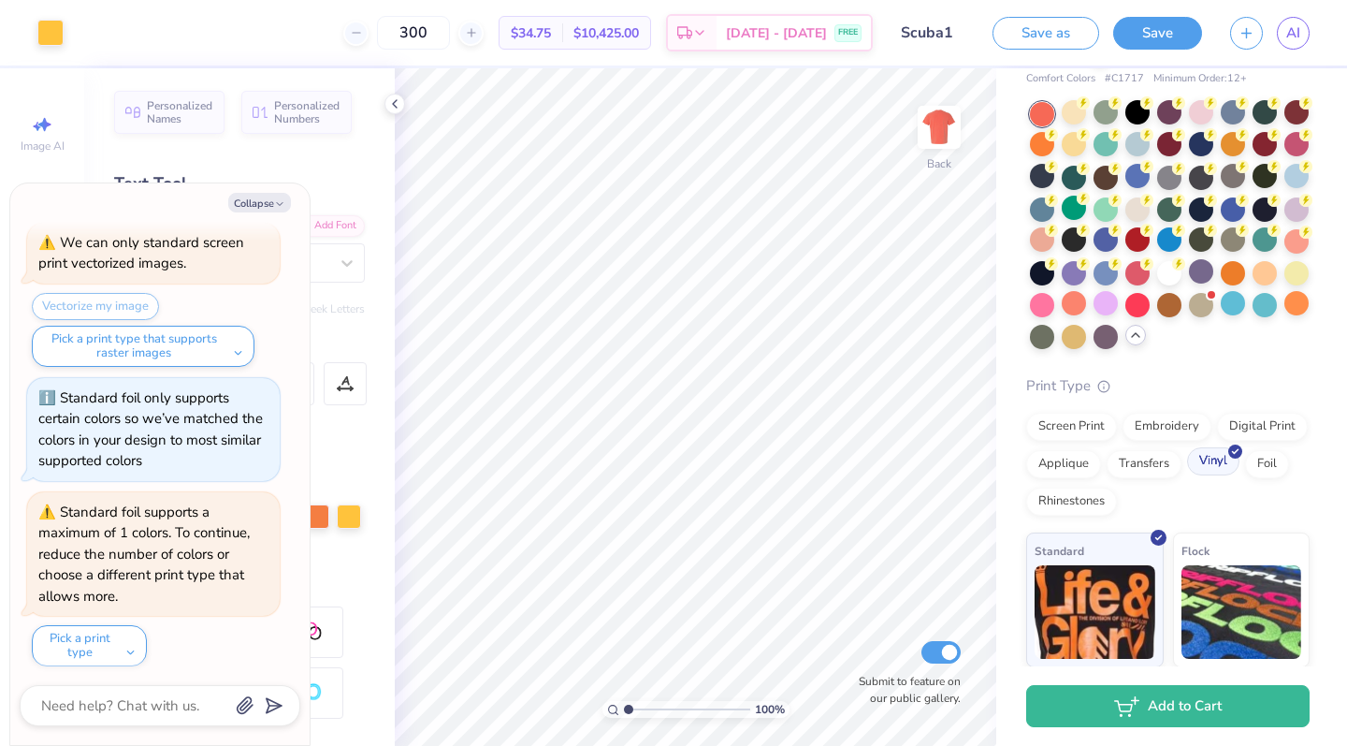
scroll to position [178, 0]
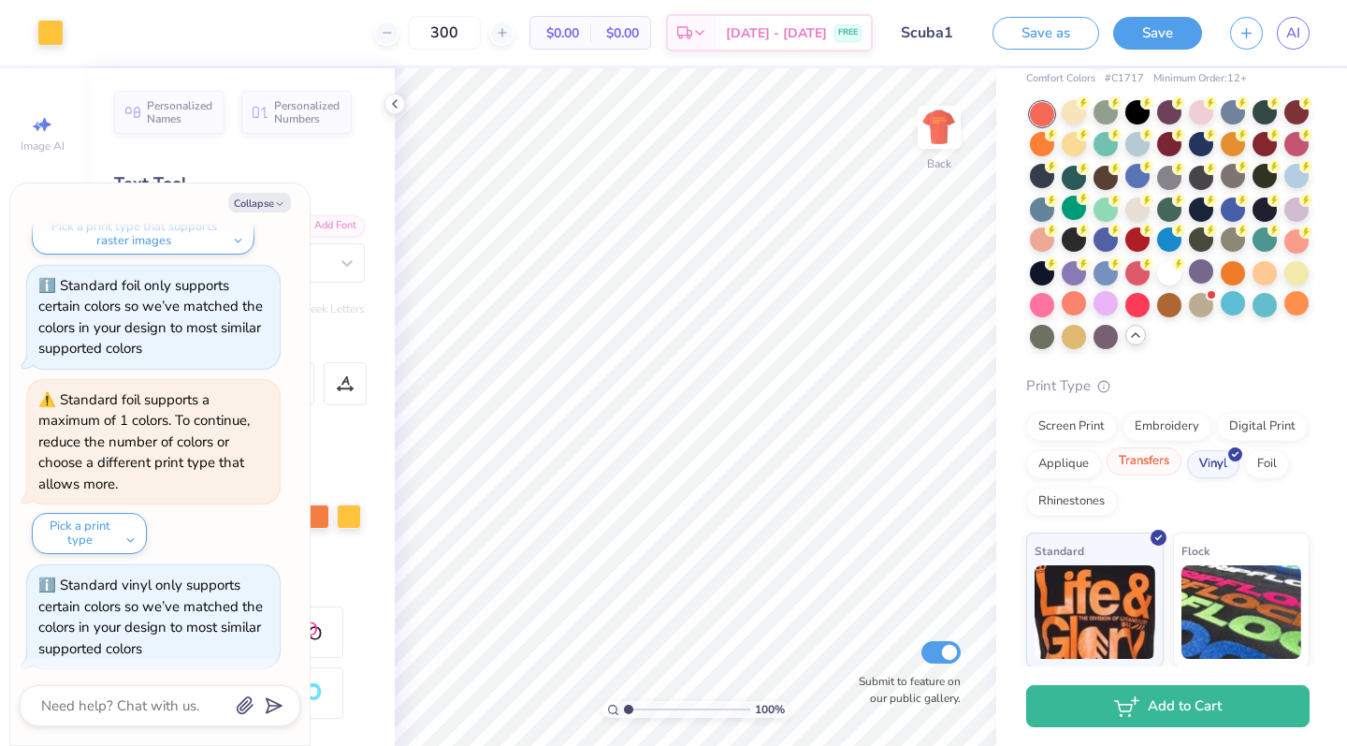
click at [1155, 457] on div "Transfers" at bounding box center [1144, 461] width 75 height 28
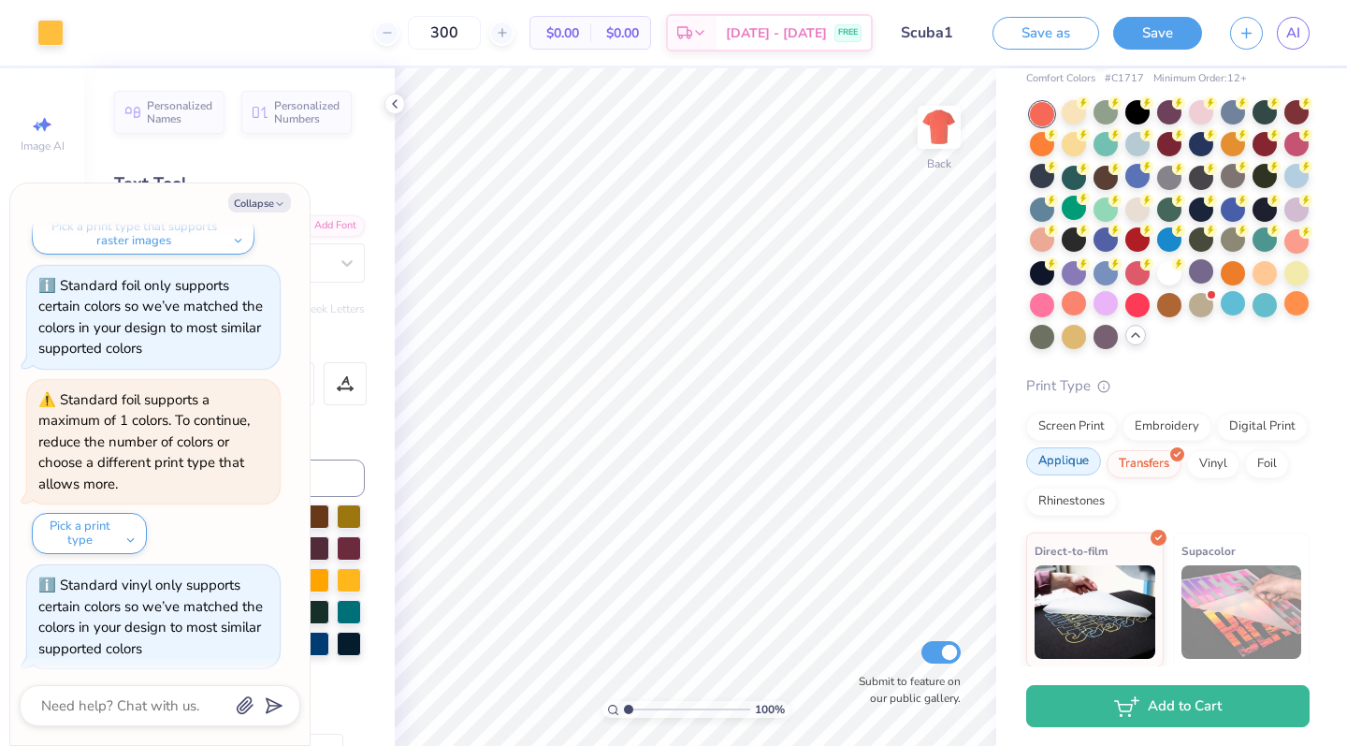
scroll to position [290, 0]
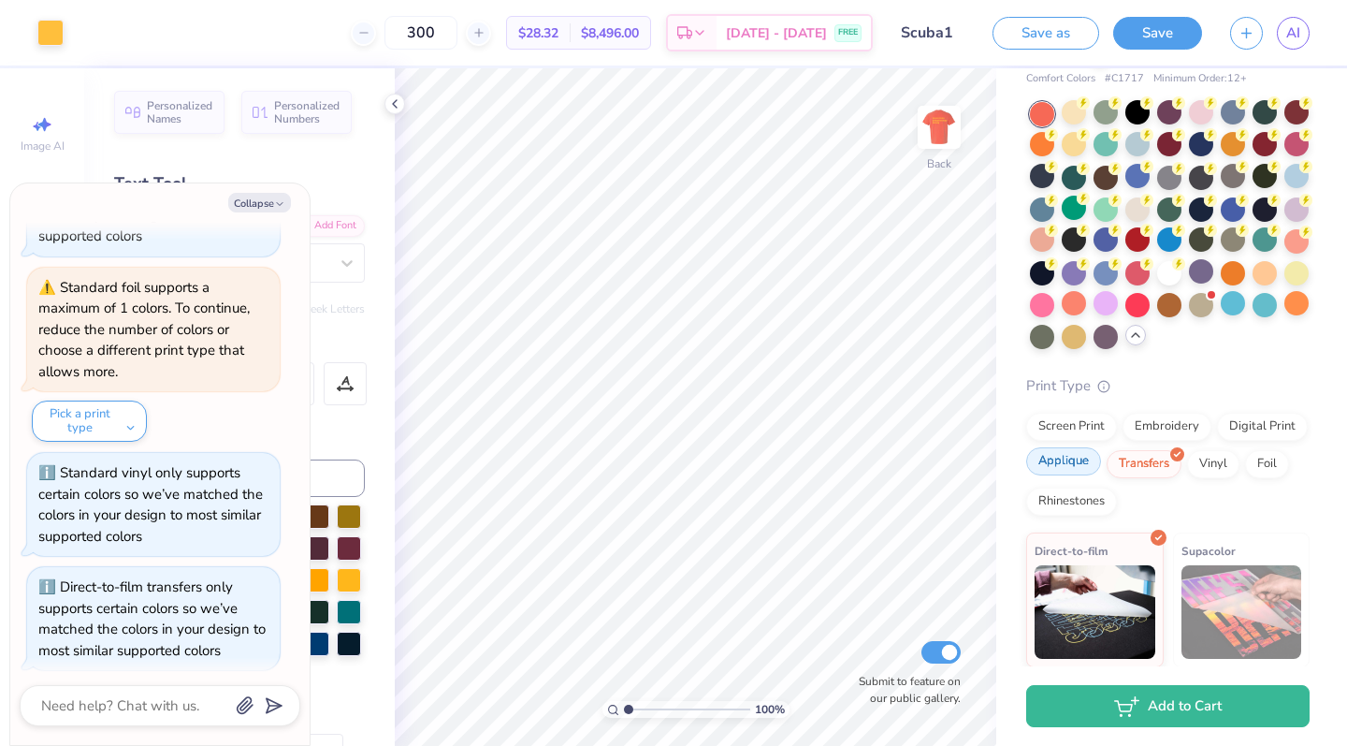
click at [1082, 461] on div "Applique" at bounding box center [1063, 461] width 75 height 28
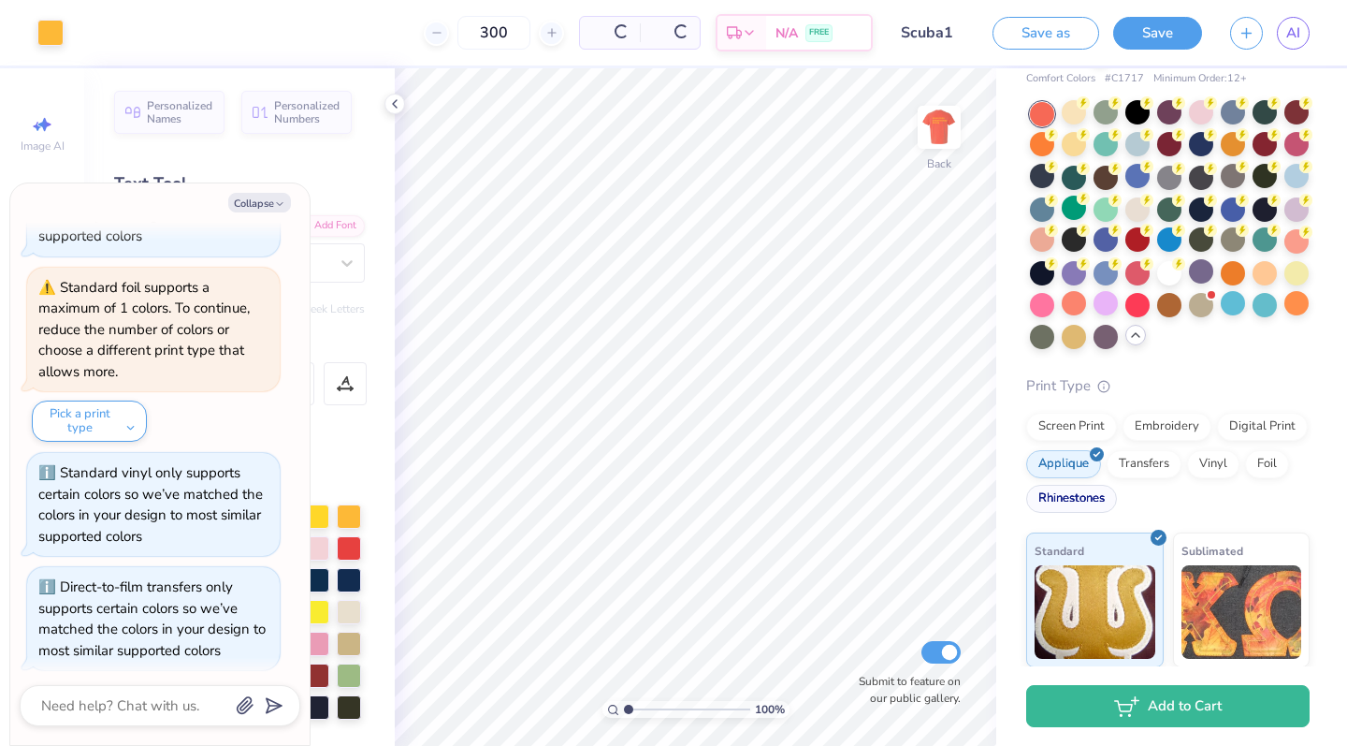
scroll to position [402, 0]
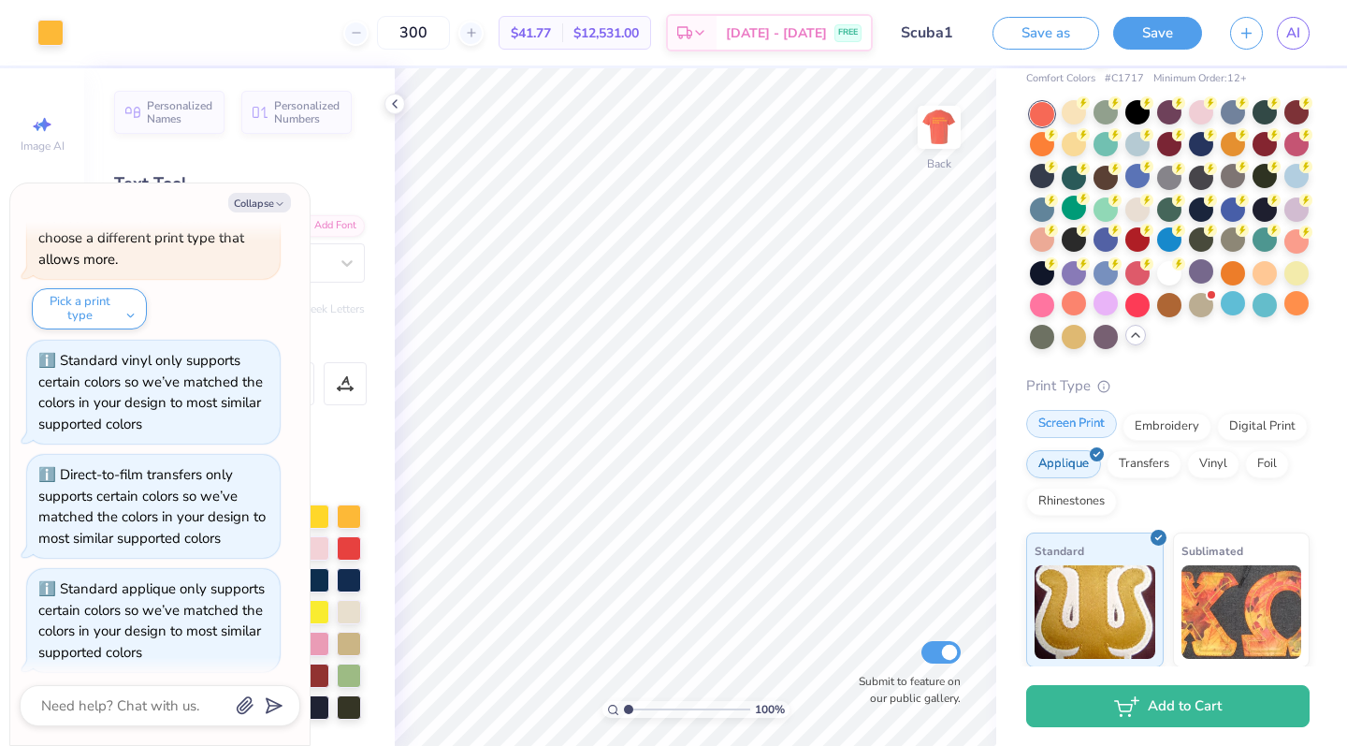
click at [1065, 427] on div "Screen Print" at bounding box center [1071, 424] width 91 height 28
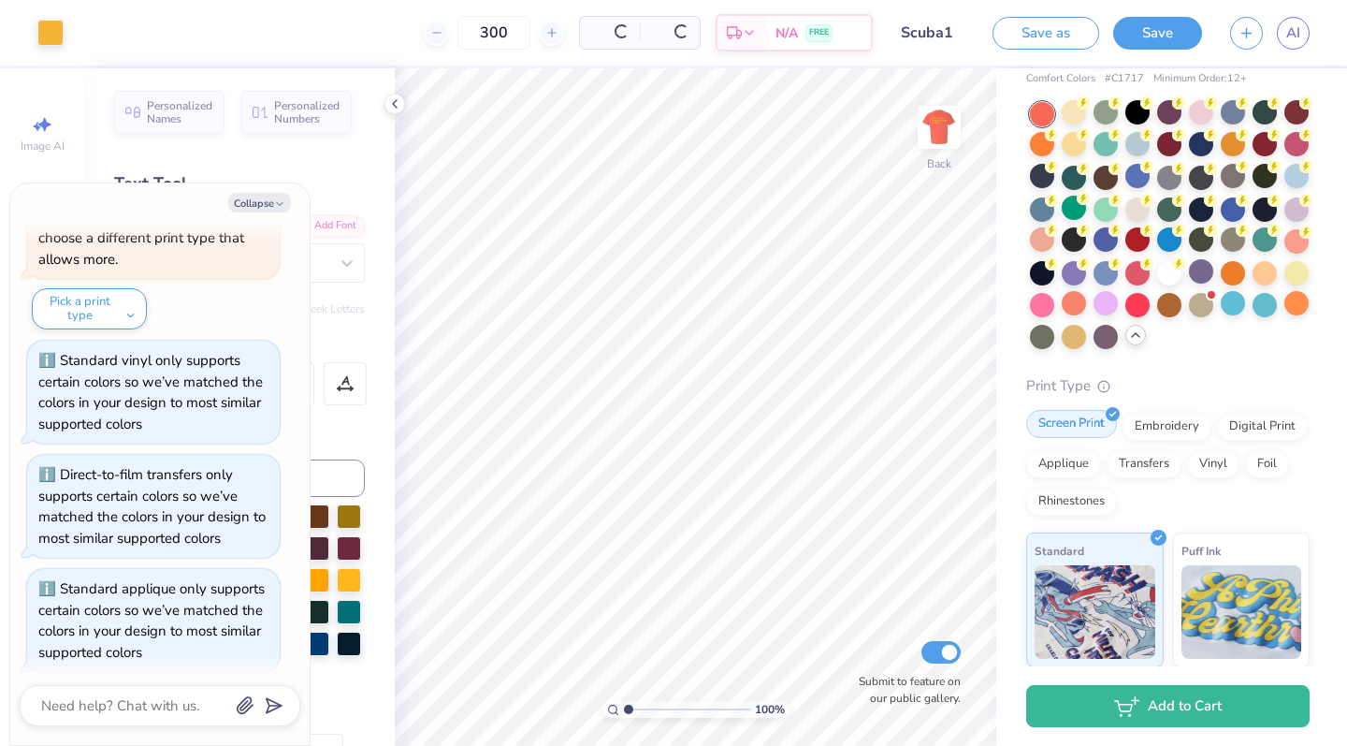
scroll to position [515, 0]
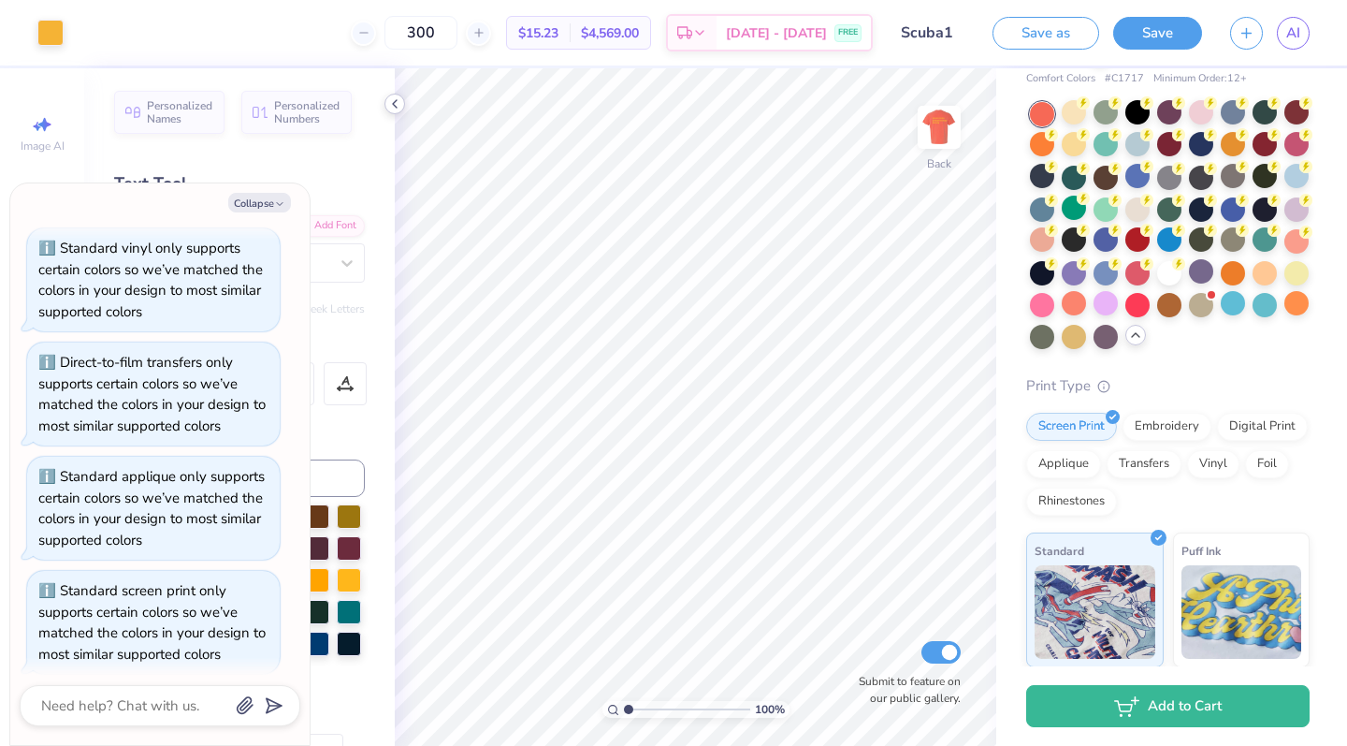
click at [397, 100] on polyline at bounding box center [395, 103] width 4 height 7
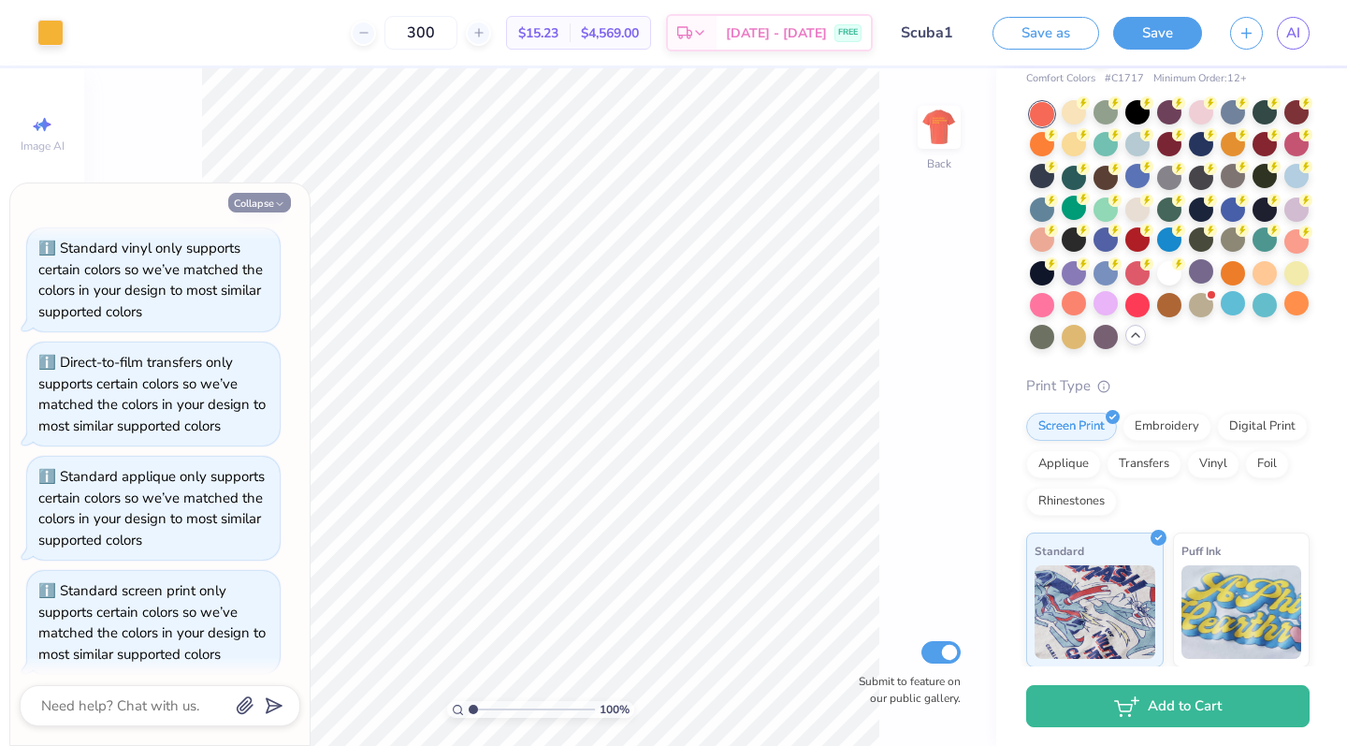
click at [269, 211] on button "Collapse" at bounding box center [259, 203] width 63 height 20
type textarea "x"
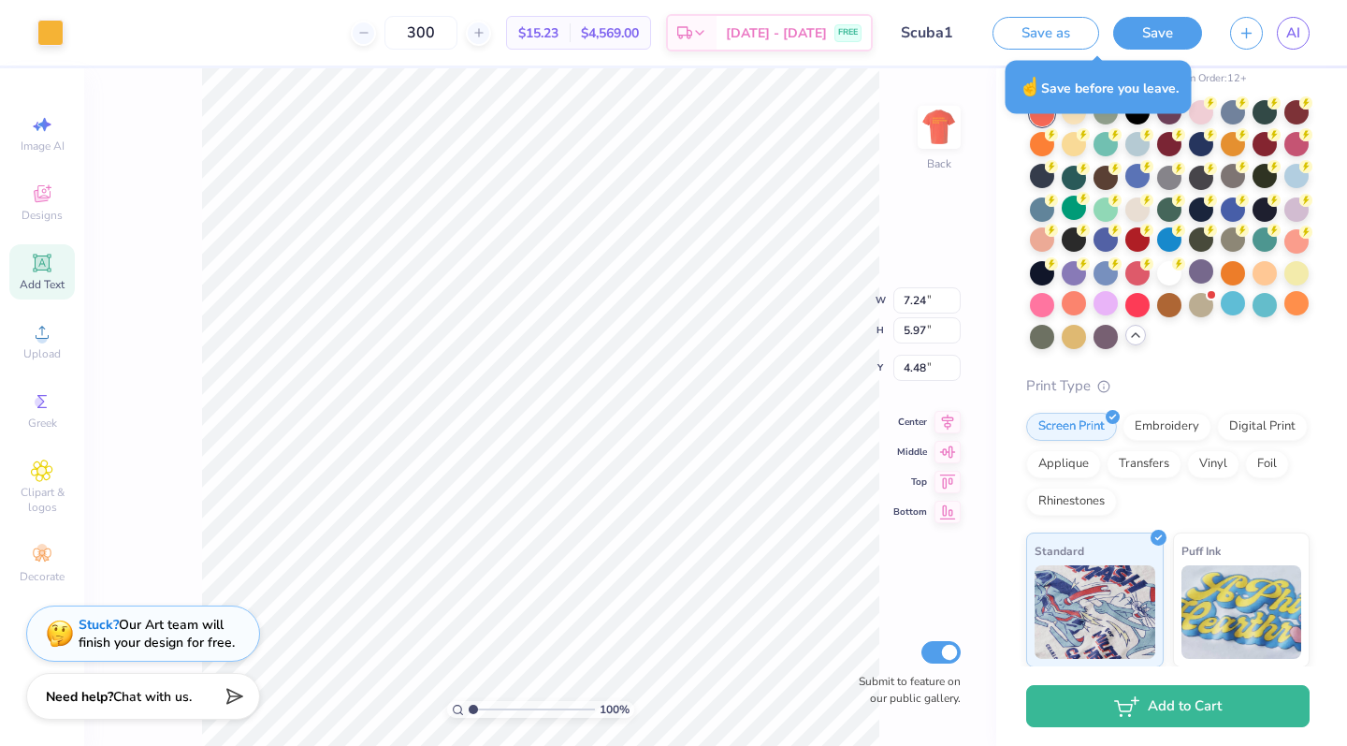
type input "3.34"
click at [51, 342] on icon at bounding box center [42, 332] width 22 height 22
click at [30, 332] on div "Upload" at bounding box center [41, 340] width 65 height 55
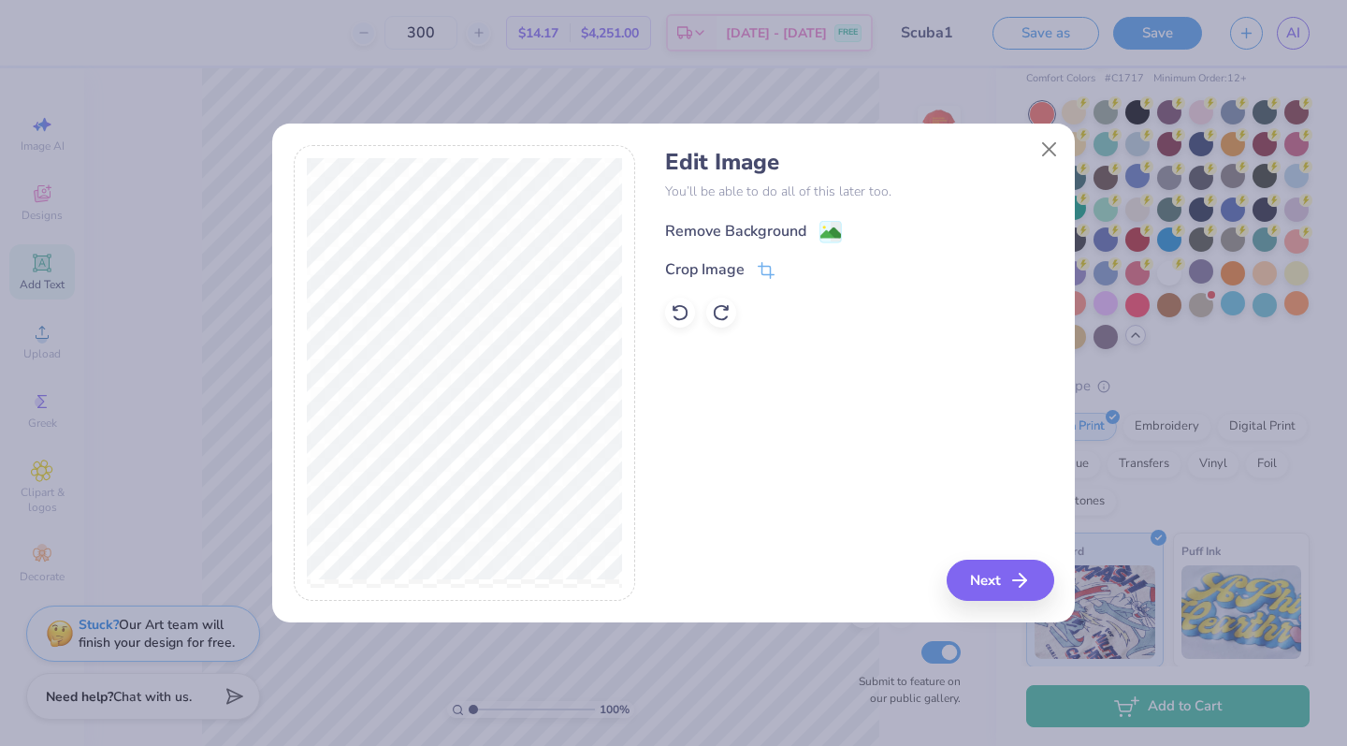
click at [803, 225] on div "Remove Background" at bounding box center [735, 231] width 141 height 22
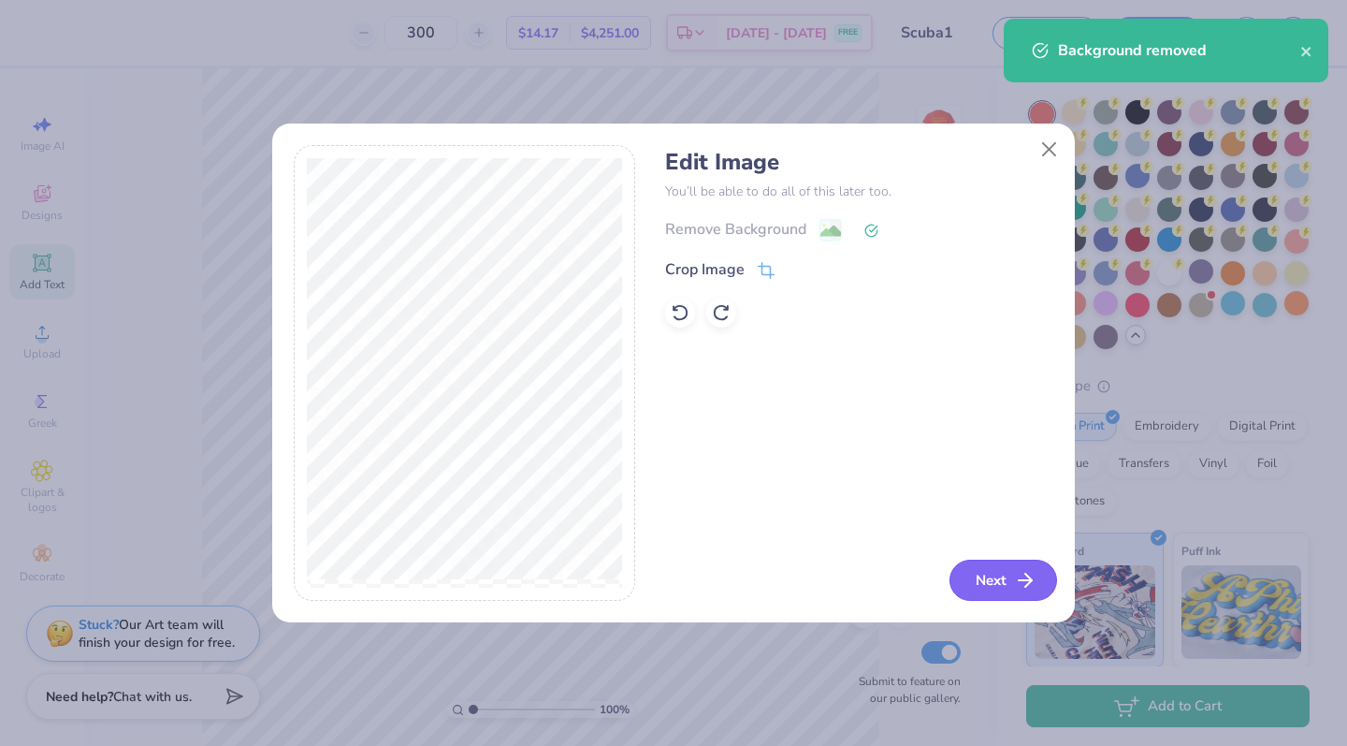
click at [999, 586] on button "Next" at bounding box center [1004, 579] width 108 height 41
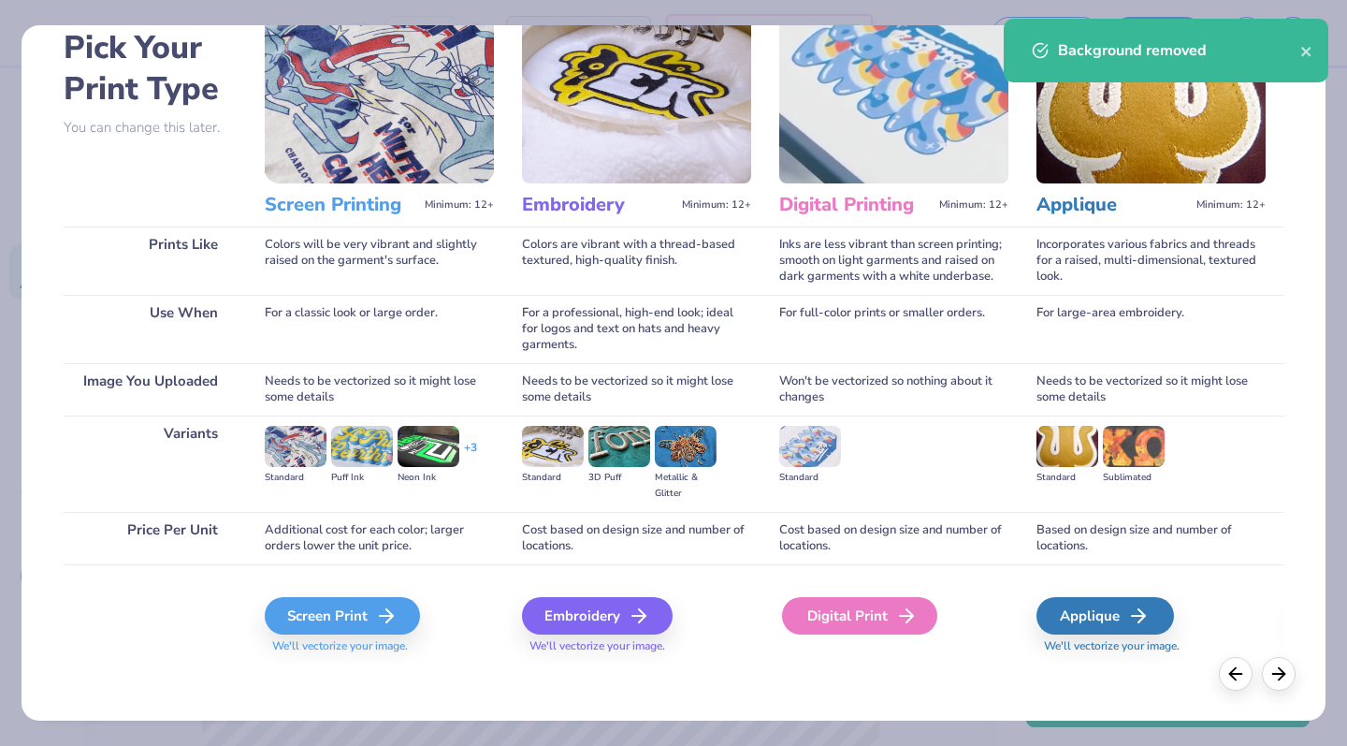
scroll to position [94, 0]
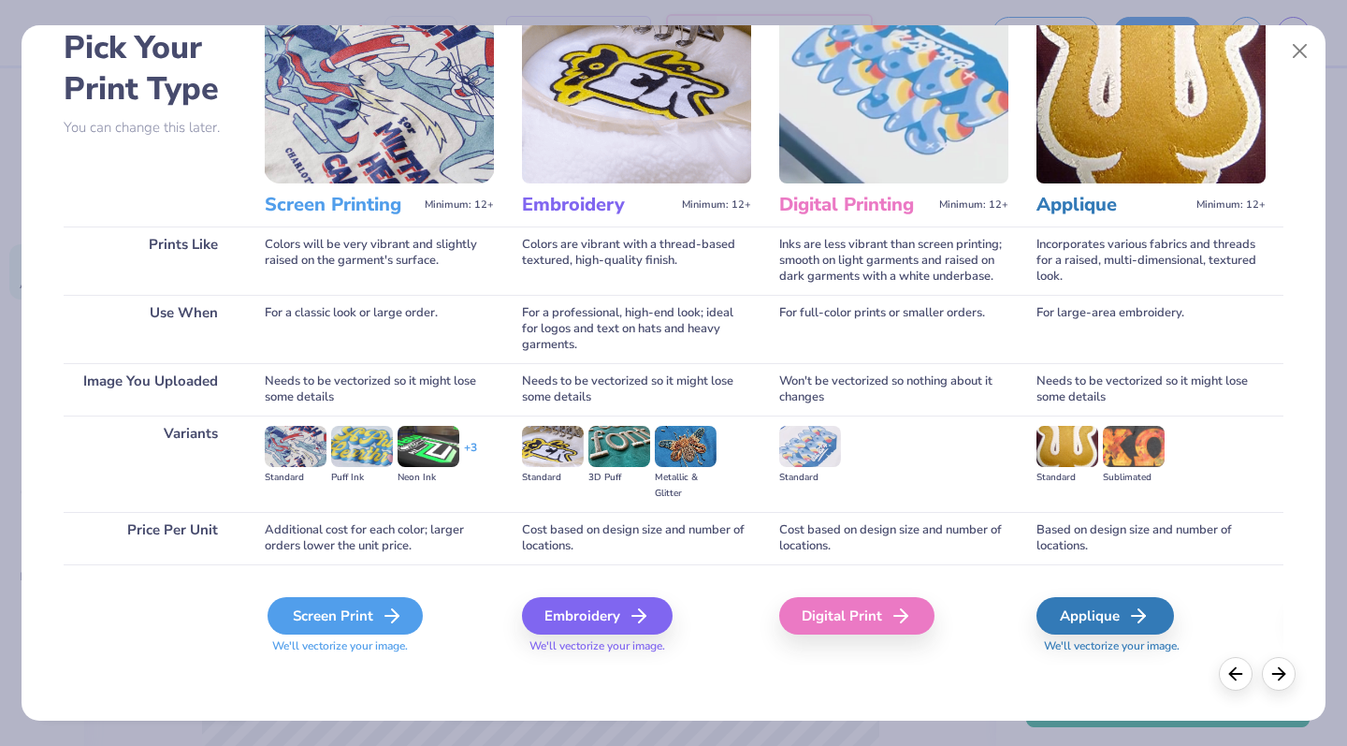
click at [350, 609] on div "Screen Print" at bounding box center [345, 615] width 155 height 37
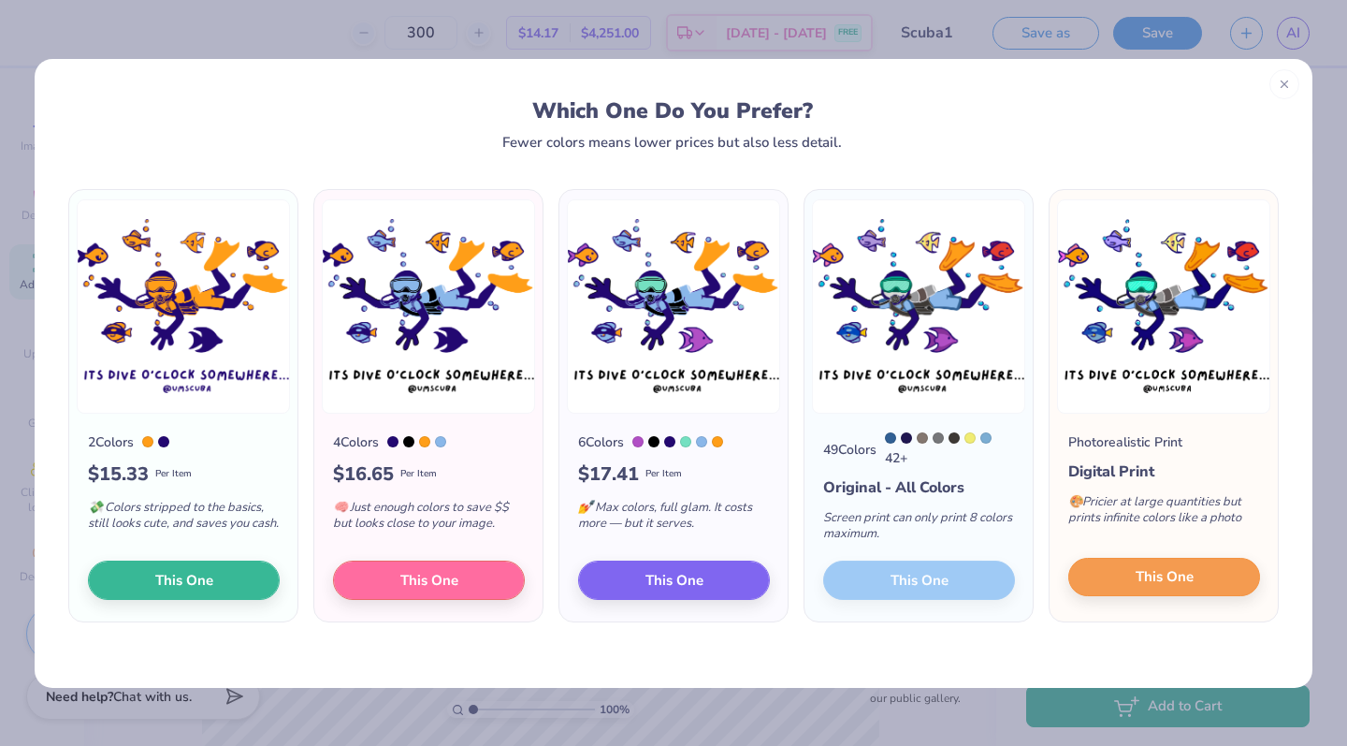
click at [1204, 579] on button "This One" at bounding box center [1164, 577] width 192 height 39
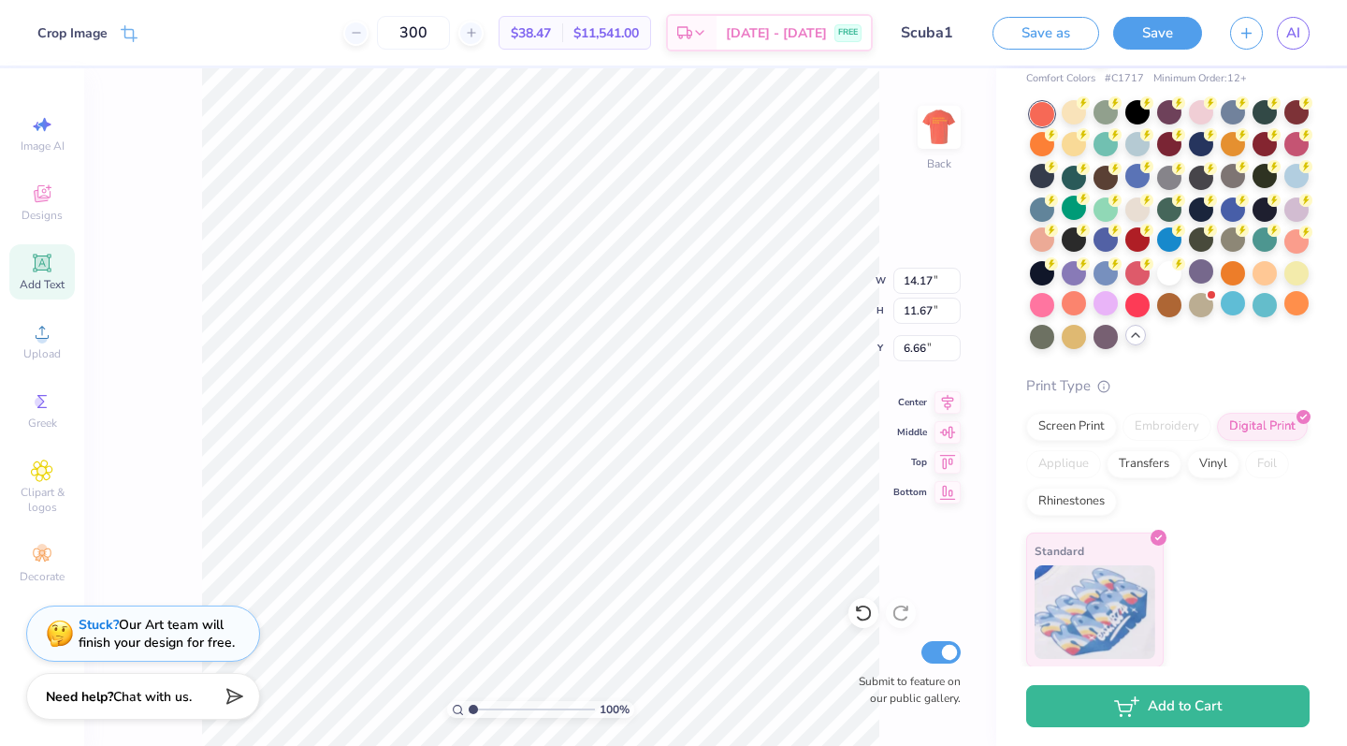
type input "3.26"
type input "8.20"
type input "6.75"
type input "3.39"
type input "8.16"
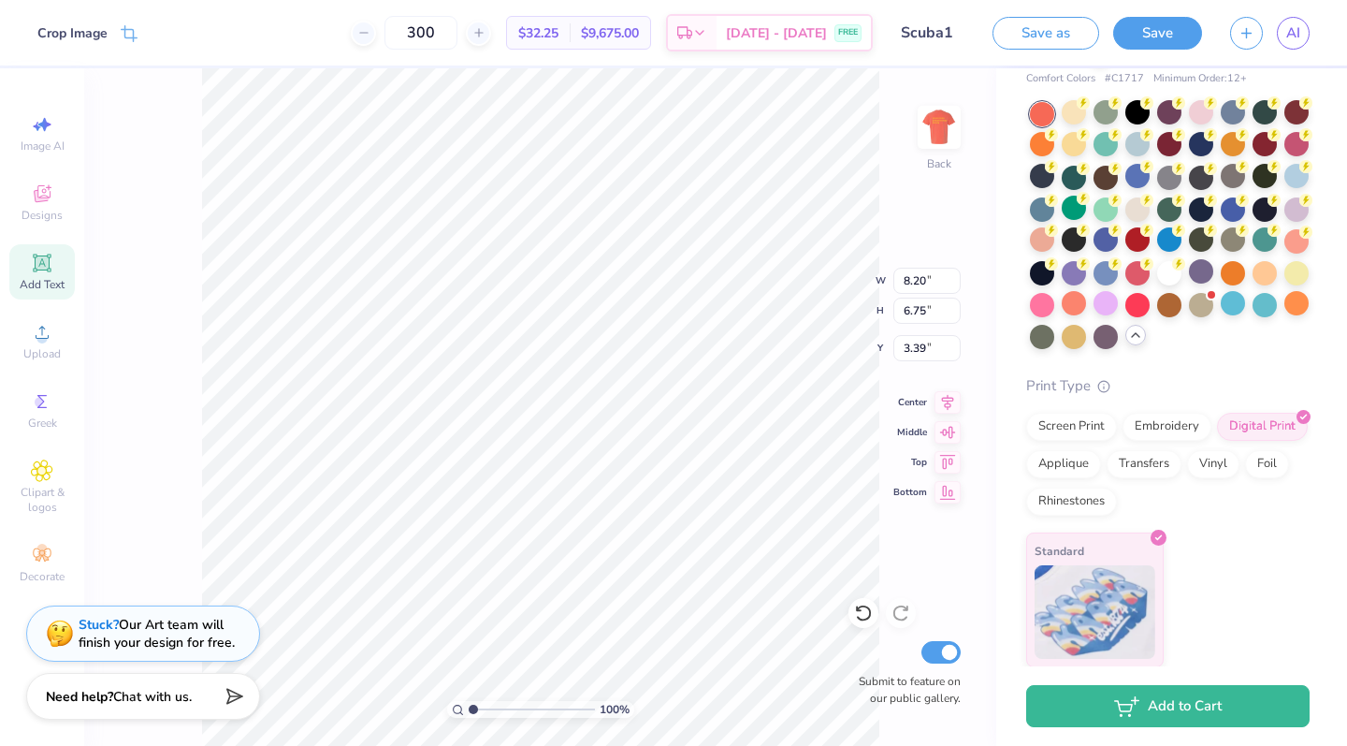
type input "6.72"
click at [1094, 428] on div "Screen Print" at bounding box center [1071, 424] width 91 height 28
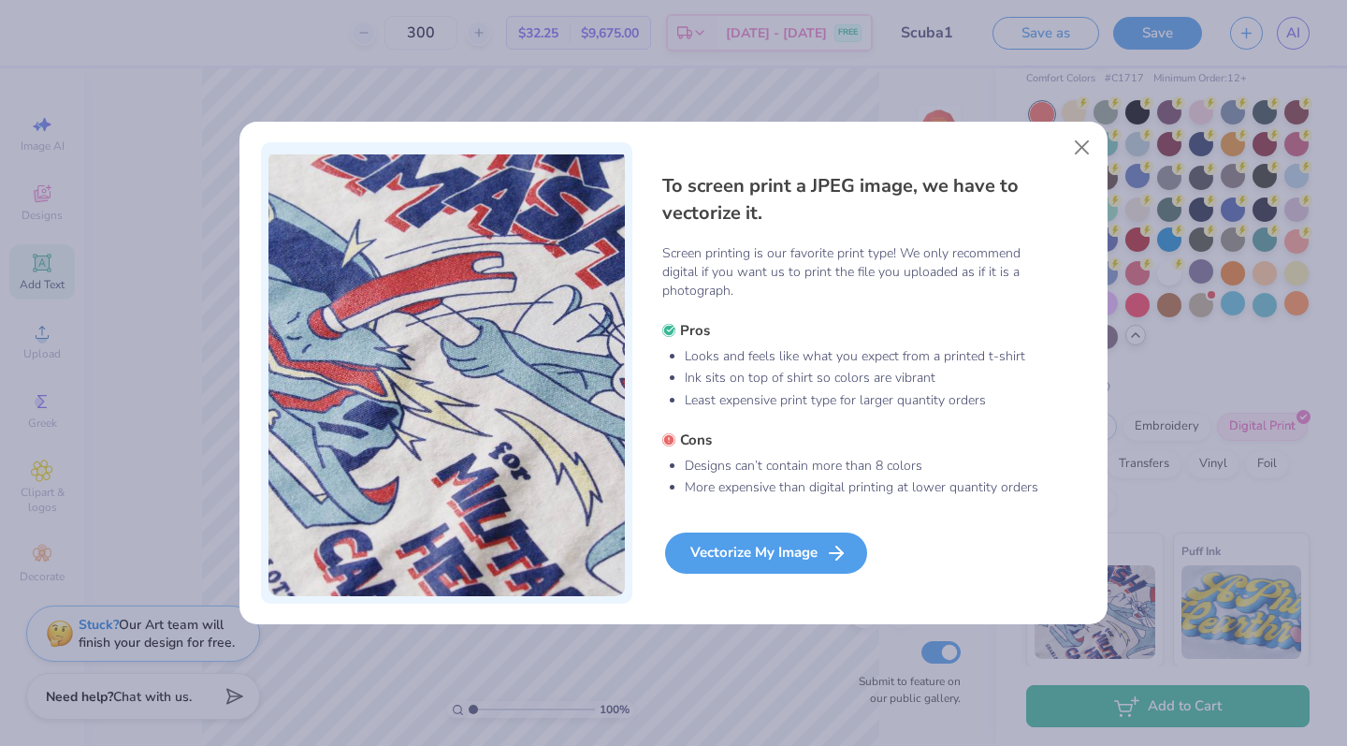
click at [823, 554] on div "Vectorize My Image" at bounding box center [766, 552] width 202 height 41
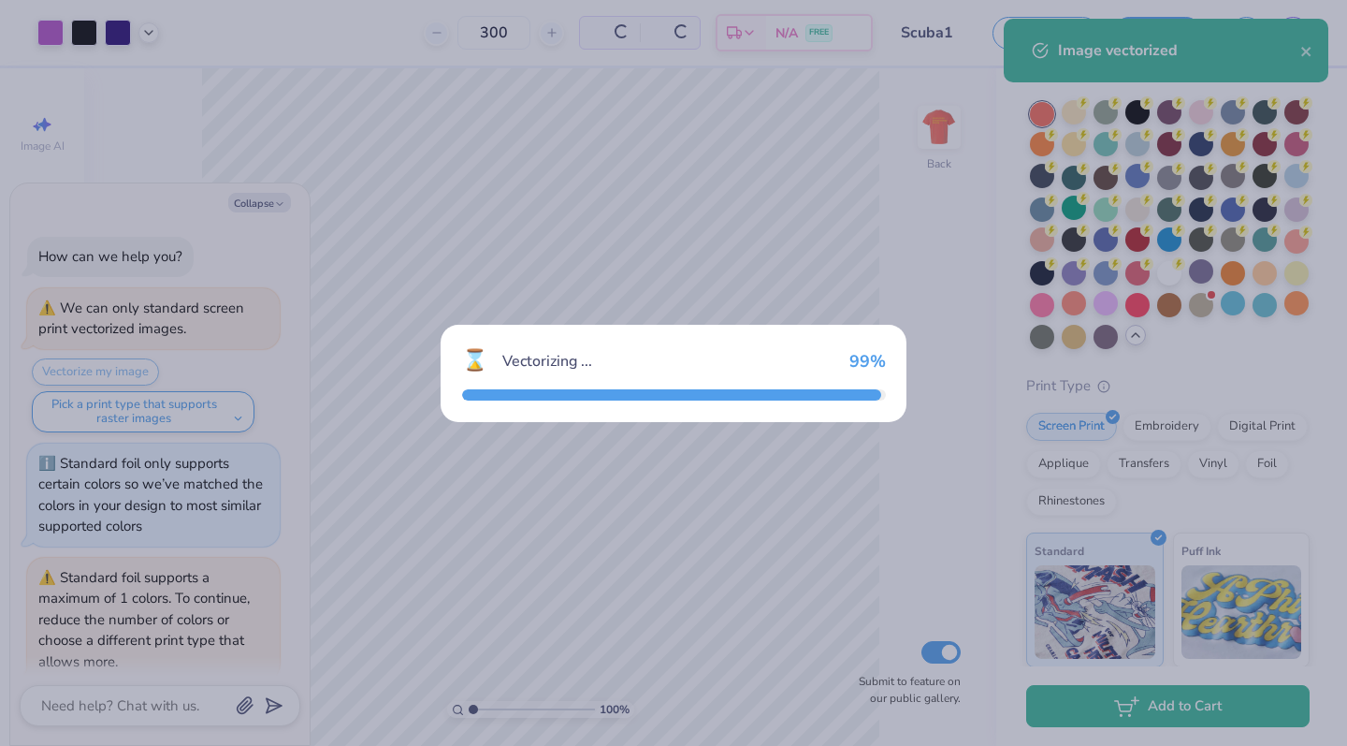
scroll to position [669, 0]
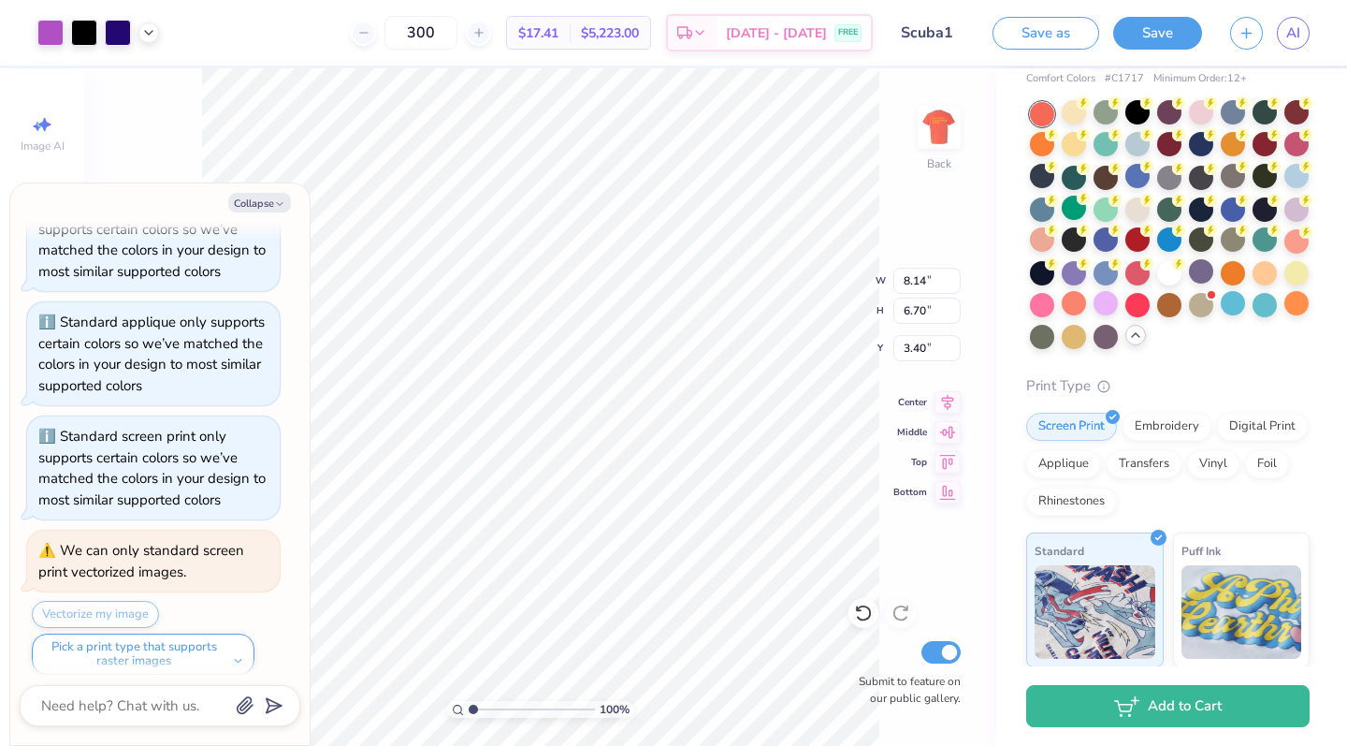
type textarea "x"
type input "3.27"
type textarea "x"
type input "3.65"
click at [265, 202] on button "Collapse" at bounding box center [259, 203] width 63 height 20
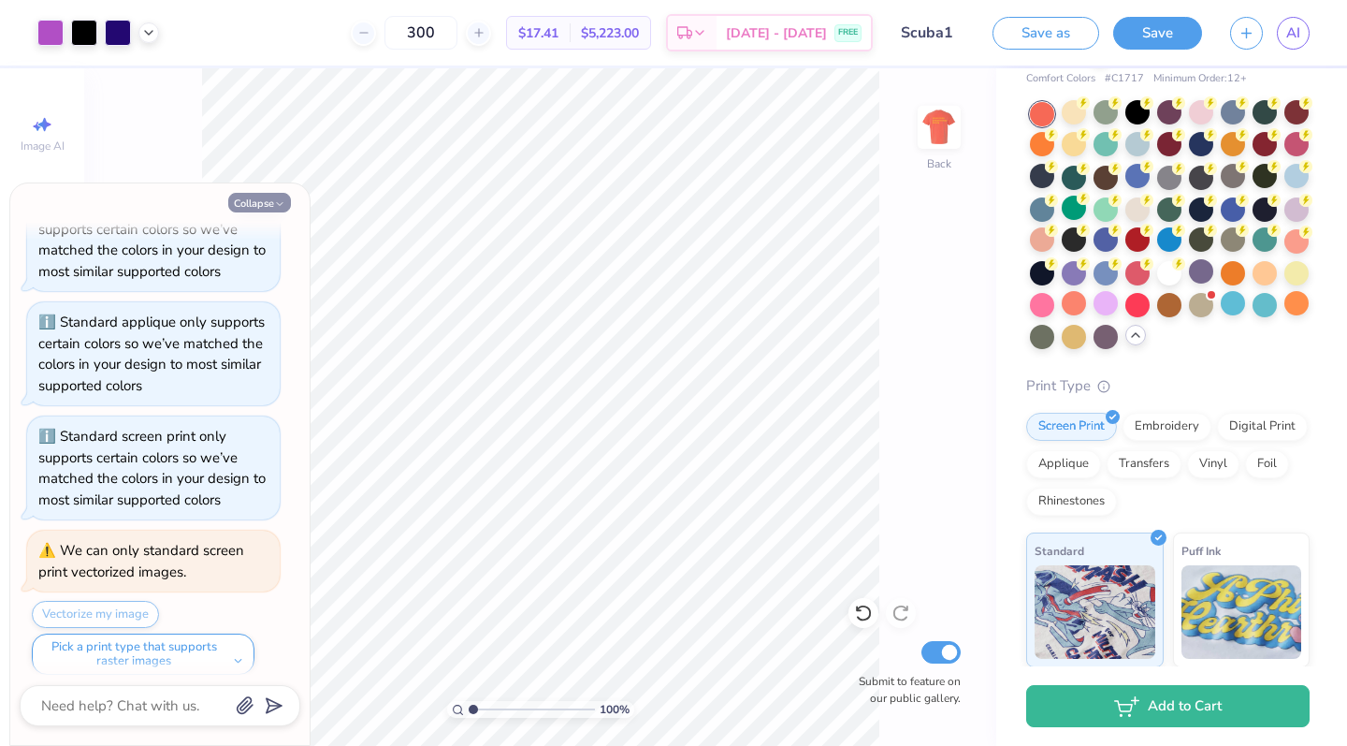
type textarea "x"
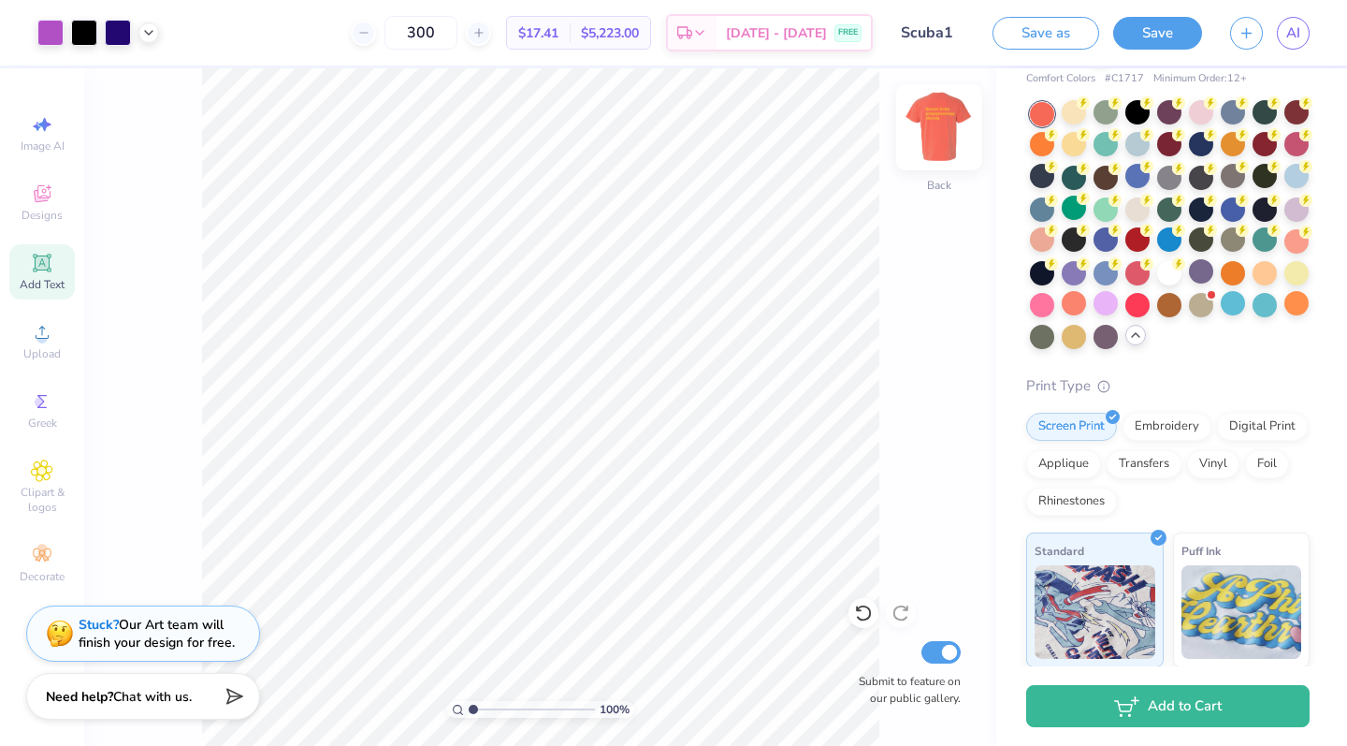
click at [940, 133] on img at bounding box center [939, 127] width 75 height 75
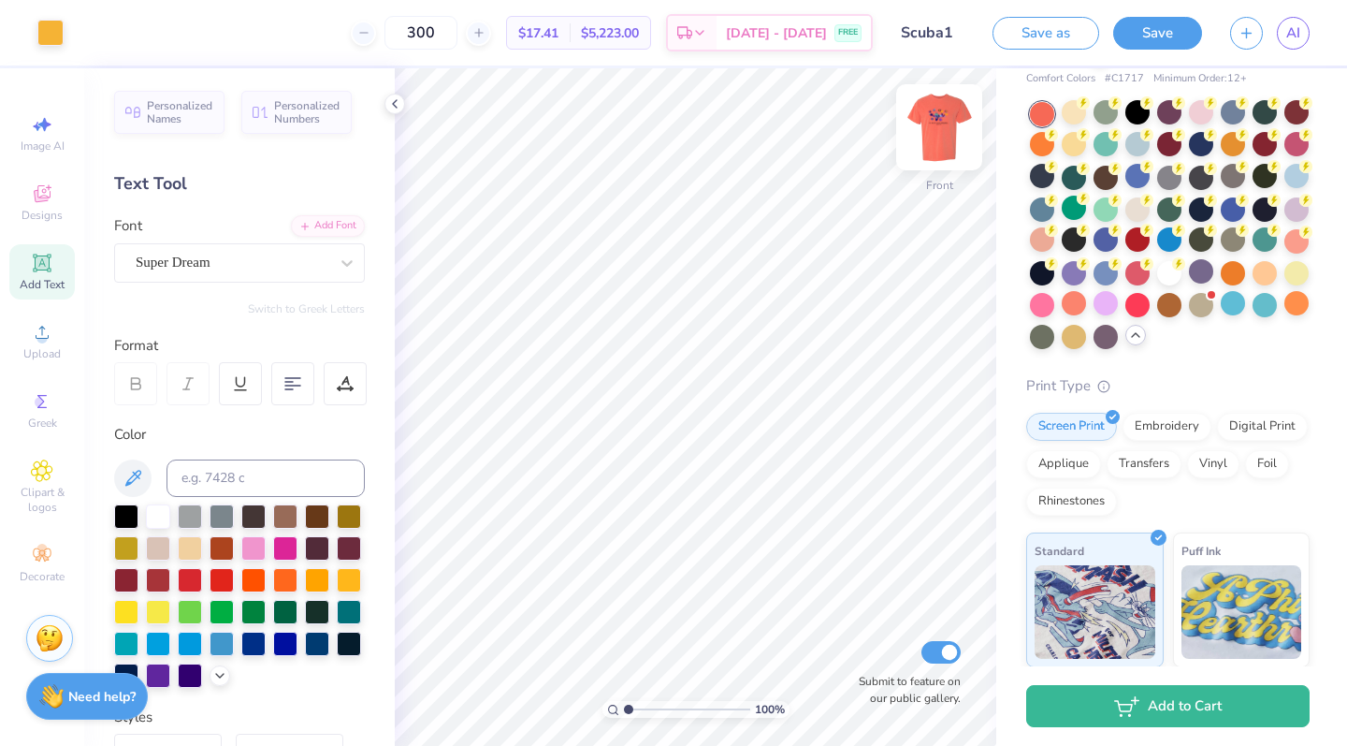
click at [938, 133] on img at bounding box center [939, 127] width 75 height 75
click at [947, 121] on img at bounding box center [939, 127] width 75 height 75
click at [936, 135] on img at bounding box center [939, 127] width 75 height 75
click at [923, 129] on img at bounding box center [939, 127] width 75 height 75
click at [941, 130] on img at bounding box center [939, 127] width 75 height 75
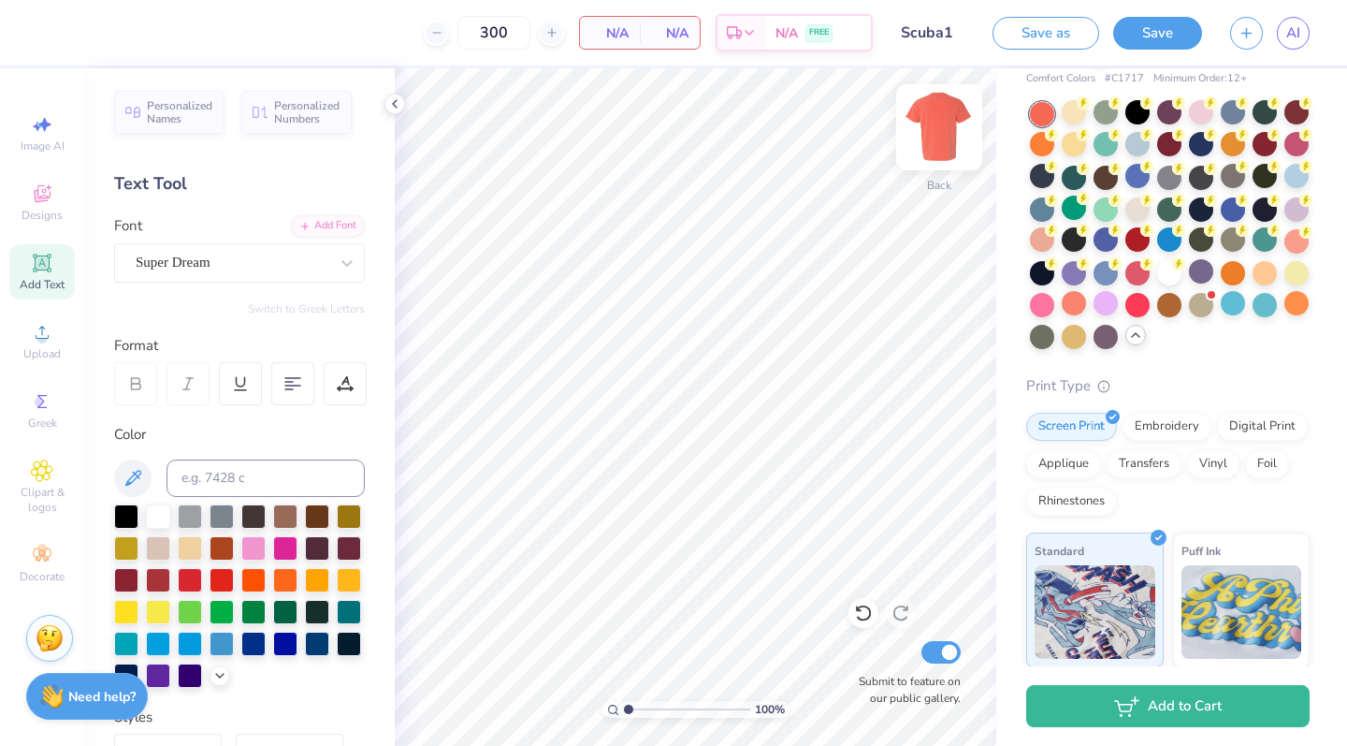
click at [940, 123] on img at bounding box center [939, 127] width 75 height 75
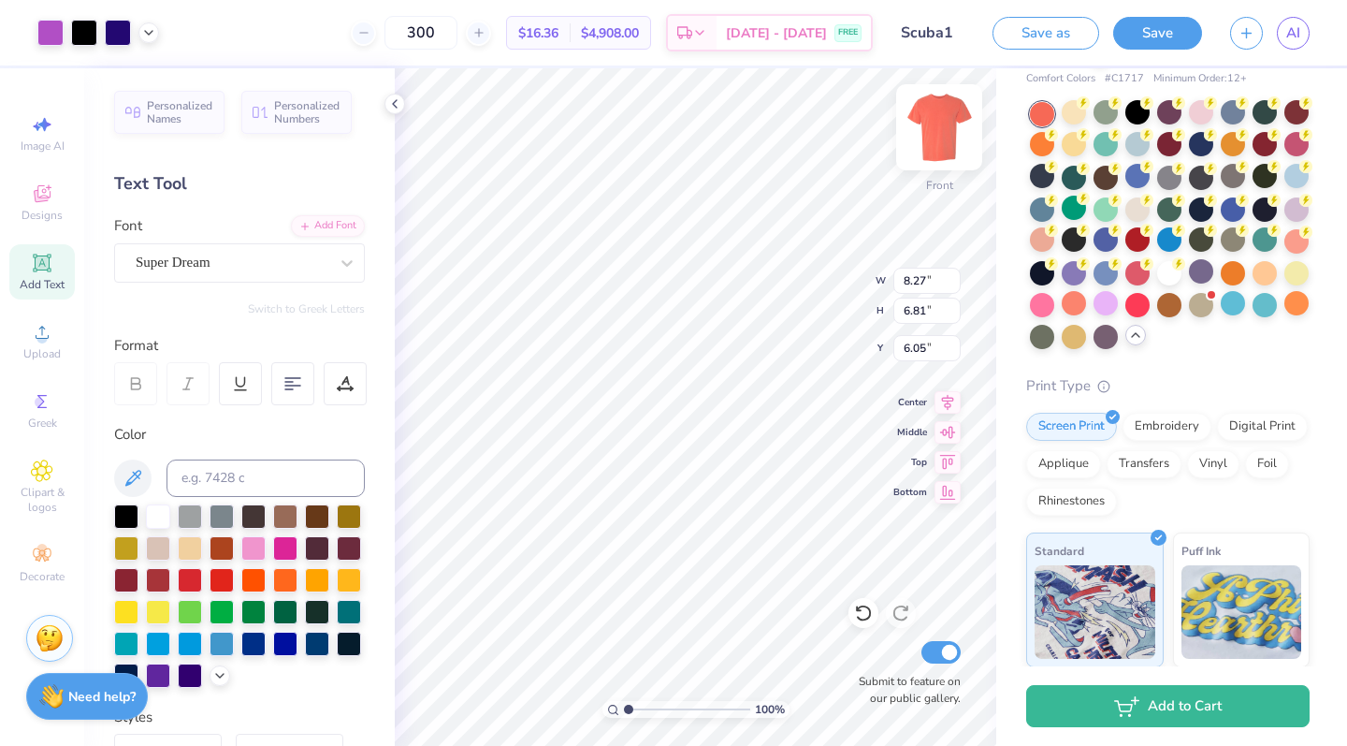
type input "5.45"
type input "9.69"
type input "7.99"
type input "6.78"
type input "10.34"
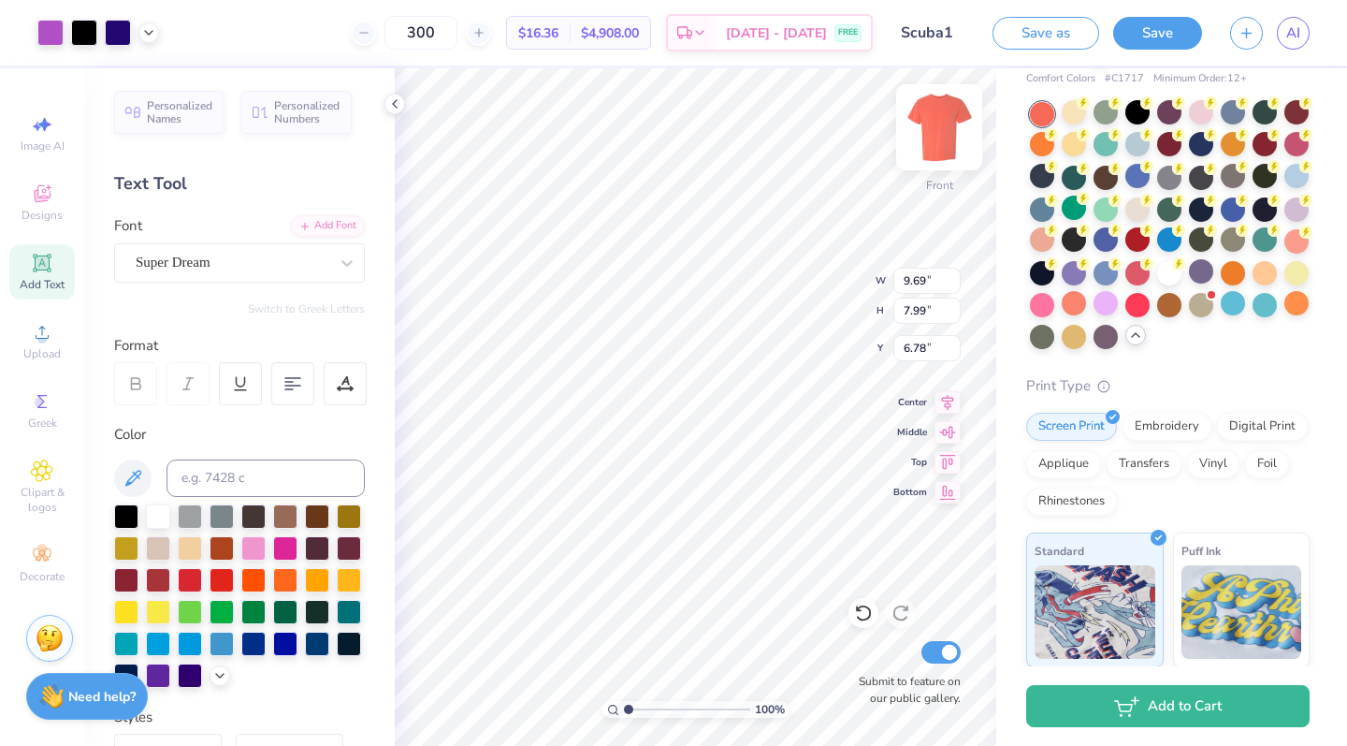
type input "8.52"
type input "5.54"
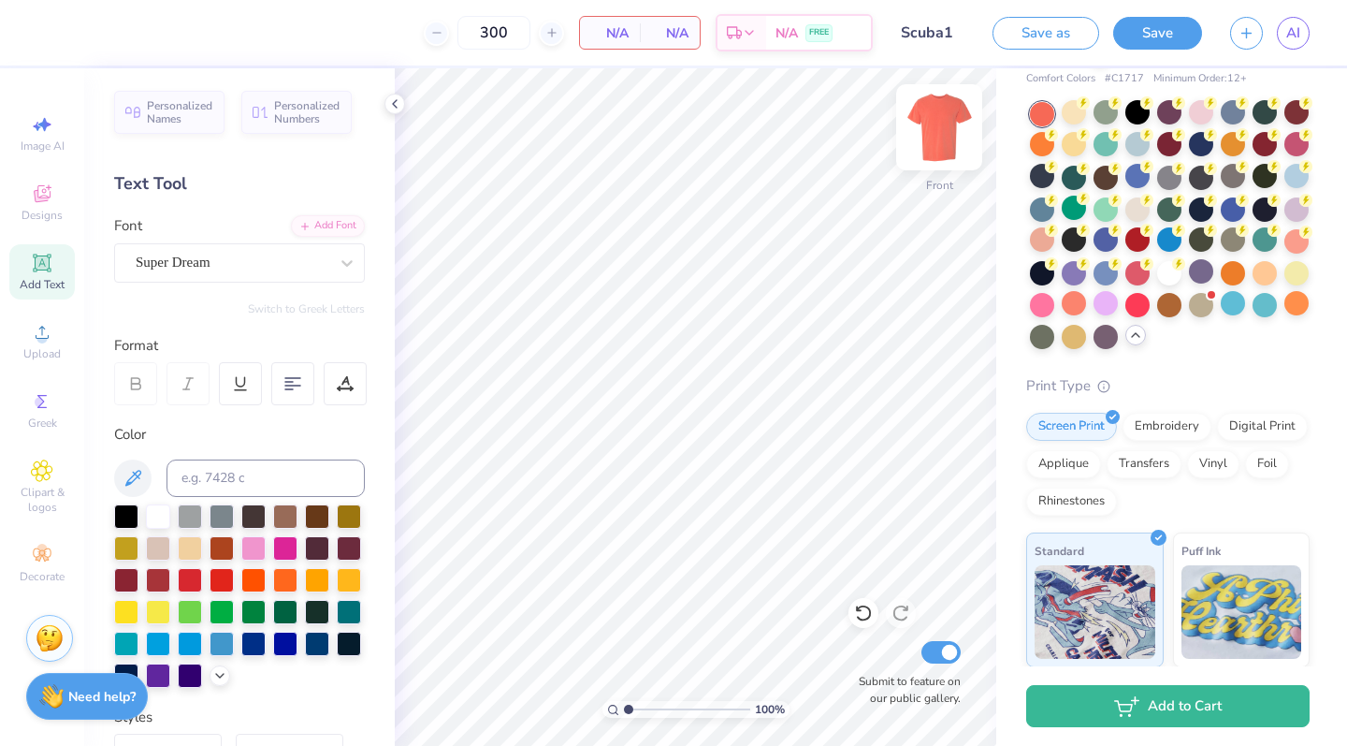
click at [929, 125] on img at bounding box center [939, 127] width 75 height 75
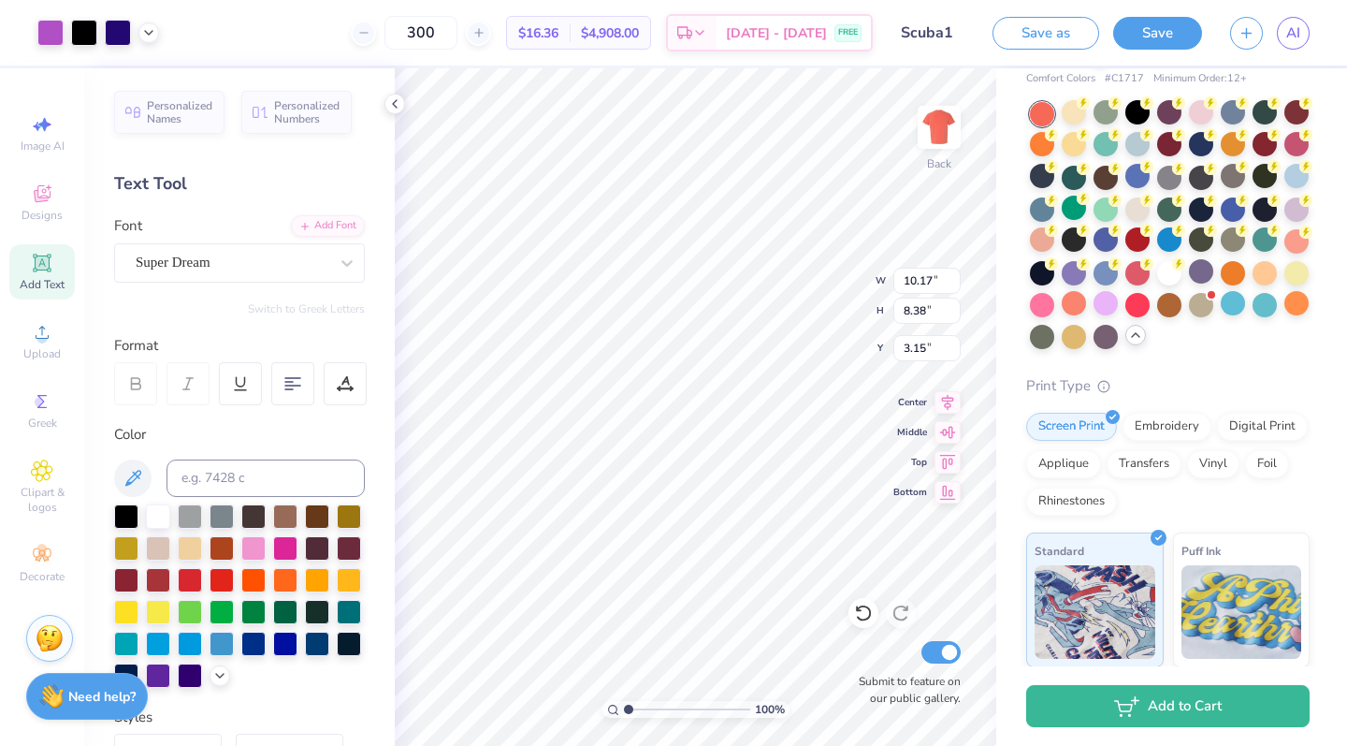
type input "9.77"
type input "8.05"
type input "3.00"
type input "7.50"
type input "6.18"
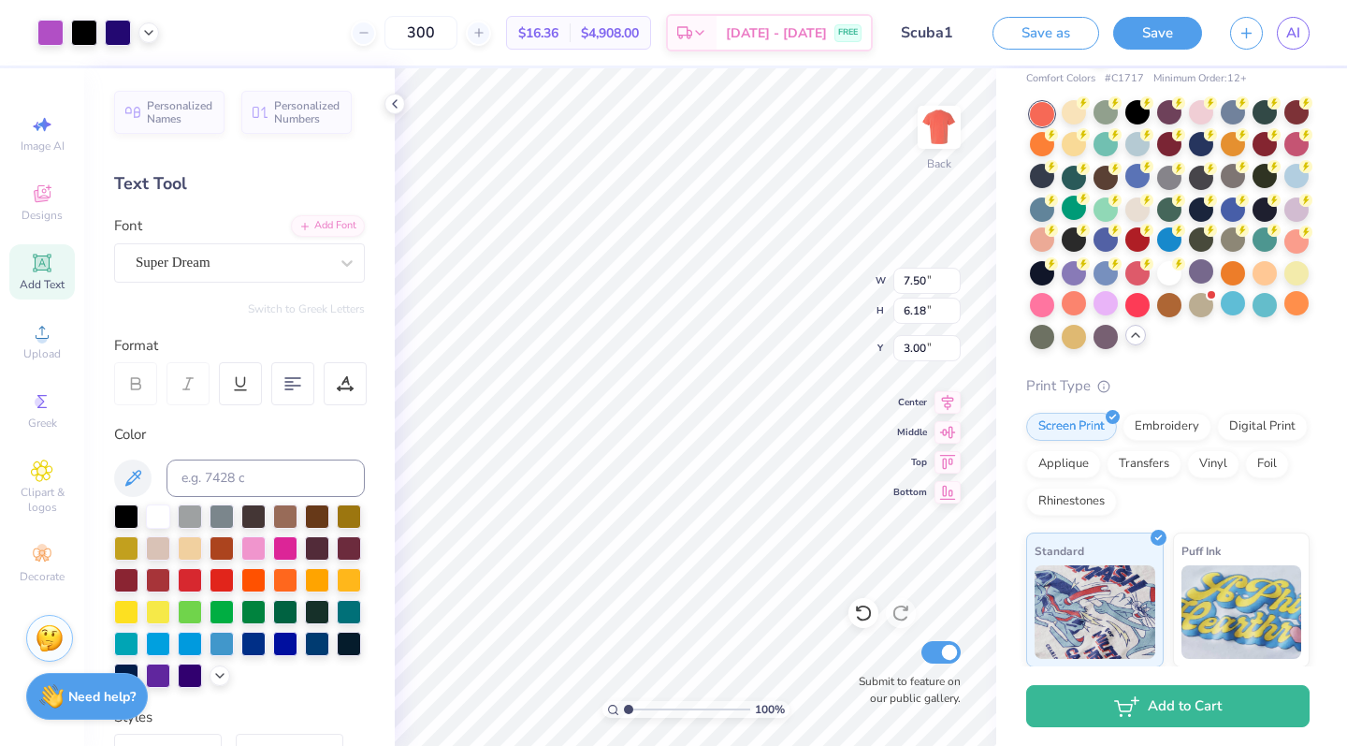
type input "4.09"
type input "5.14"
type input "8.08"
type input "6.65"
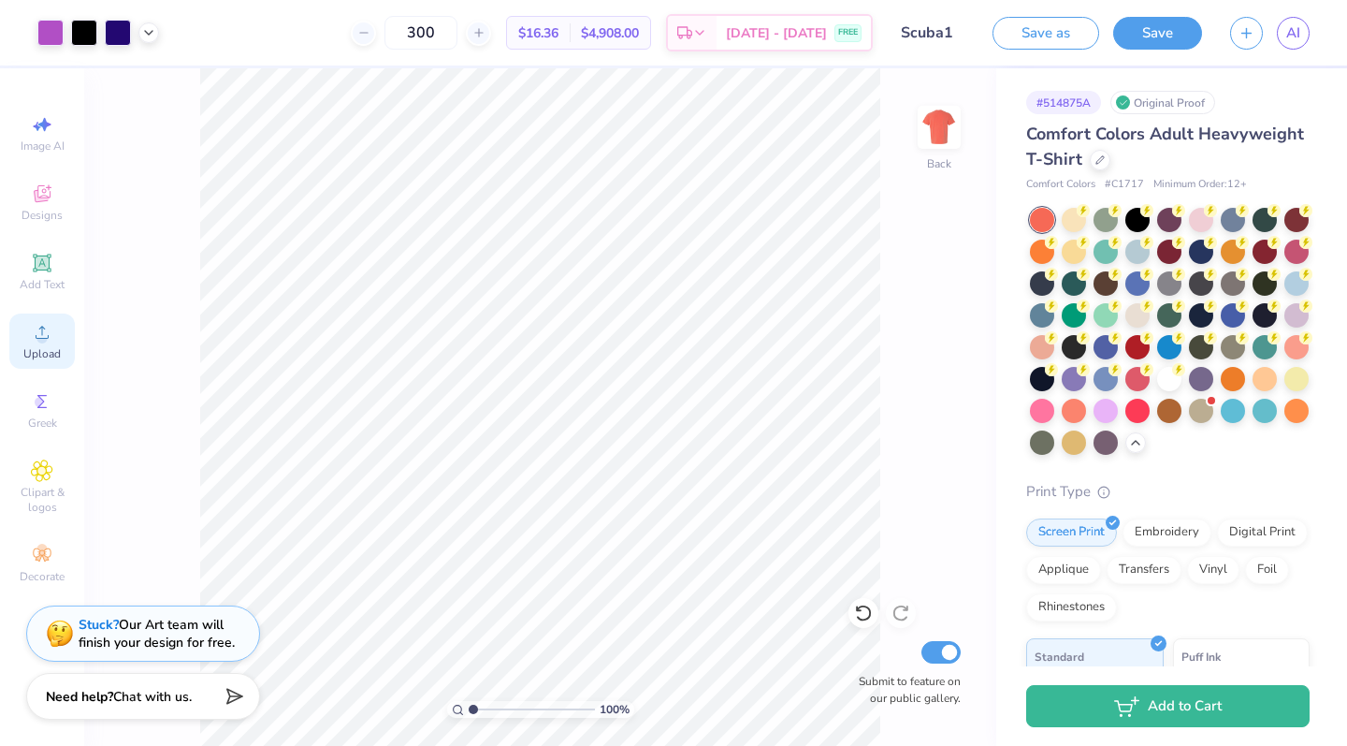
click at [44, 323] on icon at bounding box center [42, 332] width 22 height 22
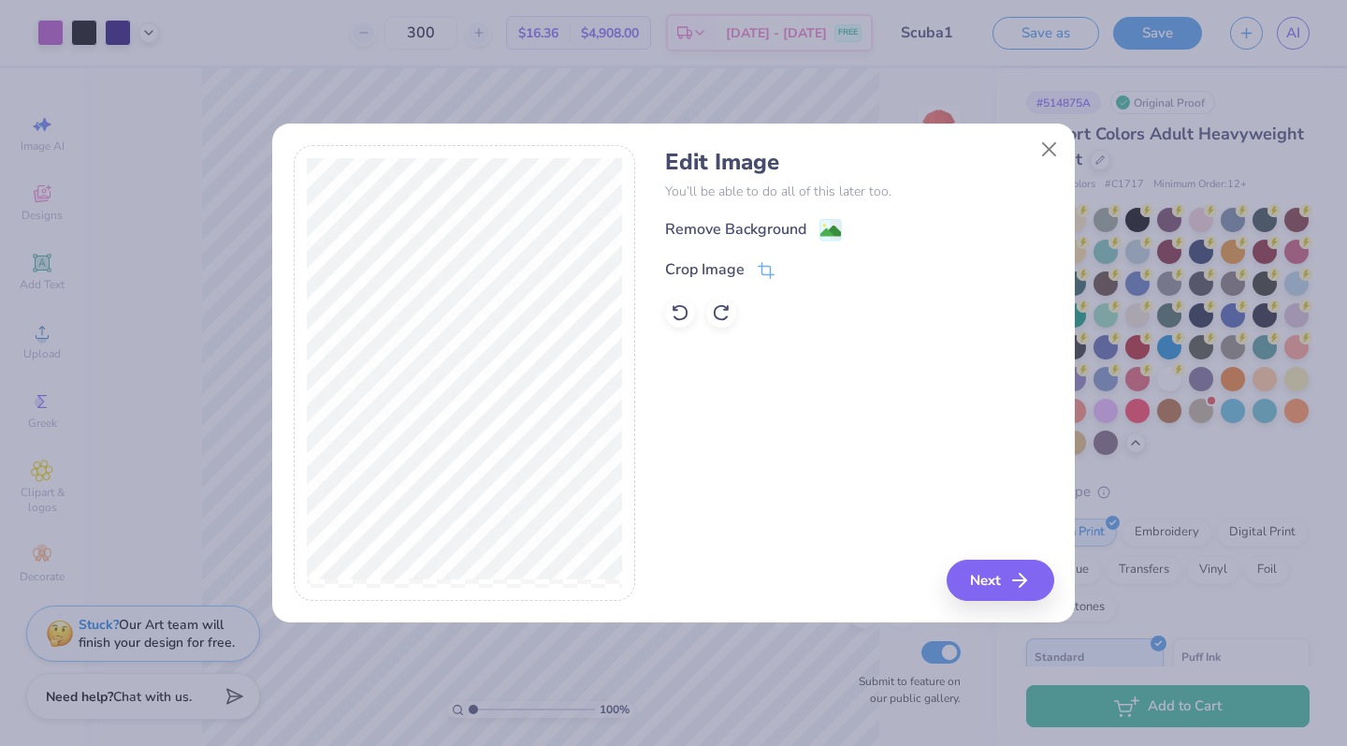
click at [808, 244] on div "Remove Background Crop Image" at bounding box center [859, 272] width 388 height 109
click at [818, 233] on div "Remove Background" at bounding box center [753, 231] width 177 height 23
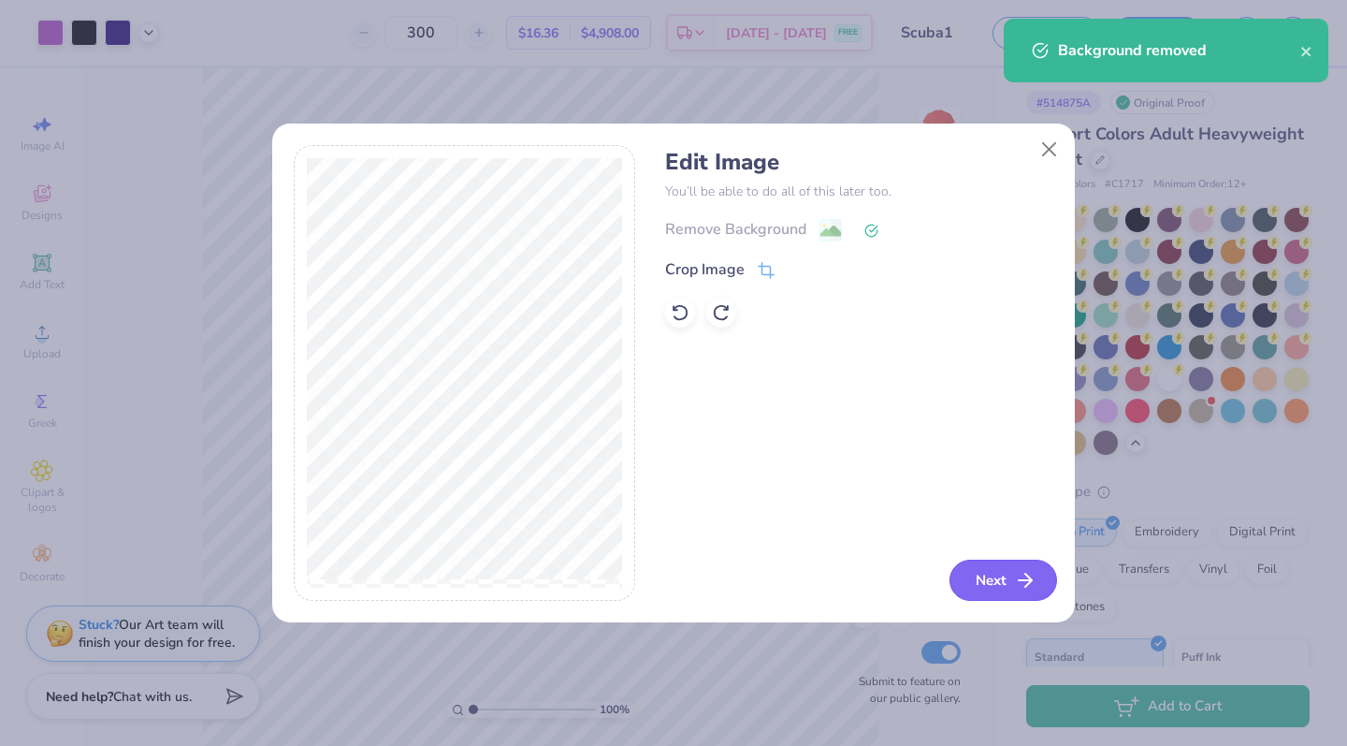
click at [1008, 578] on button "Next" at bounding box center [1004, 579] width 108 height 41
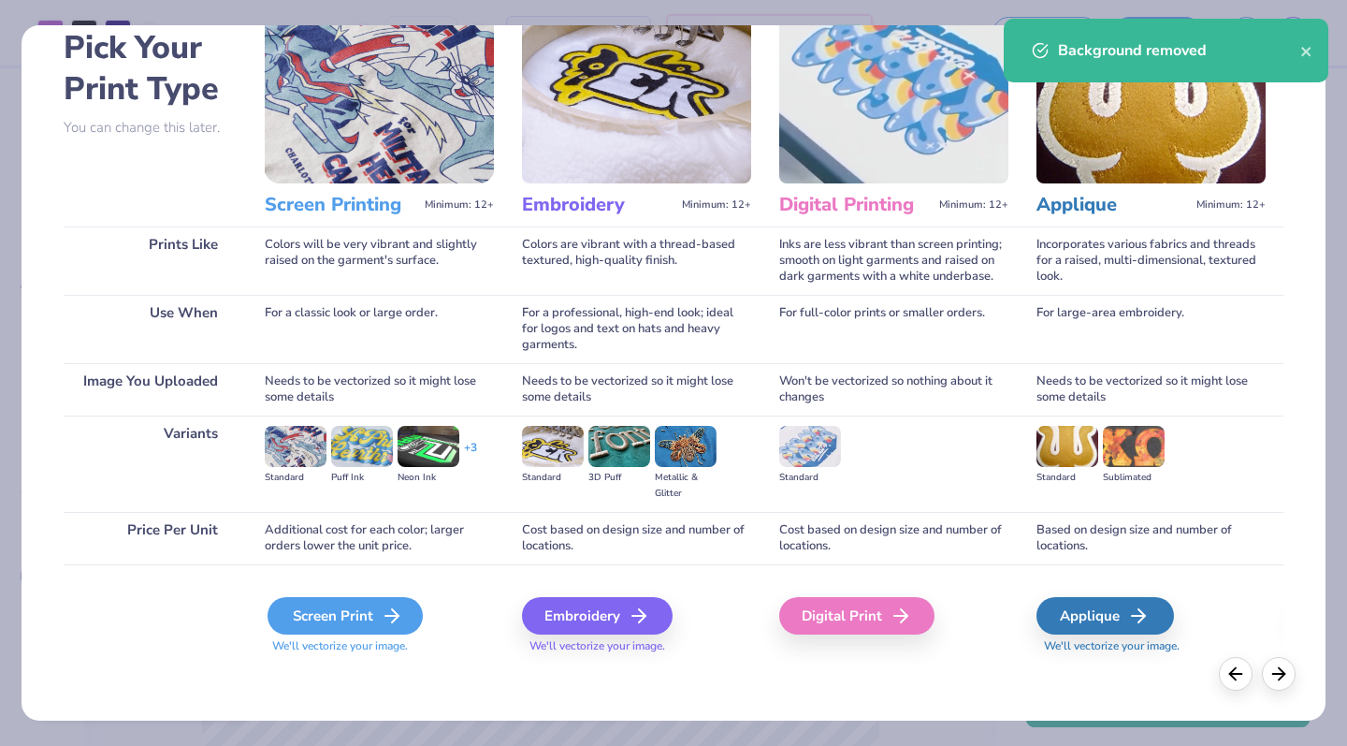
scroll to position [94, 0]
click at [340, 612] on div "Screen Print" at bounding box center [345, 615] width 155 height 37
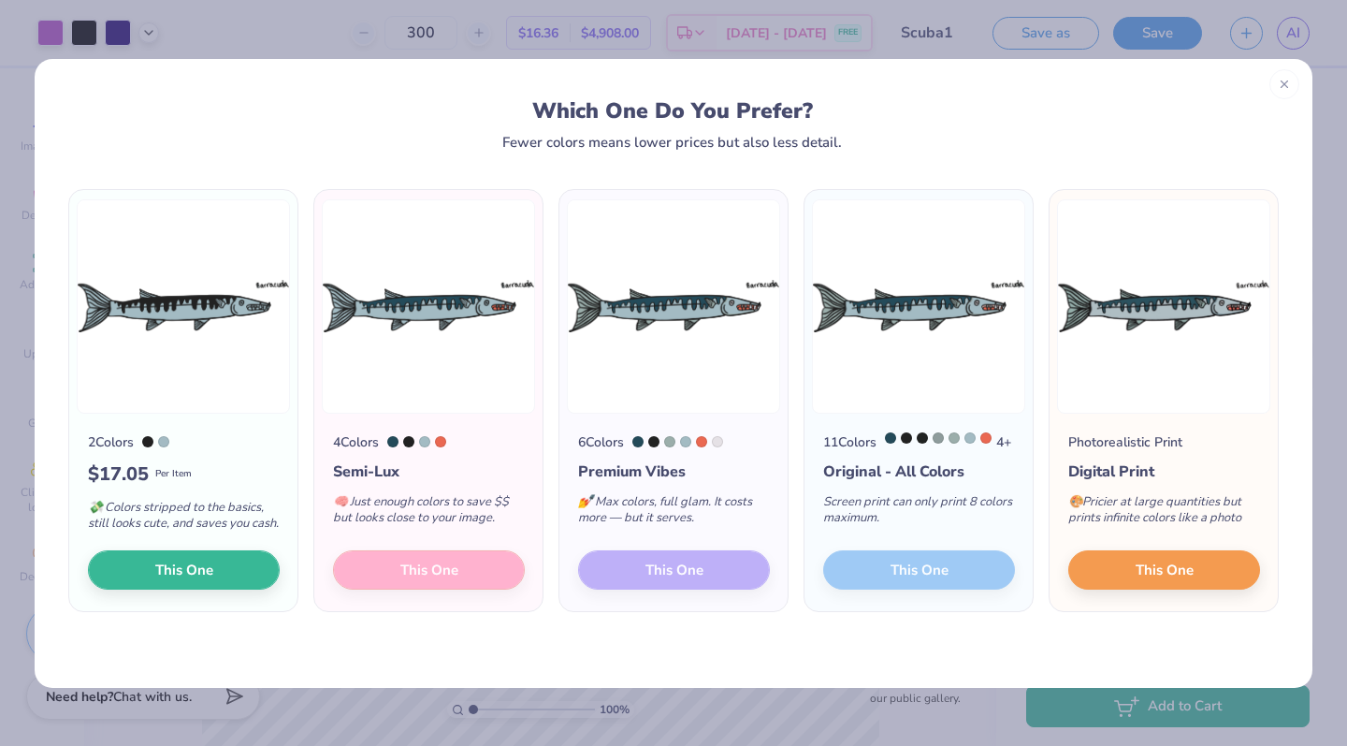
click at [437, 579] on div "4 Colors Semi-Lux 🧠 Just enough colors to save $$ but looks close to your image…" at bounding box center [428, 513] width 228 height 198
click at [449, 579] on div "4 Colors Semi-Lux 🧠 Just enough colors to save $$ but looks close to your image…" at bounding box center [428, 513] width 228 height 198
click at [403, 575] on div "4 Colors Semi-Lux 🧠 Just enough colors to save $$ but looks close to your image…" at bounding box center [428, 513] width 228 height 198
click at [420, 368] on img at bounding box center [428, 306] width 213 height 214
click at [380, 580] on div "4 Colors Semi-Lux 🧠 Just enough colors to save $$ but looks close to your image…" at bounding box center [428, 513] width 228 height 198
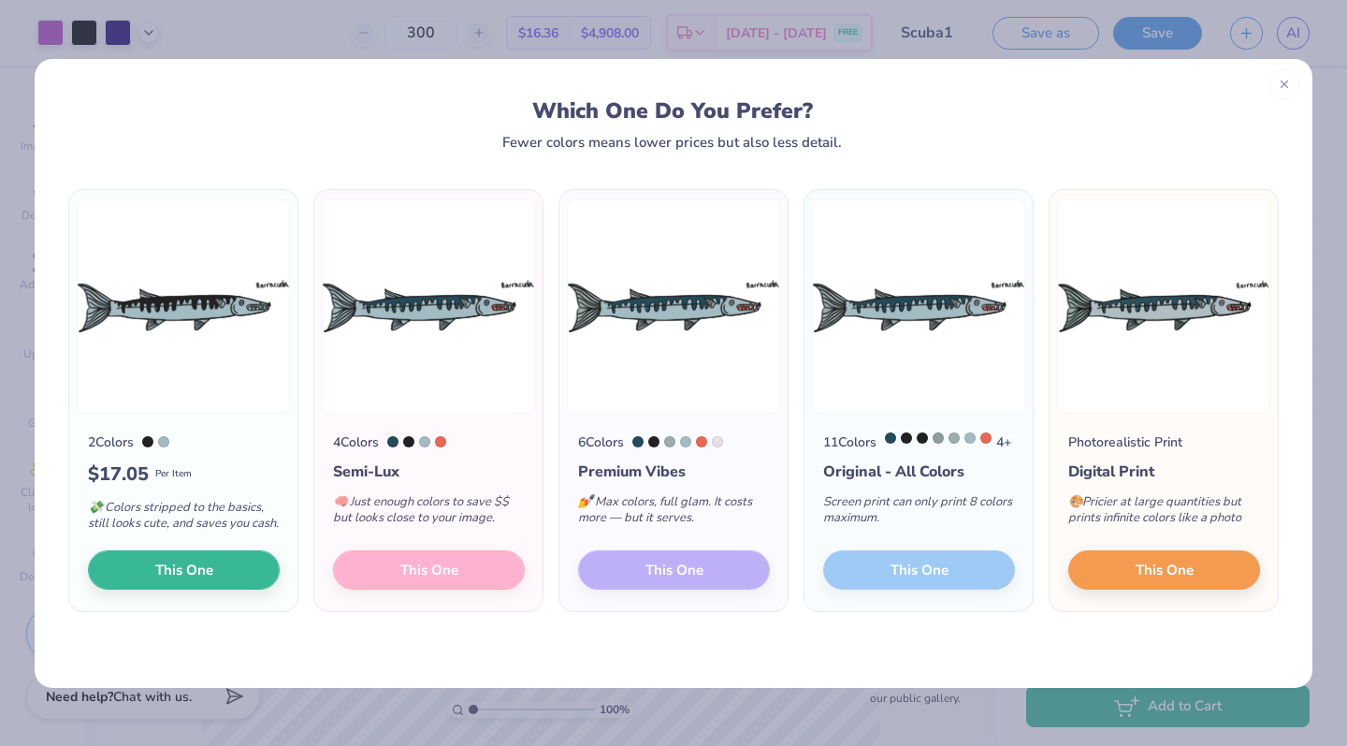
click at [415, 347] on img at bounding box center [428, 306] width 213 height 214
click at [414, 558] on div "4 Colors Semi-Lux 🧠 Just enough colors to save $$ but looks close to your image…" at bounding box center [428, 513] width 228 height 198
click at [449, 352] on img at bounding box center [428, 306] width 213 height 214
click at [164, 577] on span "This One" at bounding box center [184, 567] width 58 height 22
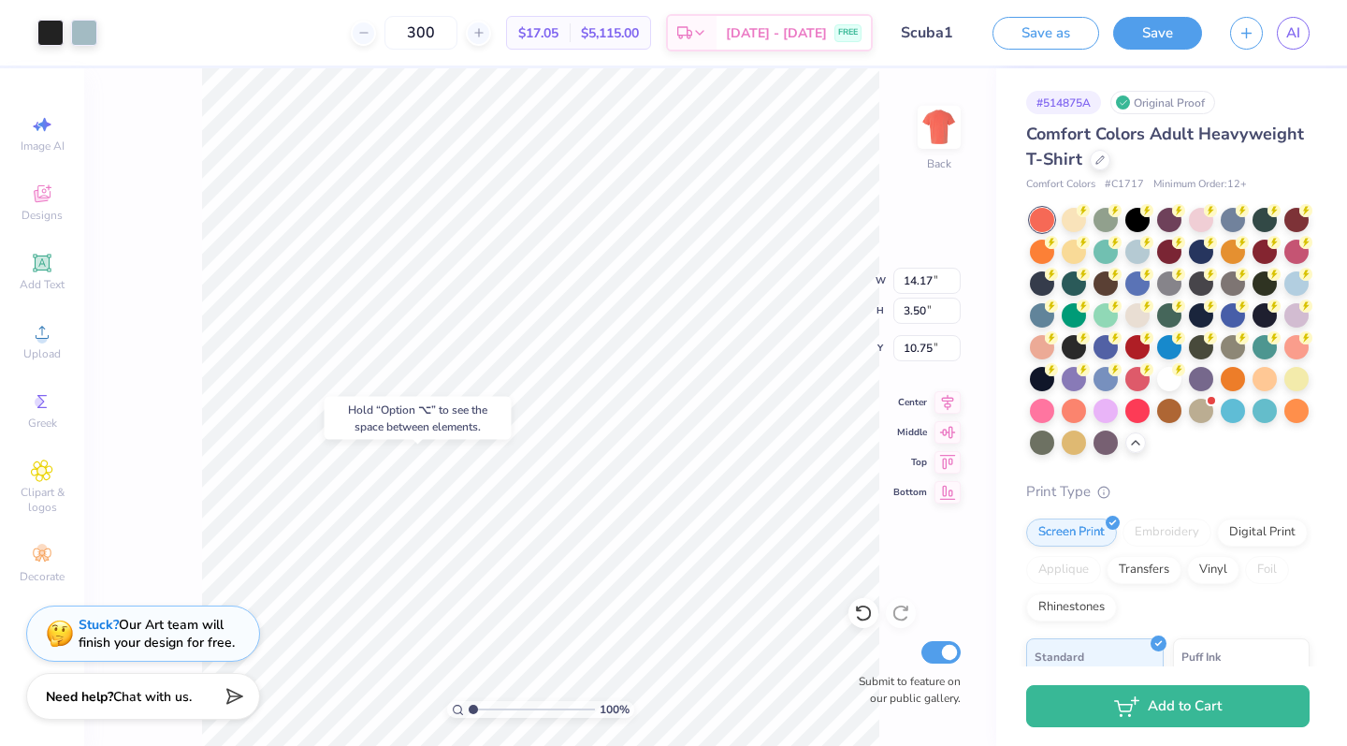
type input "13.77"
type input "10.75"
type input "2.66"
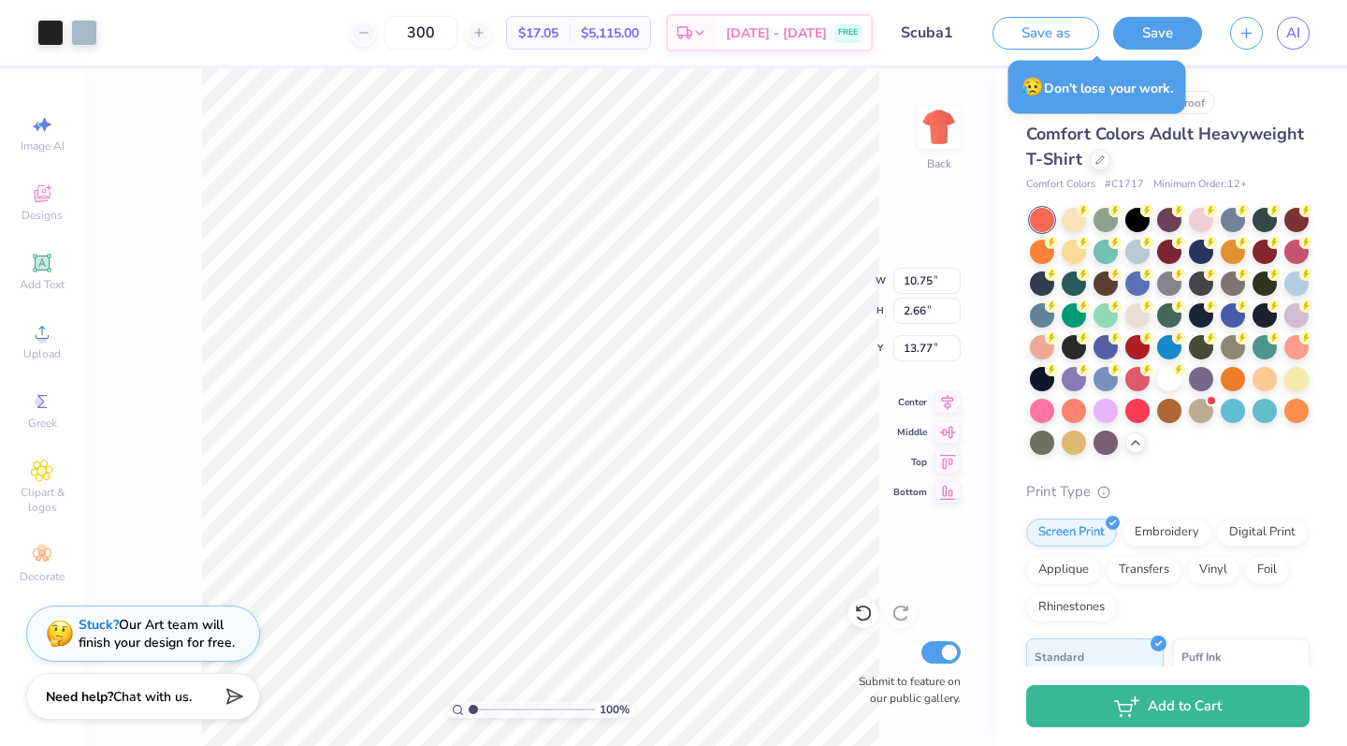
type input "13.65"
type input "8.08"
type input "6.65"
type input "5.14"
type input "3.77"
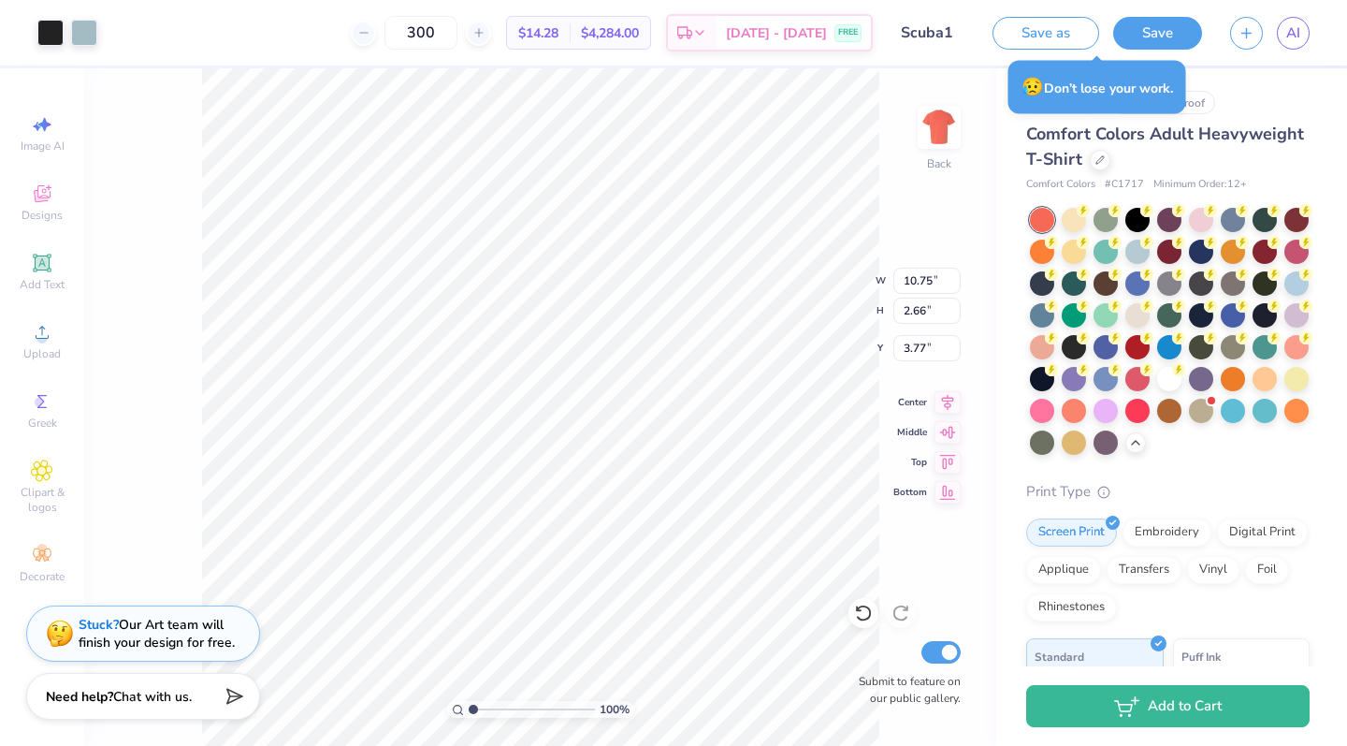
type input "9.84"
type input "6.18"
type input "10.31"
click at [577, 705] on div "100 %" at bounding box center [540, 406] width 677 height 677
type input "5.24"
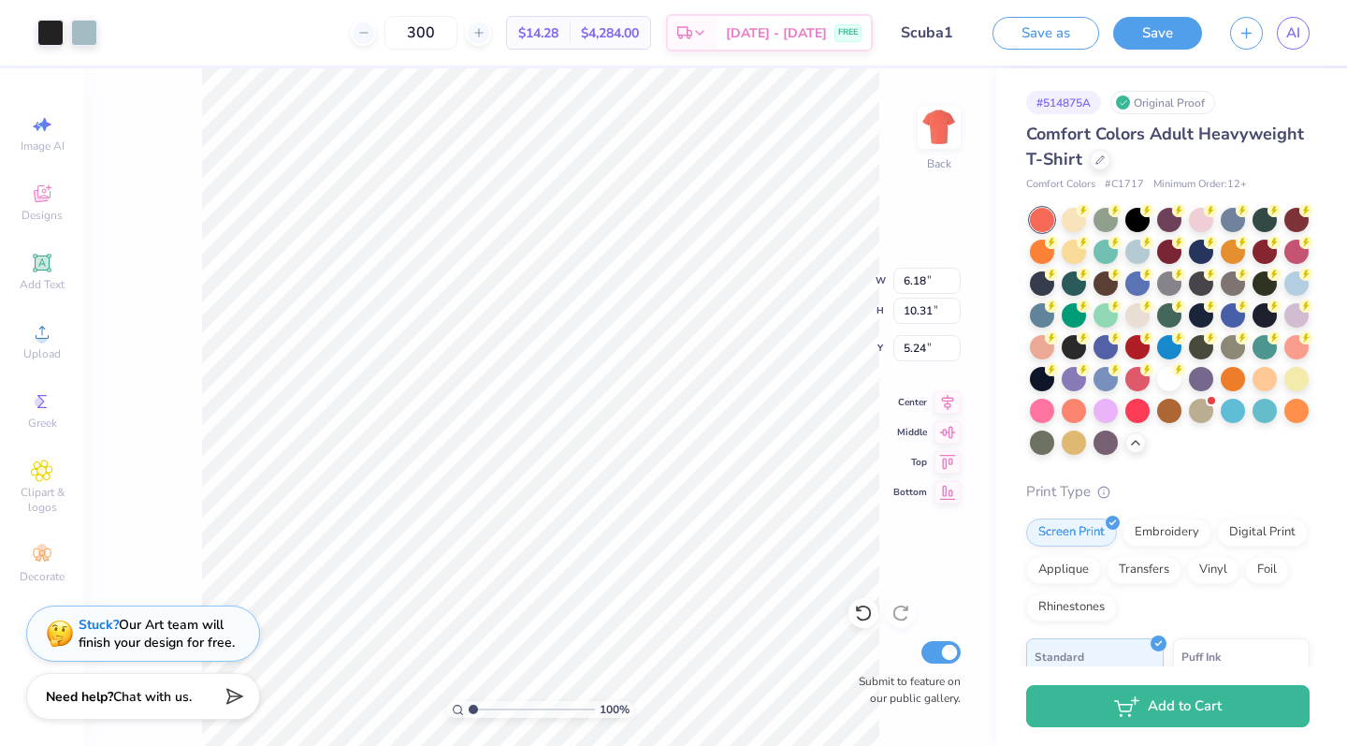
type input "9.86"
type input "16.46"
type input "1.78"
type input "1.73"
type input "6.70"
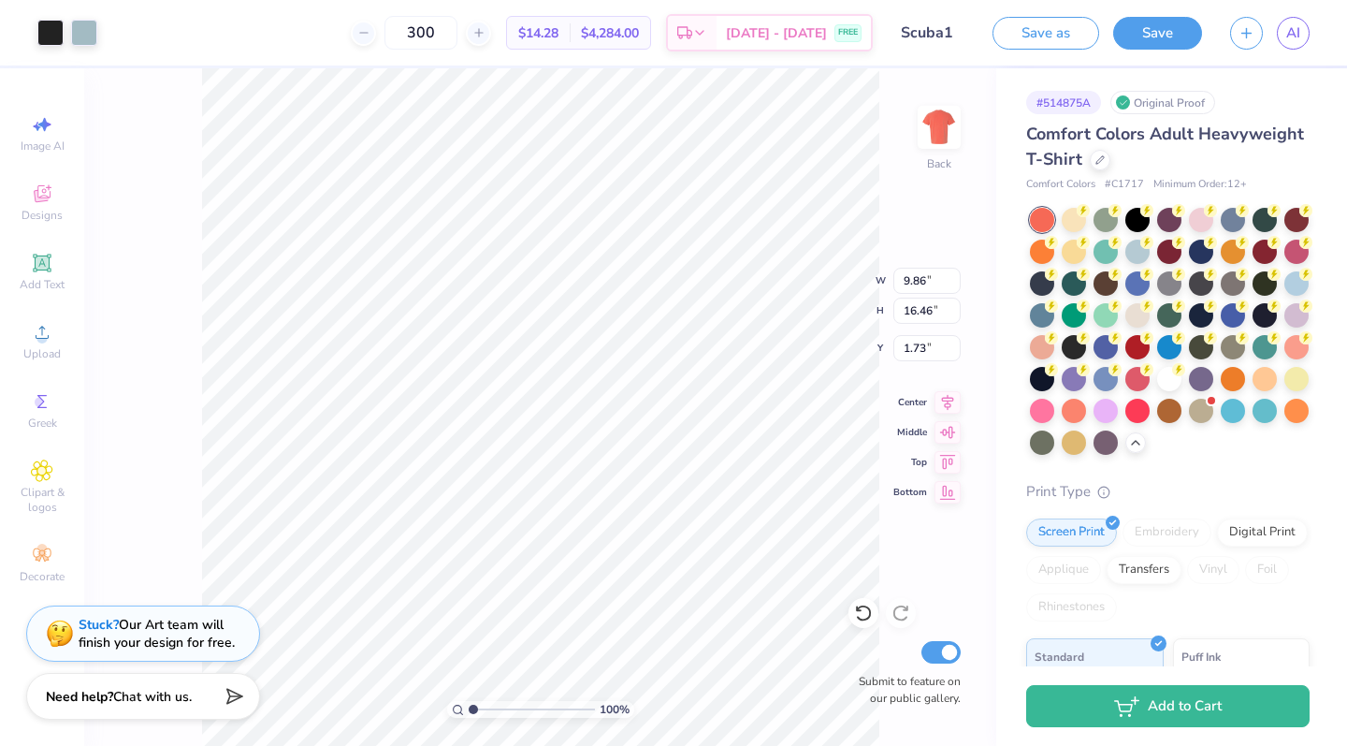
type input "11.18"
type input "0.88"
type input "11.66"
type input "2.88"
type input "3.87"
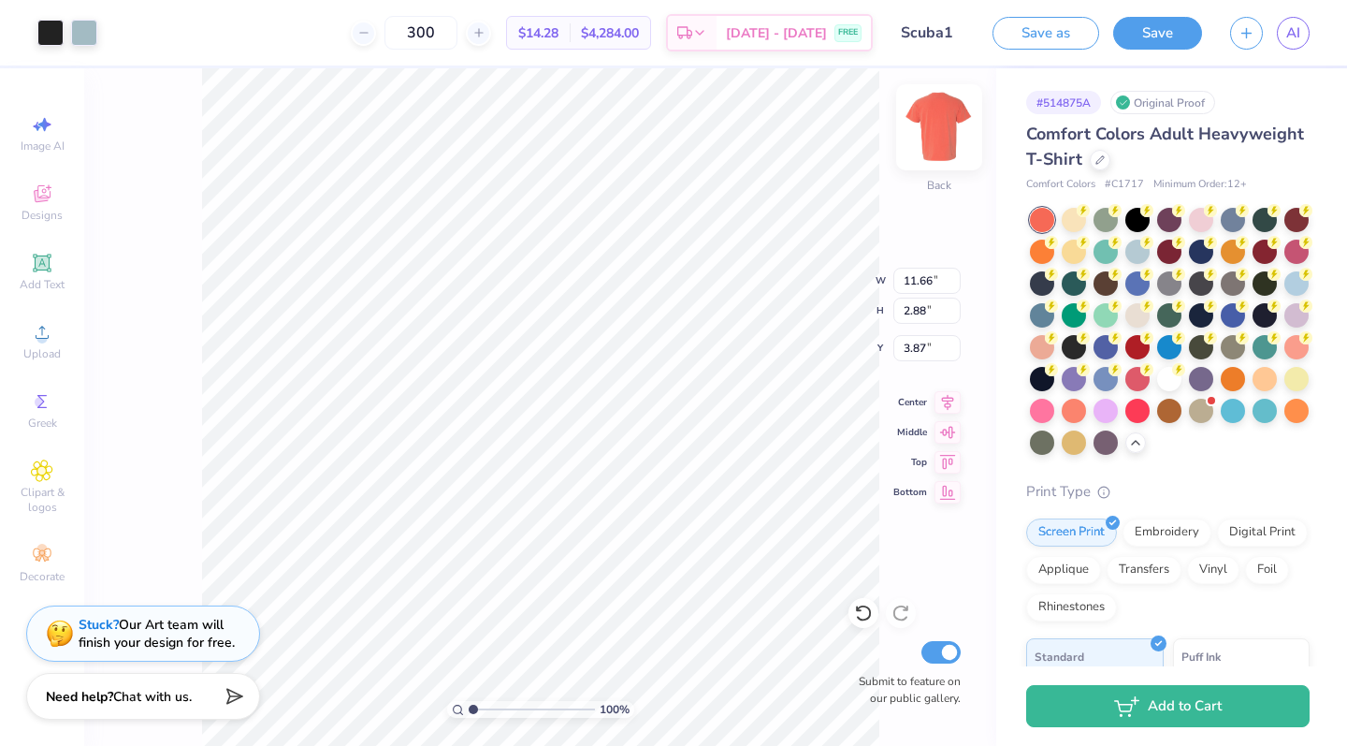
click at [937, 115] on img at bounding box center [939, 127] width 75 height 75
type input "5.68"
click at [948, 125] on img at bounding box center [939, 127] width 75 height 75
